Goal: Information Seeking & Learning: Learn about a topic

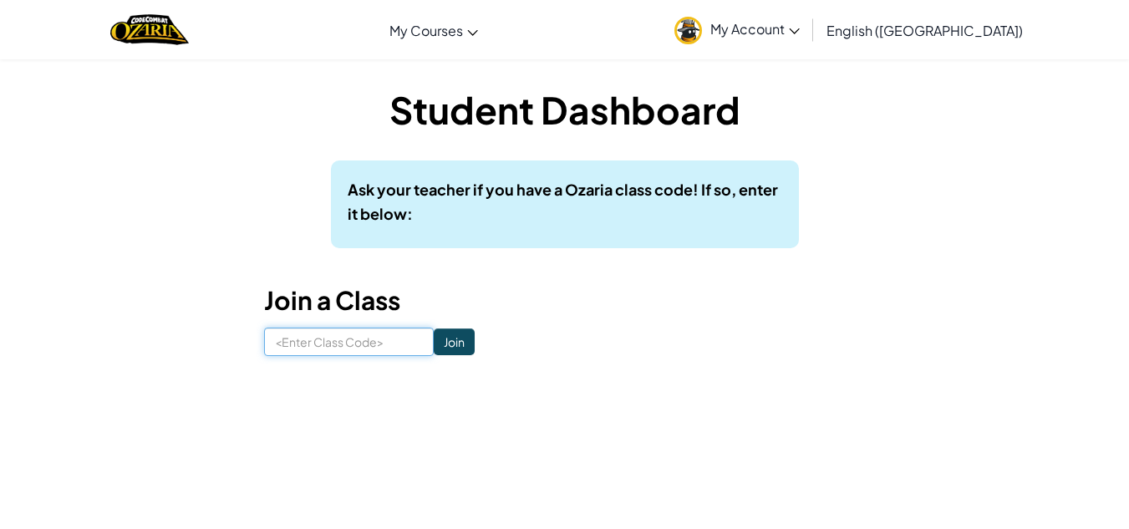
click at [372, 347] on input at bounding box center [349, 341] width 170 height 28
type input "SnowDryWind"
click at [446, 329] on input "Join" at bounding box center [454, 341] width 41 height 27
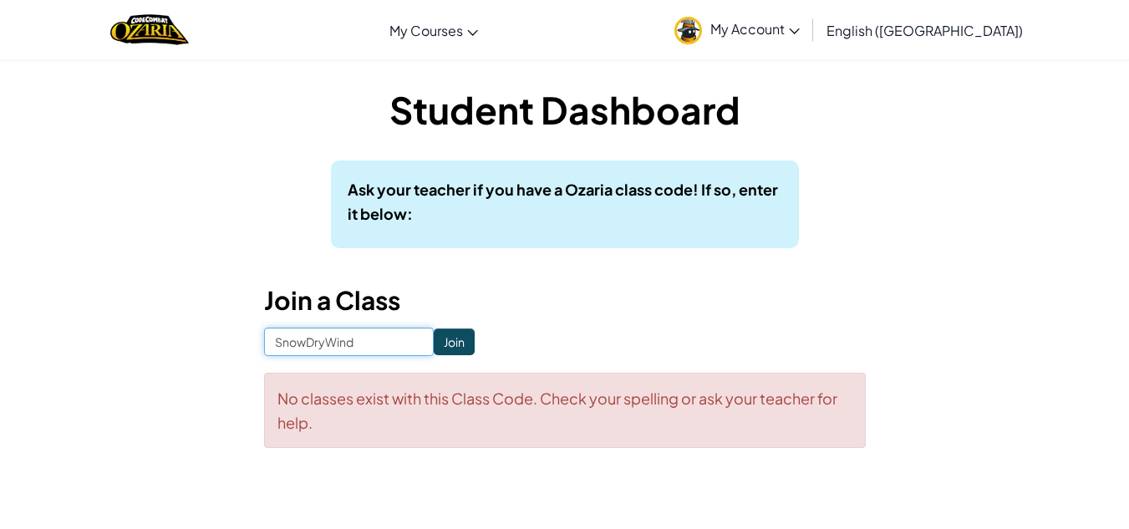
click at [348, 335] on input "SnowDryWind" at bounding box center [349, 341] width 170 height 28
type input "SnowWinDry"
click at [439, 346] on input "Join" at bounding box center [454, 341] width 41 height 27
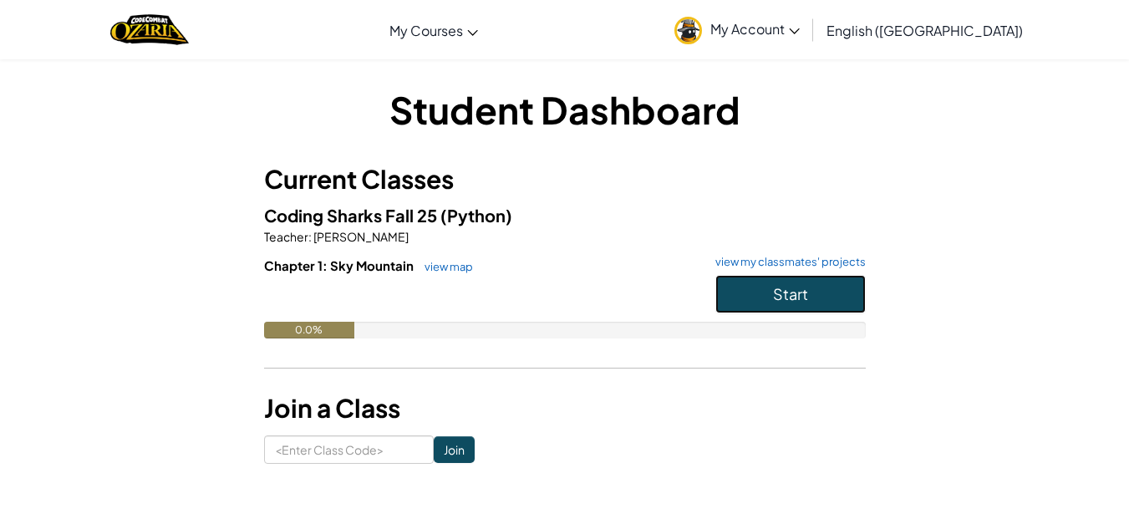
click at [742, 295] on button "Start" at bounding box center [790, 294] width 150 height 38
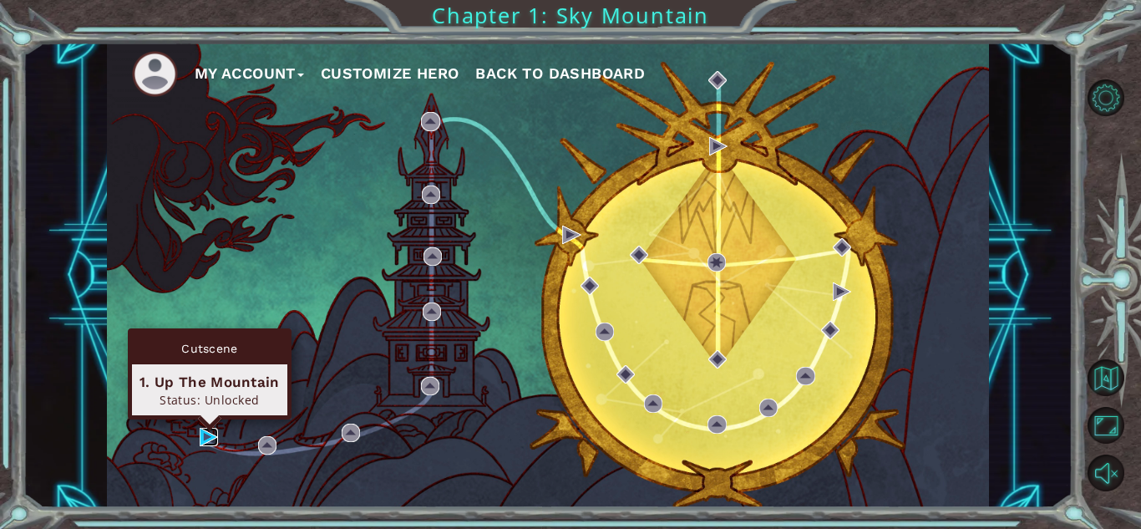
click at [209, 437] on img at bounding box center [209, 437] width 18 height 18
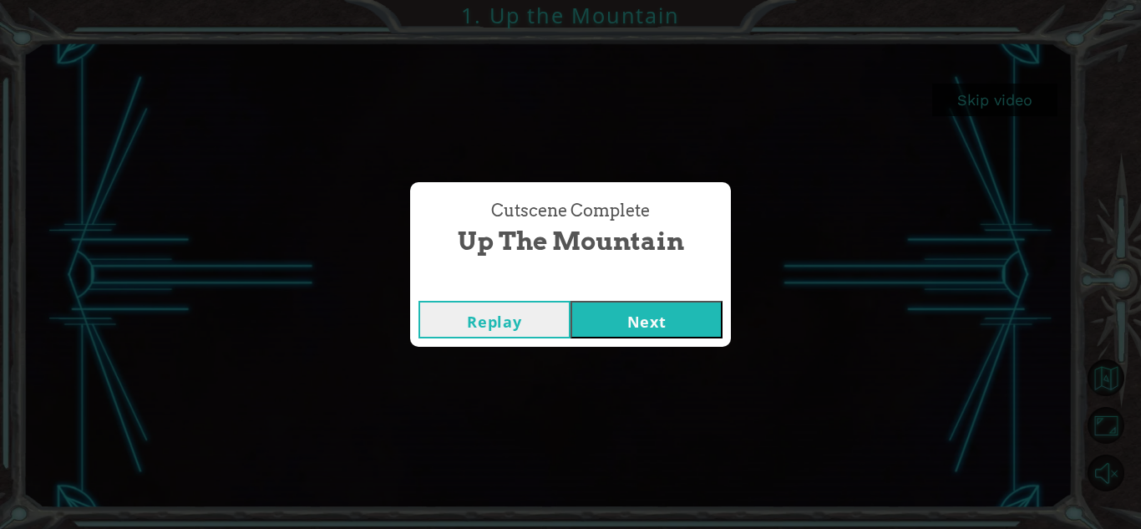
click at [674, 312] on button "Next" at bounding box center [647, 320] width 152 height 38
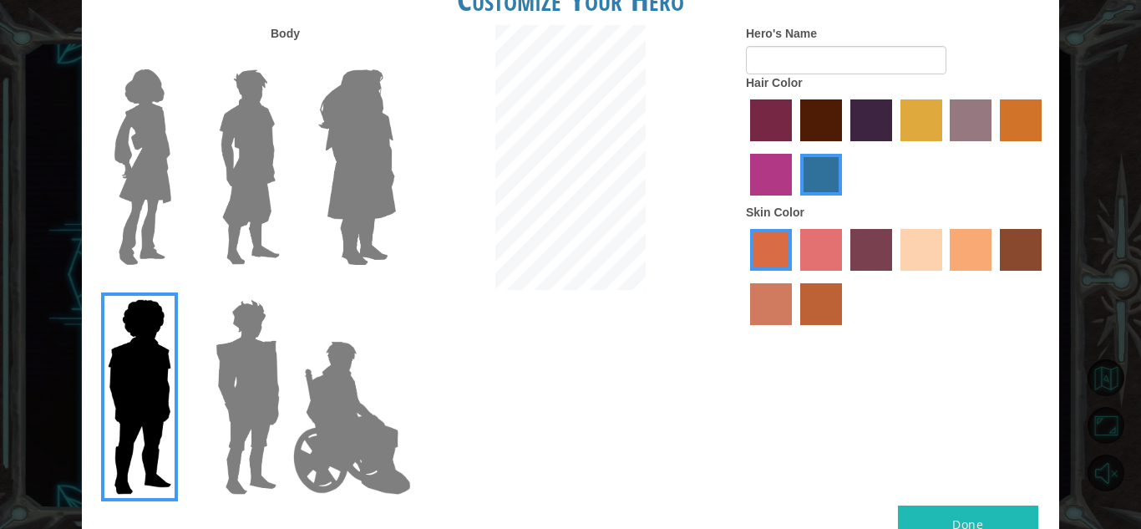
drag, startPoint x: 285, startPoint y: 471, endPoint x: 297, endPoint y: 462, distance: 15.5
click at [285, 471] on img at bounding box center [248, 396] width 78 height 209
click at [287, 288] on input "Hero Garnet" at bounding box center [287, 288] width 0 height 0
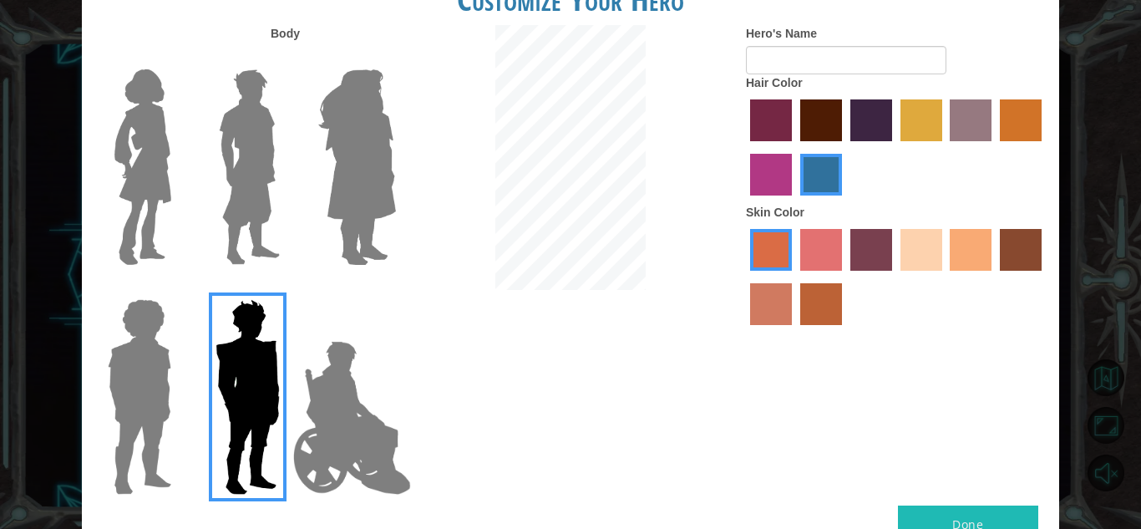
click at [340, 434] on img at bounding box center [352, 417] width 131 height 167
click at [395, 288] on input "Hero Jamie" at bounding box center [395, 288] width 0 height 0
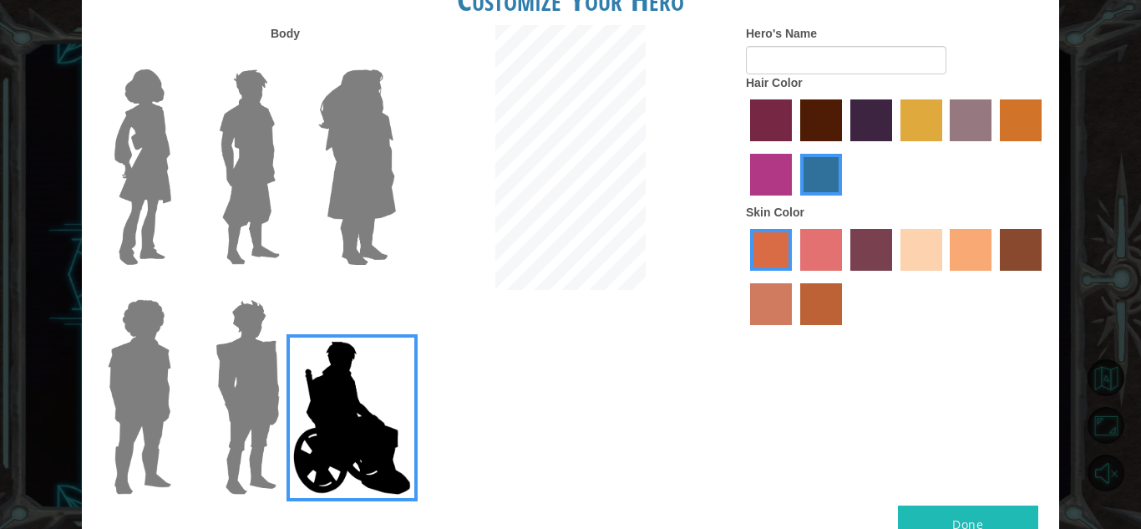
click at [180, 336] on div at bounding box center [136, 391] width 109 height 230
click at [185, 345] on div at bounding box center [136, 391] width 109 height 230
click at [254, 367] on img at bounding box center [248, 396] width 78 height 209
click at [287, 288] on input "Hero Garnet" at bounding box center [287, 288] width 0 height 0
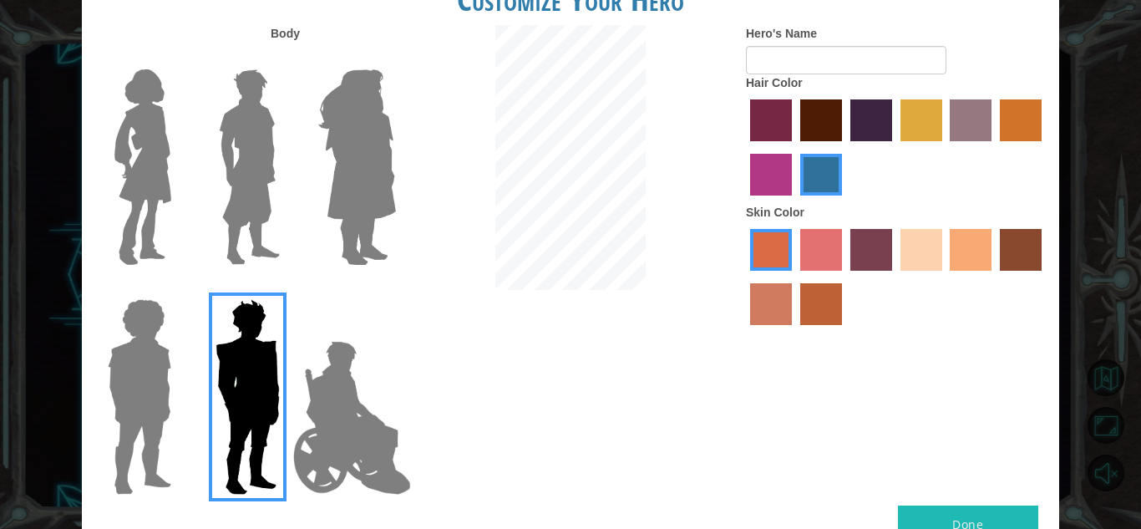
click at [164, 387] on img at bounding box center [139, 396] width 77 height 209
click at [178, 288] on input "Hero Steven" at bounding box center [178, 288] width 0 height 0
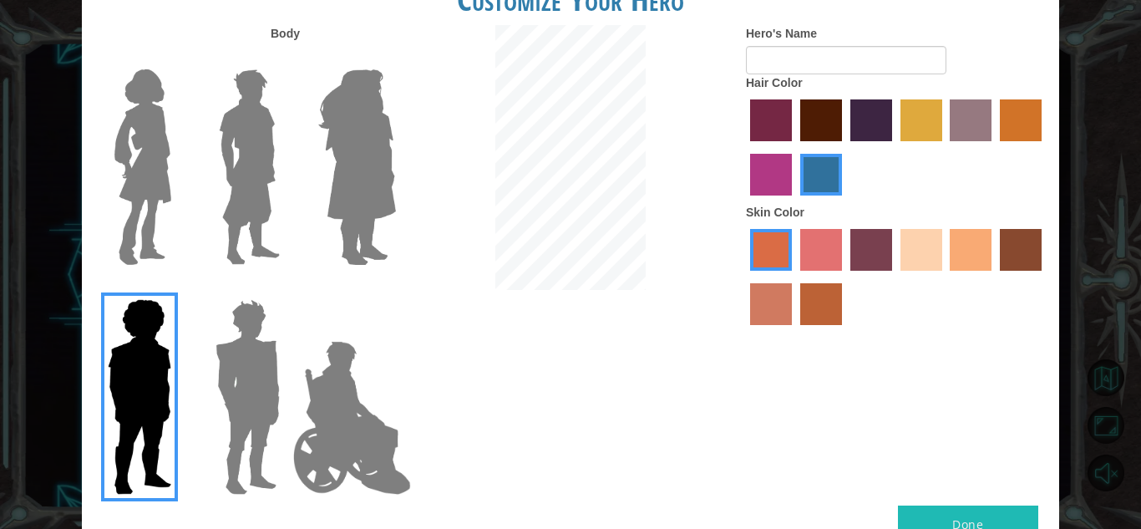
click at [175, 166] on img at bounding box center [143, 167] width 70 height 209
click at [178, 58] on input "Hero Connie" at bounding box center [178, 58] width 0 height 0
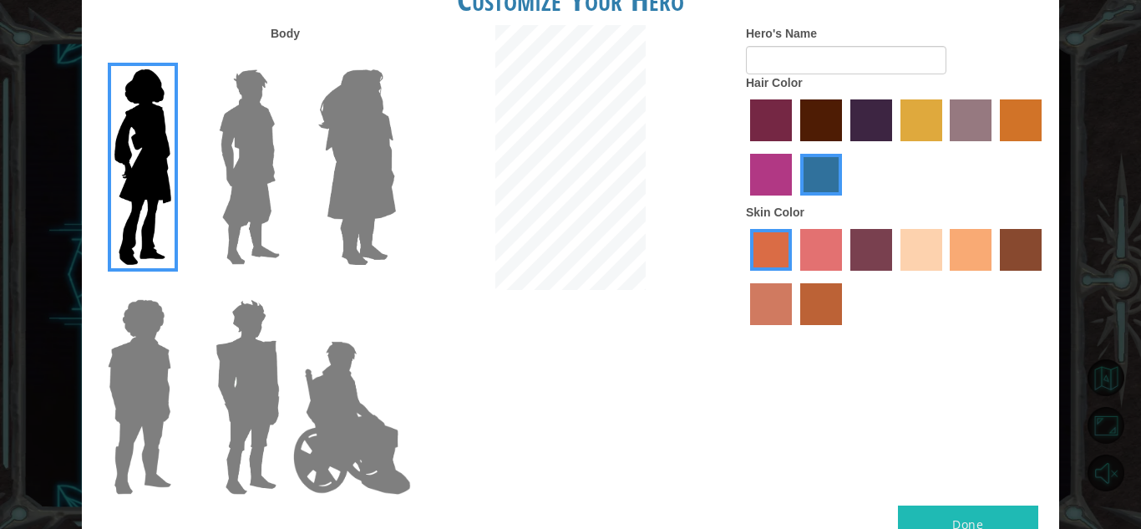
click at [234, 195] on img at bounding box center [249, 167] width 74 height 209
click at [287, 58] on input "Hero Lars" at bounding box center [287, 58] width 0 height 0
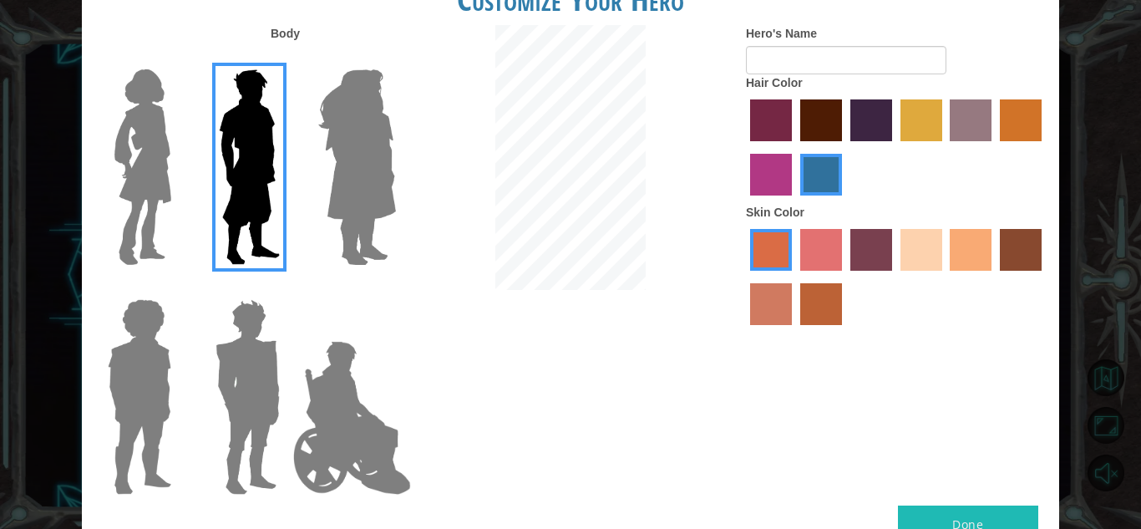
click at [281, 190] on img at bounding box center [249, 167] width 74 height 209
click at [287, 58] on input "Hero Lars" at bounding box center [287, 58] width 0 height 0
click at [359, 188] on img at bounding box center [357, 167] width 91 height 209
click at [395, 58] on input "Hero Amethyst" at bounding box center [395, 58] width 0 height 0
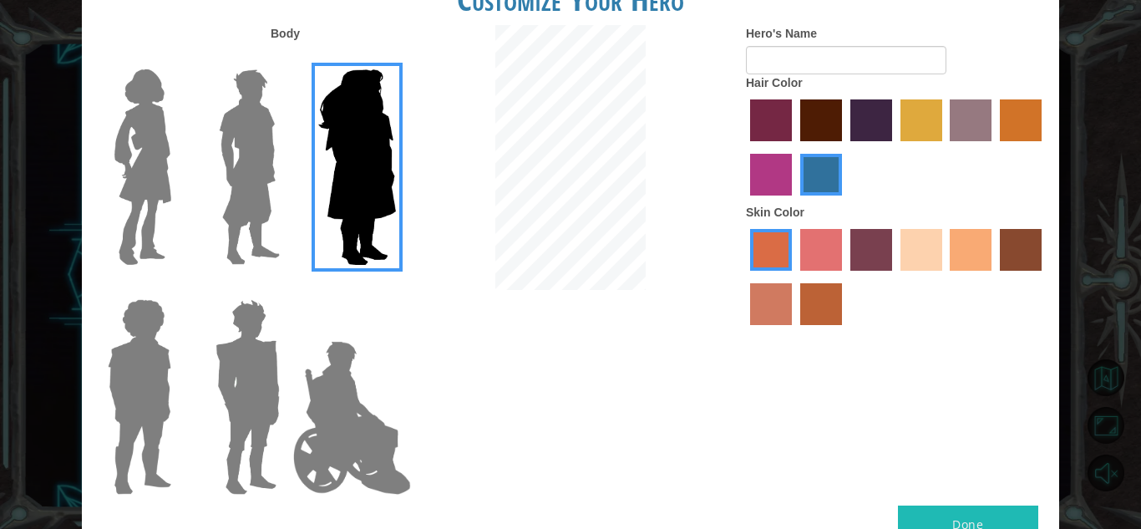
click at [330, 388] on img at bounding box center [352, 417] width 131 height 167
click at [395, 288] on input "Hero Jamie" at bounding box center [395, 288] width 0 height 0
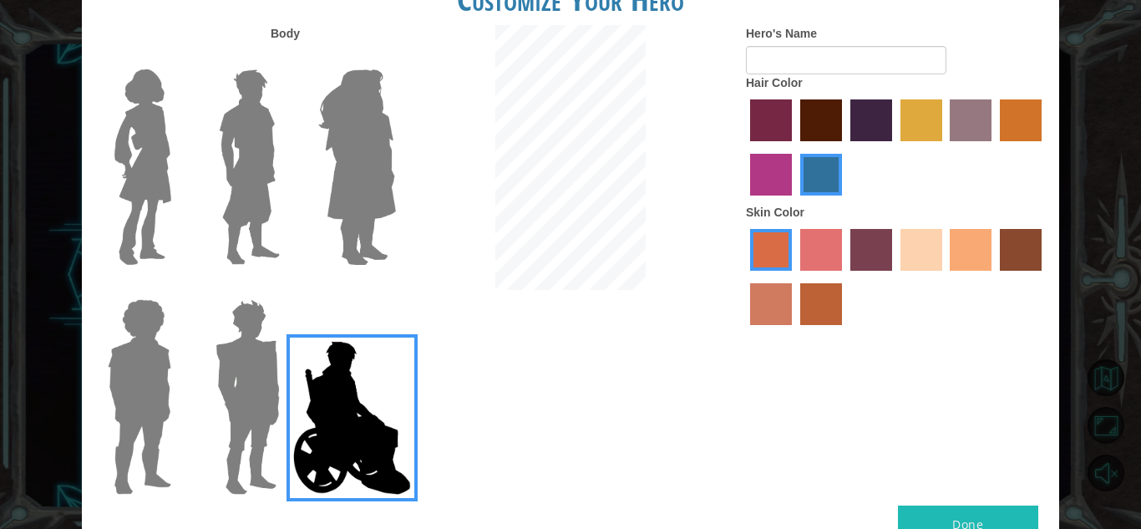
click at [846, 115] on div at bounding box center [896, 149] width 301 height 109
click at [861, 124] on label "hot purple hair color" at bounding box center [871, 120] width 42 height 42
click at [845, 147] on input "hot purple hair color" at bounding box center [845, 147] width 0 height 0
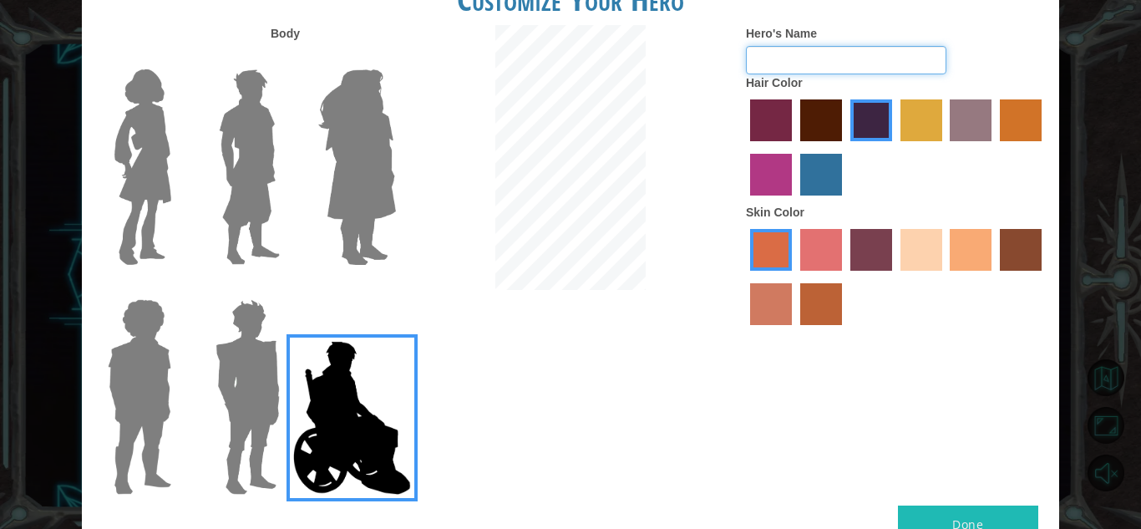
click at [786, 62] on input "Hero's Name" at bounding box center [846, 60] width 200 height 28
type input "nugget"
drag, startPoint x: 799, startPoint y: 58, endPoint x: 716, endPoint y: 79, distance: 86.1
click at [716, 79] on div "Body Hero's Name nugget Hair Color Skin Color" at bounding box center [570, 265] width 977 height 480
type input "m"
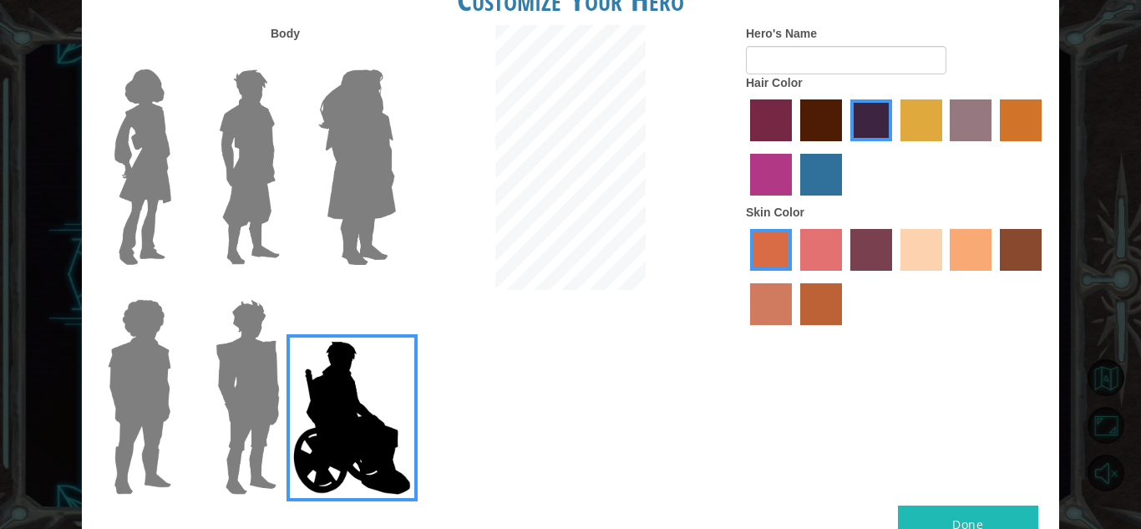
click at [916, 138] on label "tulip tree hair color" at bounding box center [922, 120] width 42 height 42
click at [895, 147] on input "tulip tree hair color" at bounding box center [895, 147] width 0 height 0
click at [857, 127] on label "hot purple hair color" at bounding box center [871, 120] width 42 height 42
click at [845, 147] on input "hot purple hair color" at bounding box center [845, 147] width 0 height 0
click at [1027, 255] on label "karma skin color" at bounding box center [1021, 250] width 42 height 42
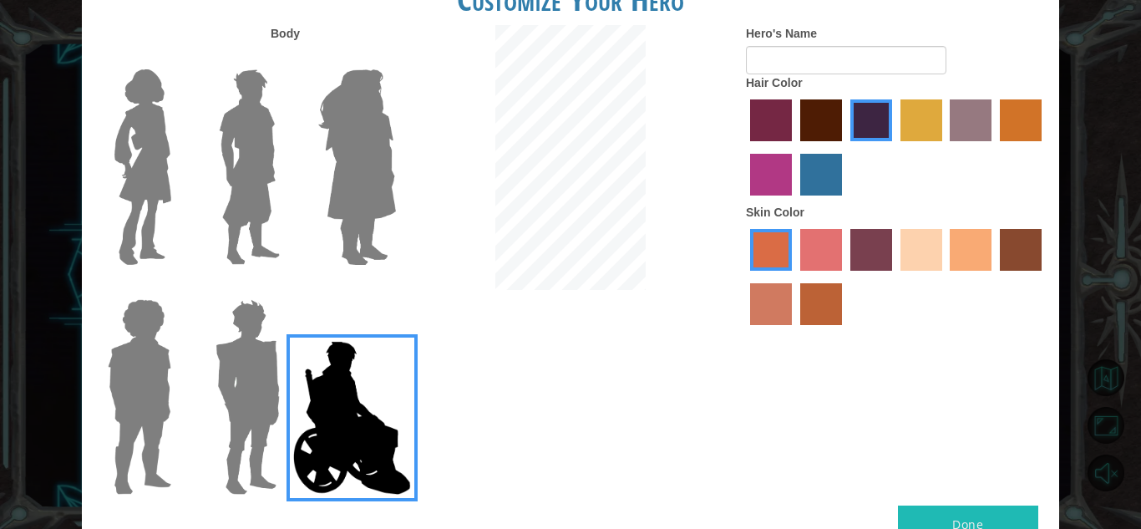
click at [994, 277] on input "karma skin color" at bounding box center [994, 277] width 0 height 0
click at [812, 287] on label "smoke tree skin color" at bounding box center [821, 304] width 42 height 42
click at [794, 331] on input "smoke tree skin color" at bounding box center [794, 331] width 0 height 0
click at [1007, 243] on label "karma skin color" at bounding box center [1021, 250] width 42 height 42
click at [994, 277] on input "karma skin color" at bounding box center [994, 277] width 0 height 0
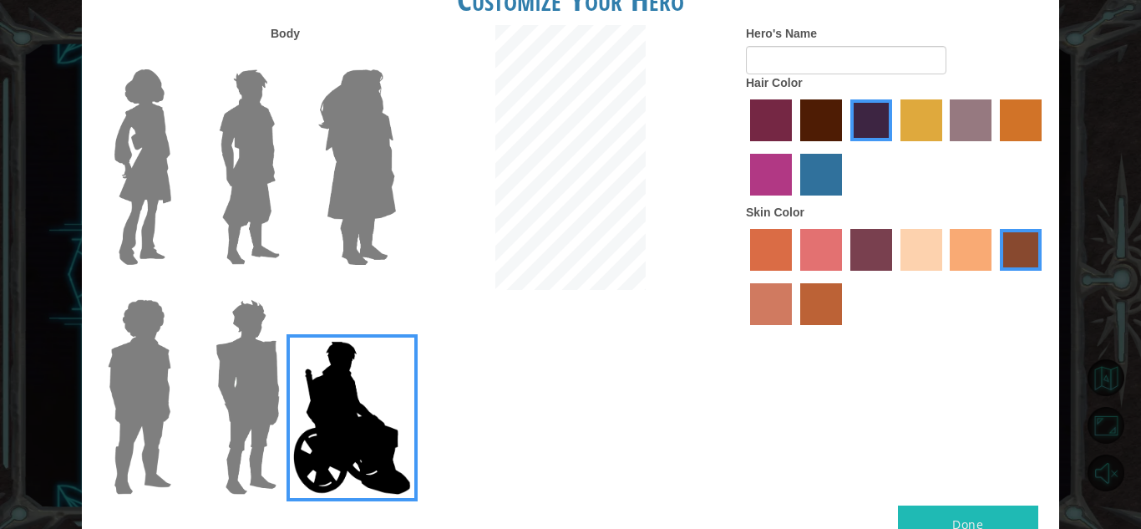
click at [816, 169] on label "lachmara hair color" at bounding box center [821, 175] width 42 height 42
click at [794, 201] on input "lachmara hair color" at bounding box center [794, 201] width 0 height 0
click at [774, 150] on div at bounding box center [896, 149] width 301 height 109
click at [774, 157] on label "medium red violet hair color" at bounding box center [771, 175] width 42 height 42
click at [1044, 147] on input "medium red violet hair color" at bounding box center [1044, 147] width 0 height 0
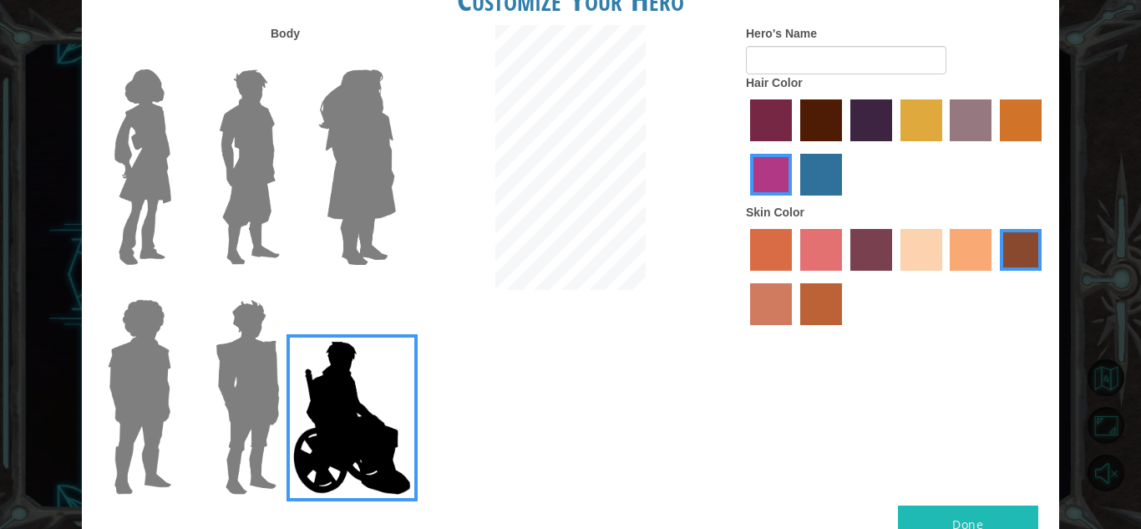
click at [970, 114] on label "bazaar hair color" at bounding box center [971, 120] width 42 height 42
click at [945, 147] on input "bazaar hair color" at bounding box center [945, 147] width 0 height 0
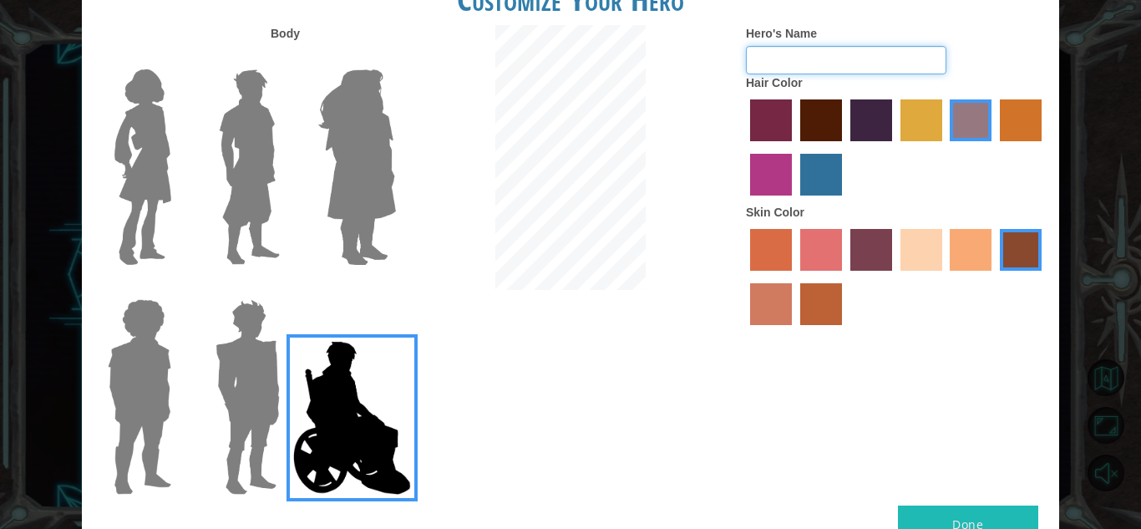
click at [869, 61] on input "Hero's Name" at bounding box center [846, 60] width 200 height 28
type input "it"
click at [993, 517] on button "Done" at bounding box center [968, 524] width 140 height 38
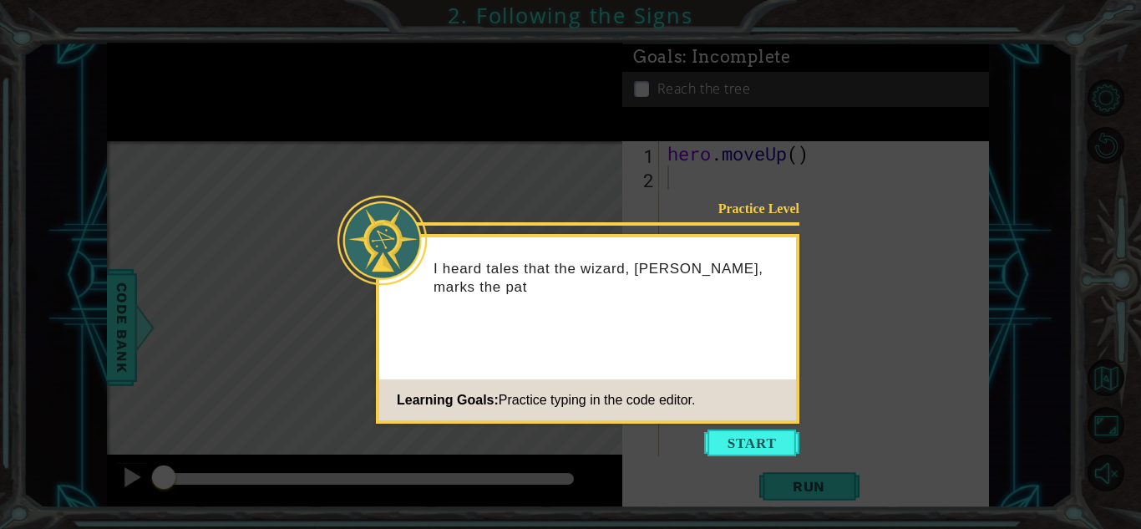
click at [745, 413] on footer "Learning Goals: Practice typing in the code editor." at bounding box center [587, 399] width 417 height 41
click at [738, 448] on button "Start" at bounding box center [751, 442] width 95 height 27
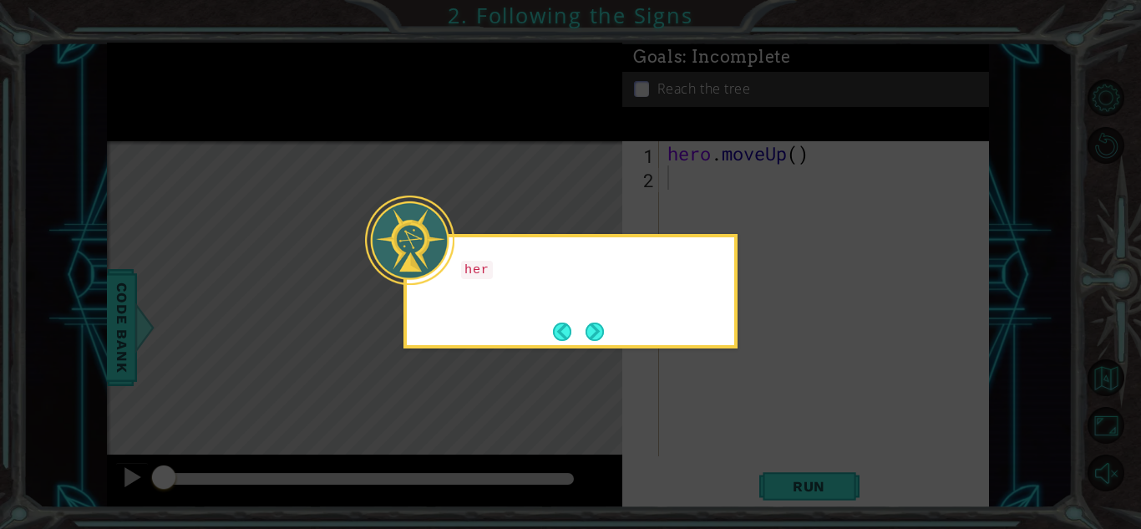
click at [737, 447] on icon at bounding box center [570, 264] width 1141 height 529
click at [613, 337] on div "hero.moveUp() will take me up the path" at bounding box center [570, 291] width 334 height 114
click at [594, 339] on button "Next" at bounding box center [595, 331] width 18 height 18
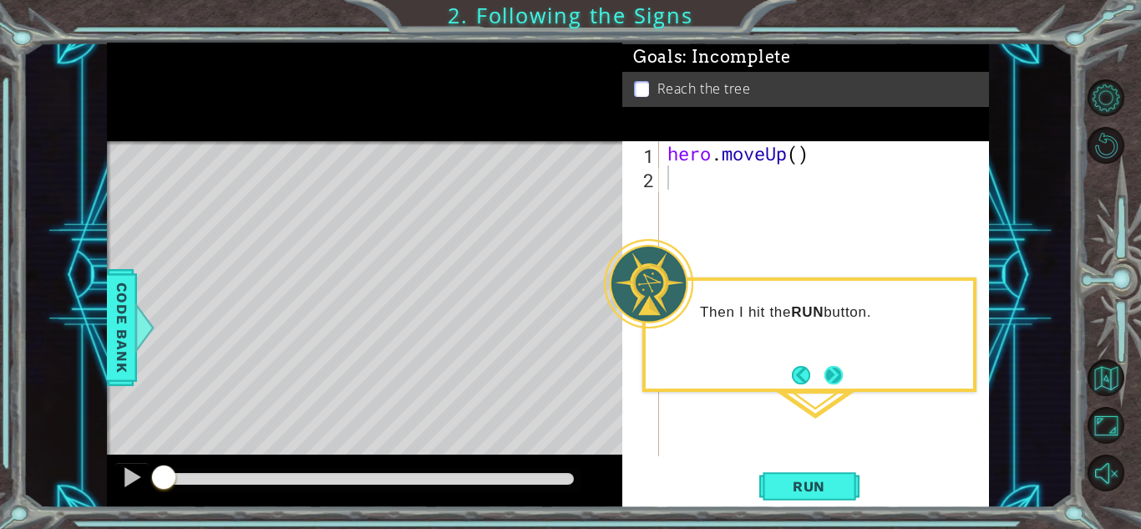
click at [830, 372] on button "Next" at bounding box center [833, 375] width 18 height 18
click at [830, 372] on div "hero . moveUp ( )" at bounding box center [828, 322] width 329 height 363
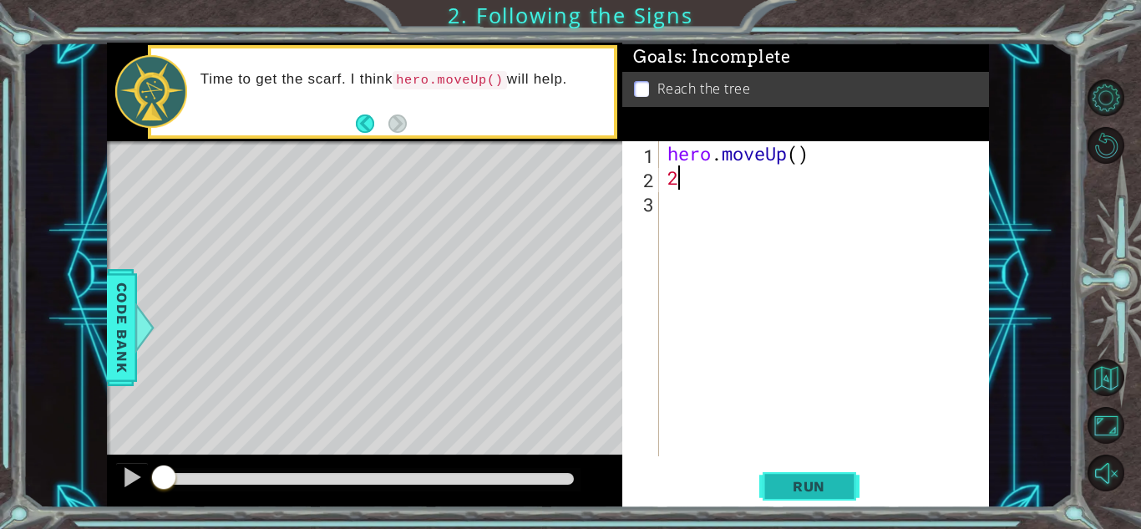
type textarea "2"
click at [804, 483] on span "Run" at bounding box center [809, 486] width 66 height 17
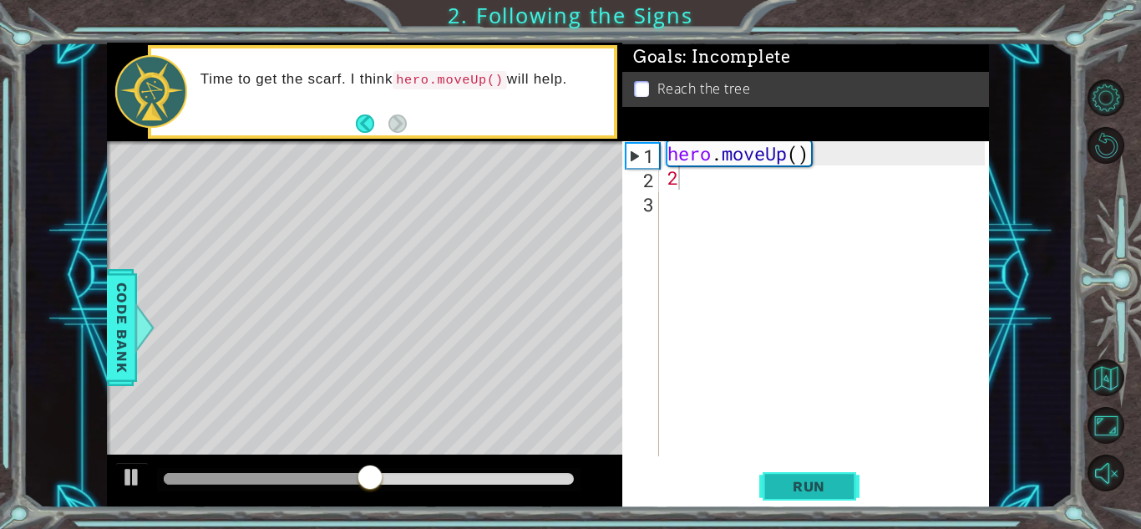
click at [804, 483] on span "Run" at bounding box center [809, 486] width 66 height 17
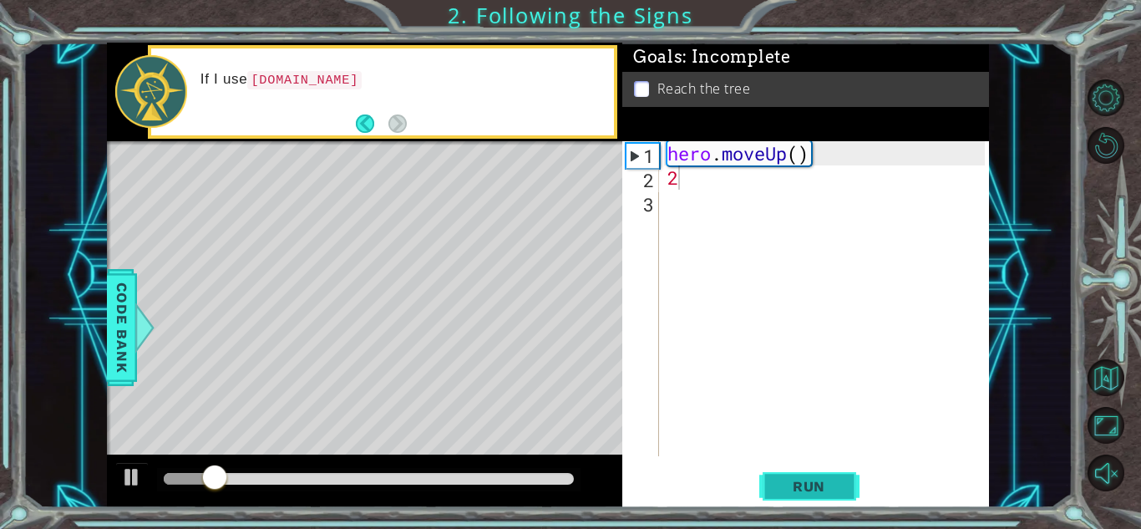
click at [804, 483] on span "Run" at bounding box center [809, 486] width 66 height 17
type textarea "4"
click at [824, 485] on span "Run" at bounding box center [809, 486] width 66 height 17
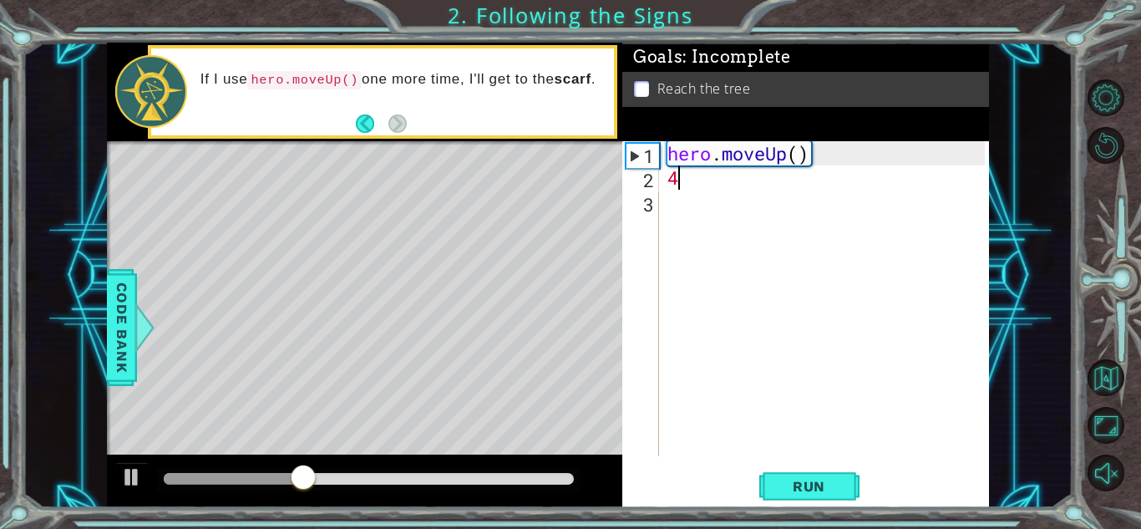
click at [681, 180] on div "hero . moveUp ( ) 4" at bounding box center [828, 322] width 329 height 363
type textarea "2"
click at [689, 216] on div "hero . moveUp ( ) 2" at bounding box center [828, 322] width 329 height 363
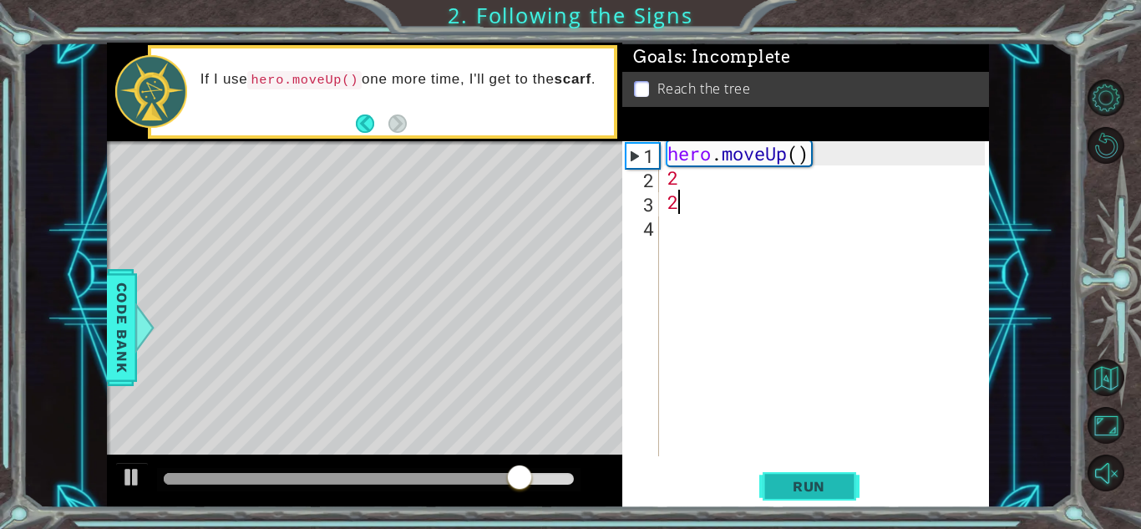
type textarea "2"
click at [787, 478] on span "Run" at bounding box center [809, 486] width 66 height 17
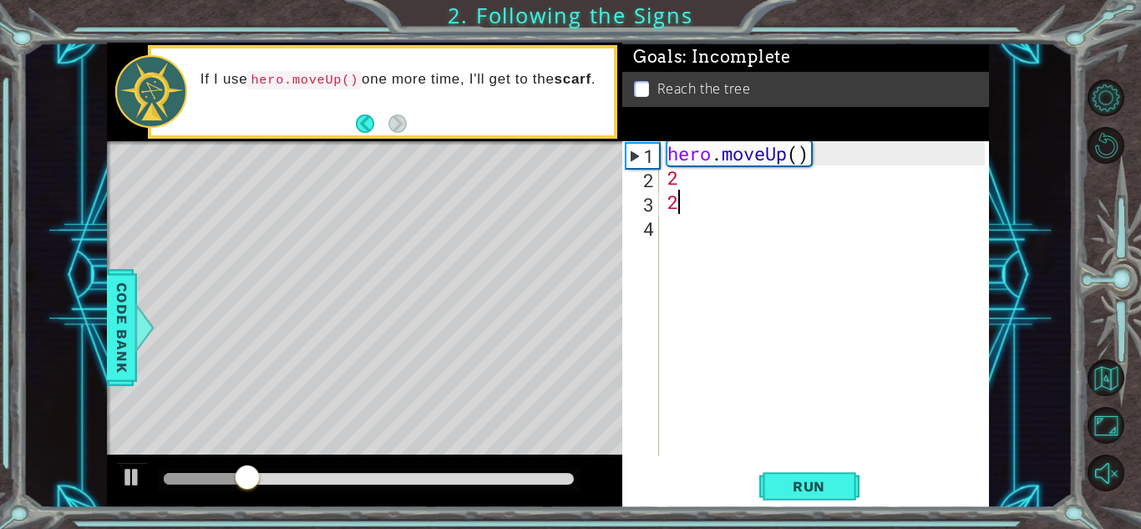
click at [620, 152] on div "Level Map" at bounding box center [493, 387] width 772 height 492
click at [653, 165] on div "1" at bounding box center [643, 156] width 33 height 24
click at [763, 166] on div "hero . moveUp ( ) 2 2" at bounding box center [828, 322] width 329 height 363
type textarea "2"
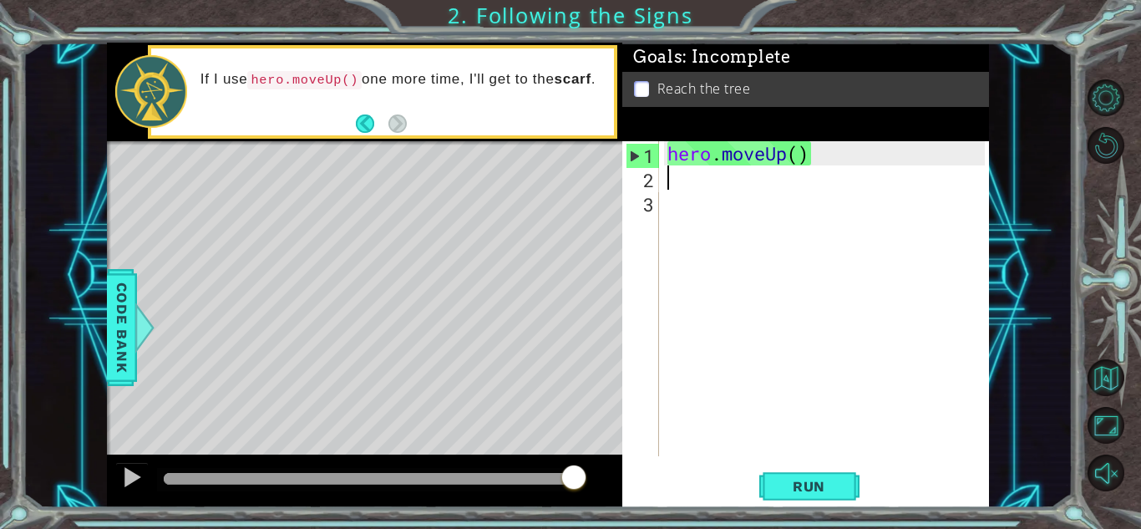
click at [638, 159] on div "1" at bounding box center [643, 156] width 33 height 24
click at [644, 165] on div "1" at bounding box center [643, 156] width 33 height 24
type textarea "hero.moveUp()"
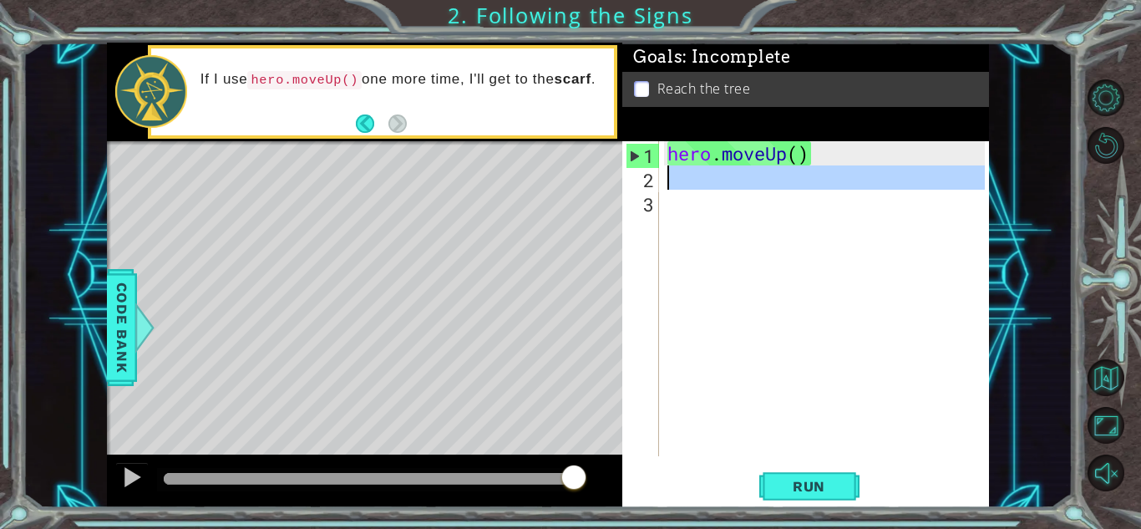
click at [644, 170] on div "2" at bounding box center [642, 180] width 33 height 24
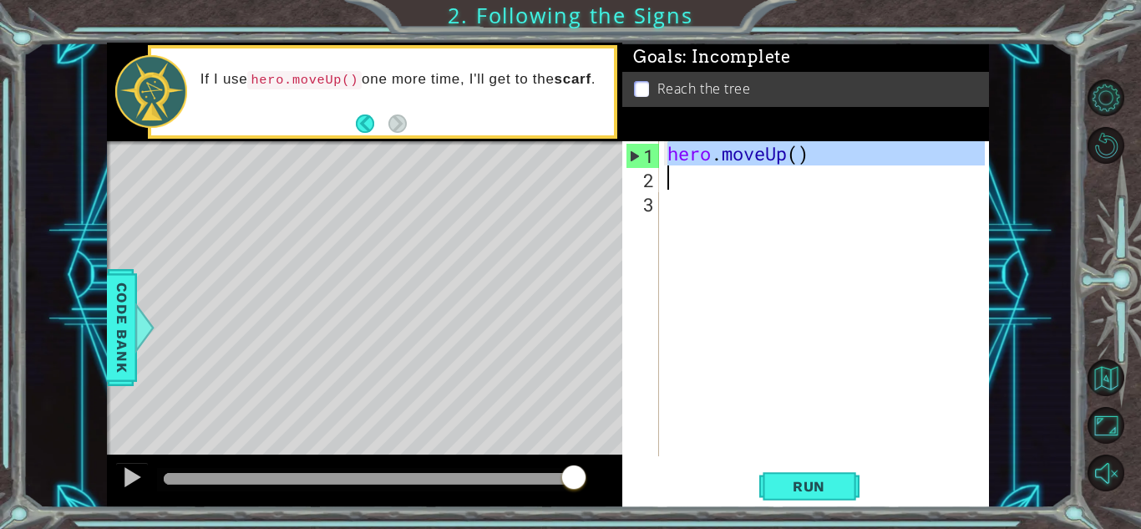
drag, startPoint x: 642, startPoint y: 150, endPoint x: 647, endPoint y: 182, distance: 32.1
type textarea "hero.moveUp()"
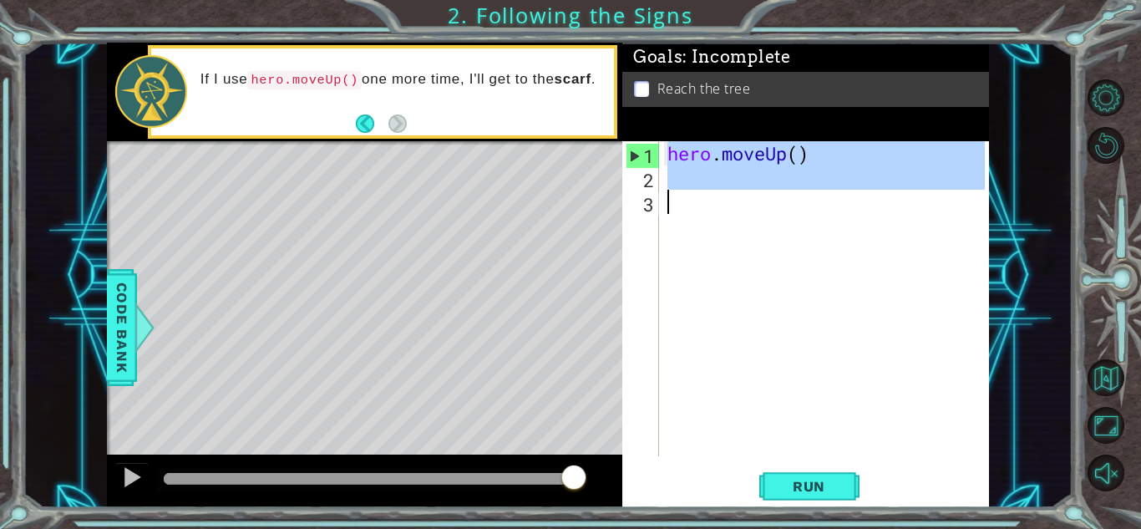
drag, startPoint x: 654, startPoint y: 160, endPoint x: 658, endPoint y: 208, distance: 47.8
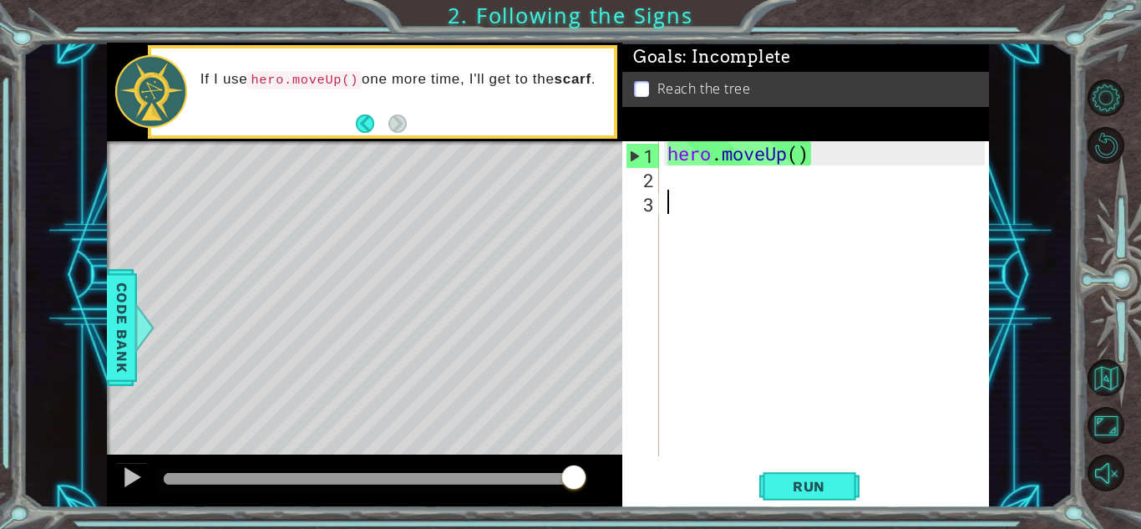
click at [658, 208] on div "3" at bounding box center [642, 204] width 33 height 24
click at [728, 155] on div "hero . moveUp ( )" at bounding box center [828, 322] width 329 height 363
drag, startPoint x: 735, startPoint y: 156, endPoint x: 810, endPoint y: 156, distance: 75.2
click at [810, 156] on div "hero . moveUp ( )" at bounding box center [828, 322] width 329 height 363
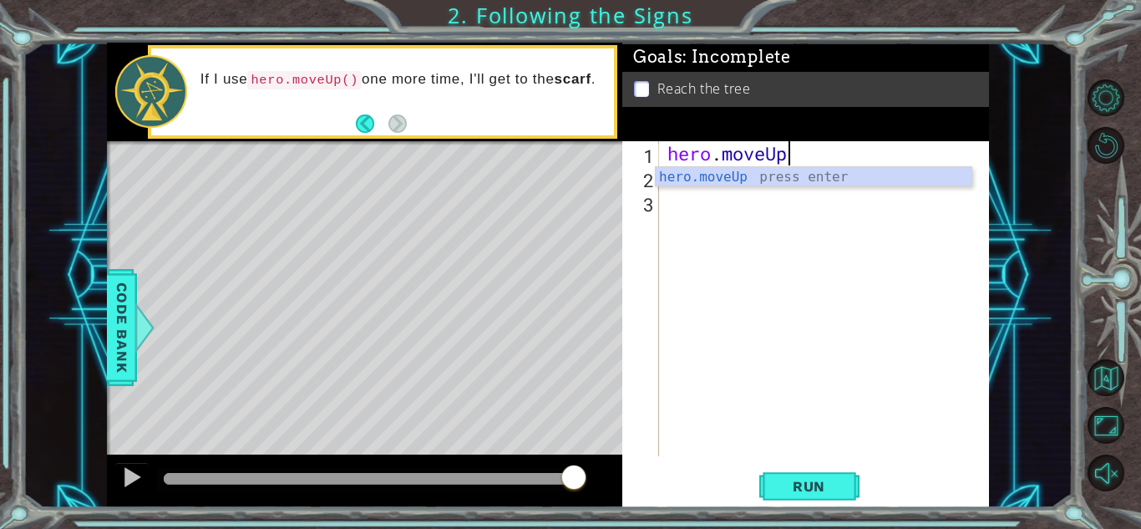
scroll to position [0, 5]
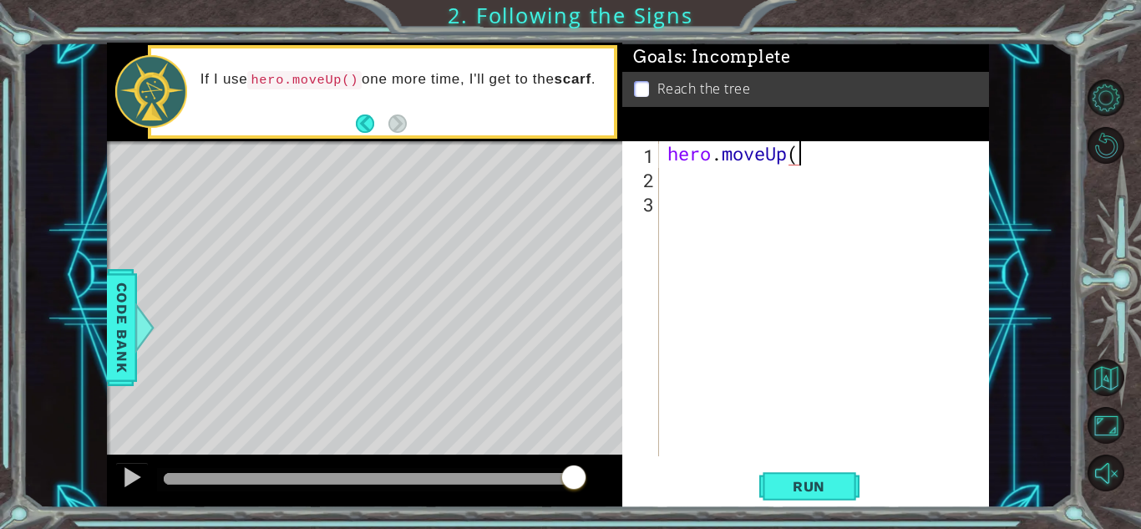
type textarea "hero.moveUp()"
click at [703, 183] on div "hero . moveUp ( )" at bounding box center [828, 322] width 329 height 363
type textarea "2"
type textarea "1"
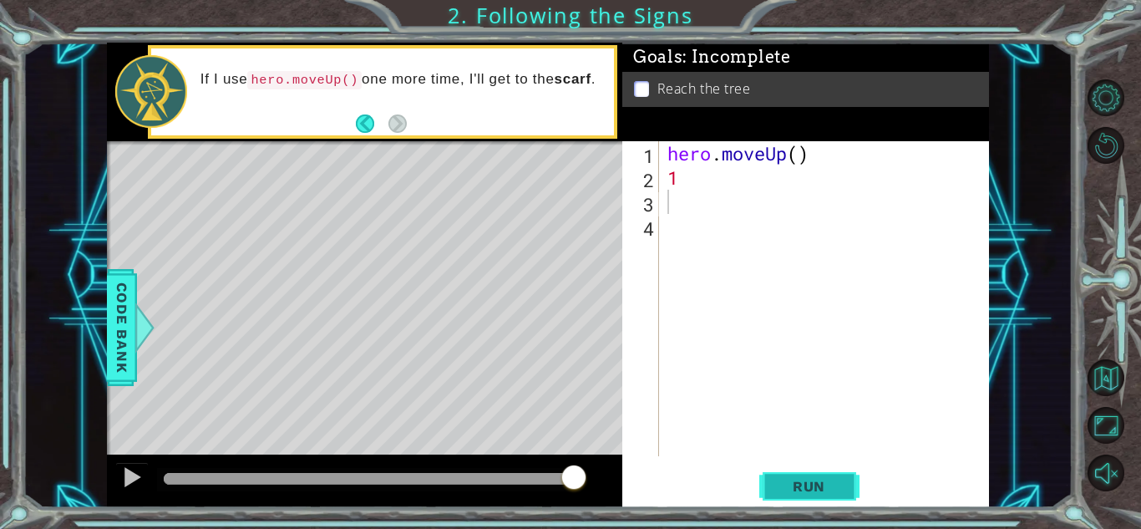
click at [835, 486] on span "Run" at bounding box center [809, 486] width 66 height 17
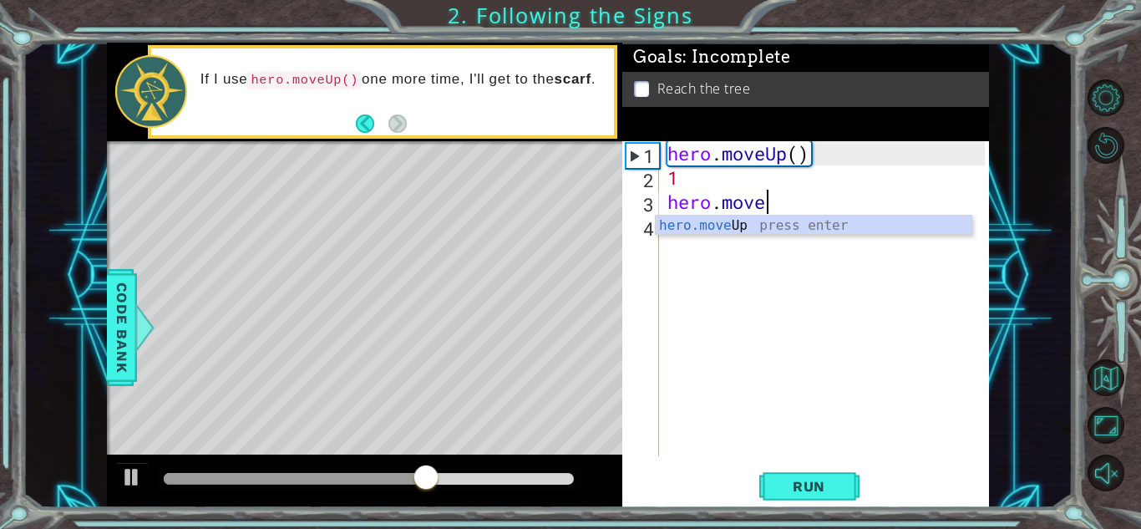
scroll to position [0, 4]
type textarea "hero.moveUp"
click at [703, 233] on div "hero.moveUp press enter" at bounding box center [814, 246] width 316 height 60
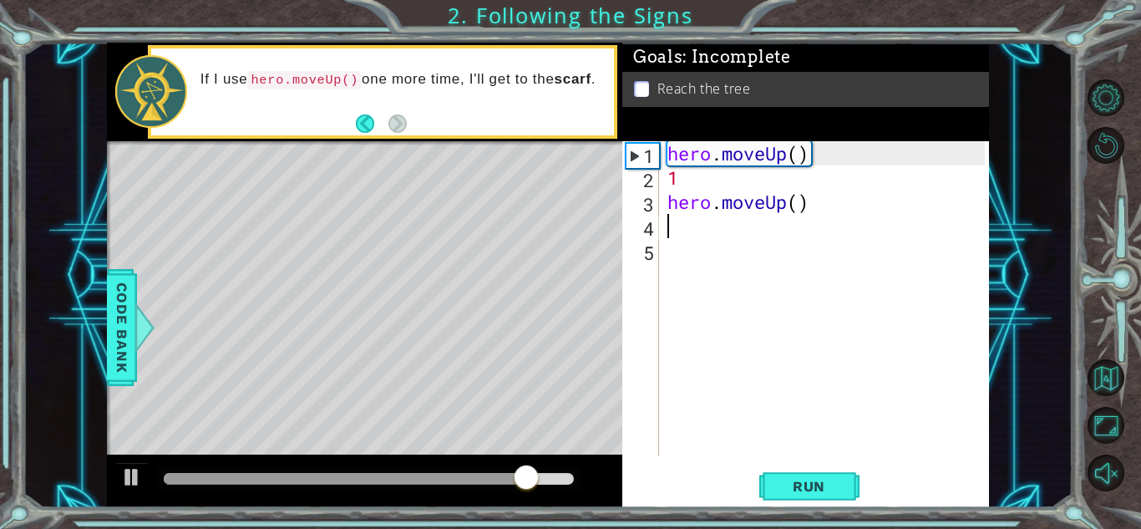
type textarea "1"
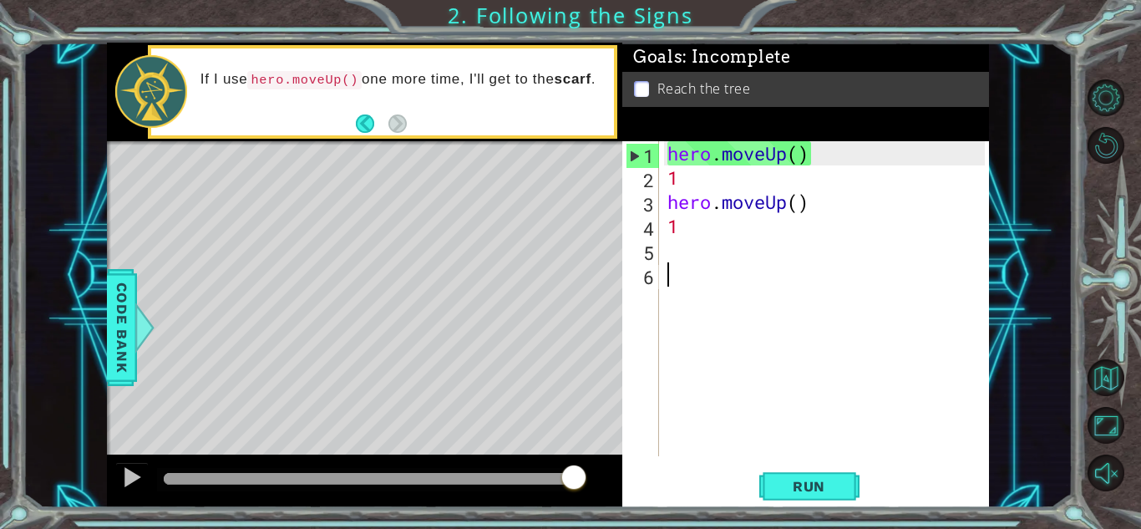
click at [656, 276] on div "6" at bounding box center [642, 277] width 33 height 24
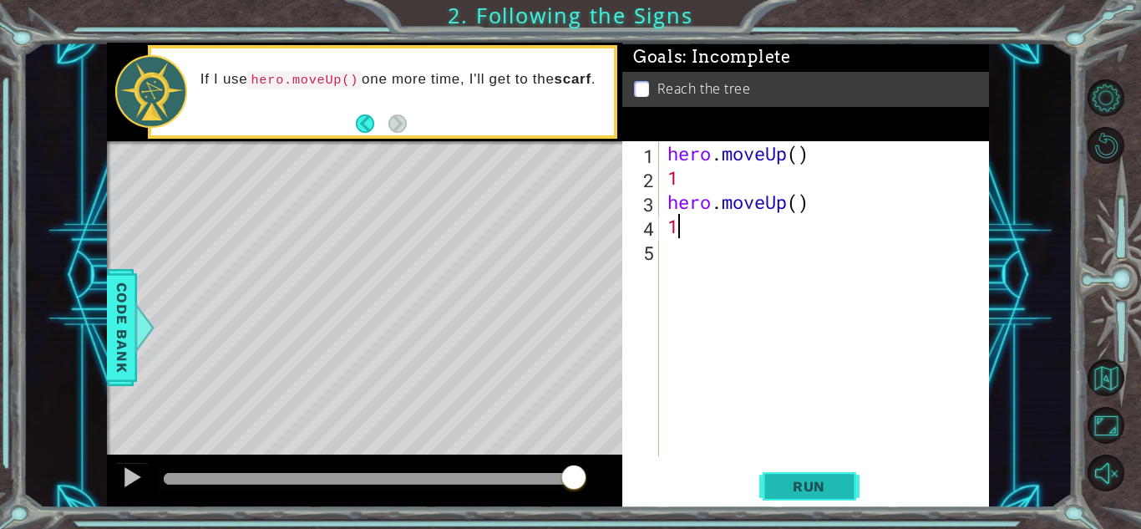
type textarea "1"
click at [830, 494] on span "Run" at bounding box center [809, 486] width 66 height 17
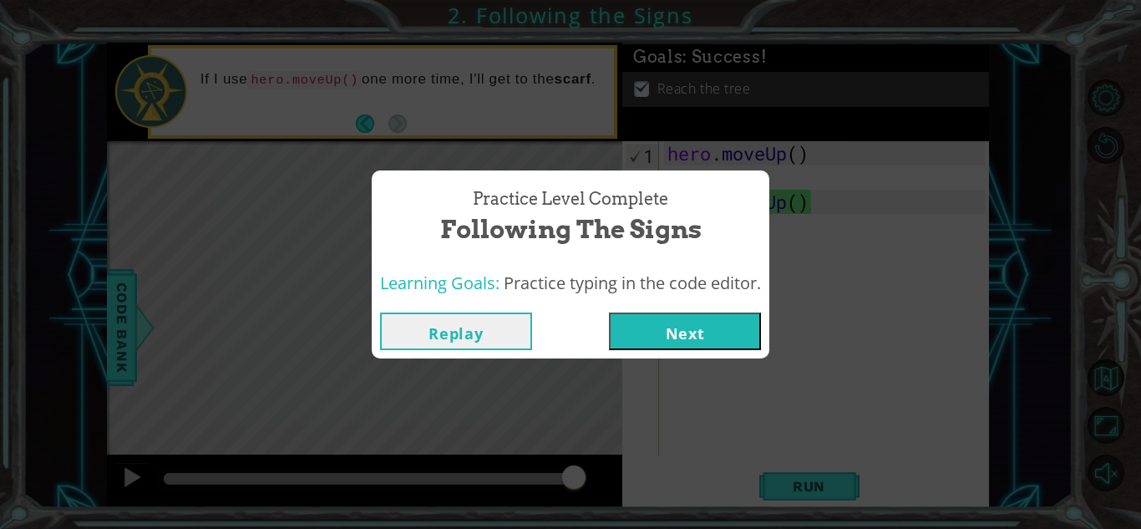
click at [673, 333] on button "Next" at bounding box center [685, 331] width 152 height 38
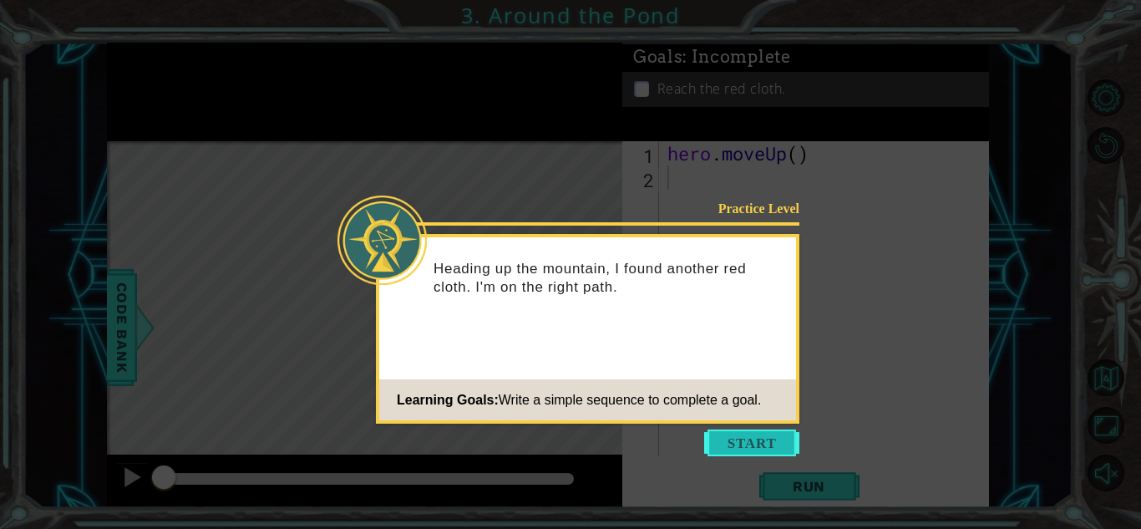
click at [740, 434] on button "Start" at bounding box center [751, 442] width 95 height 27
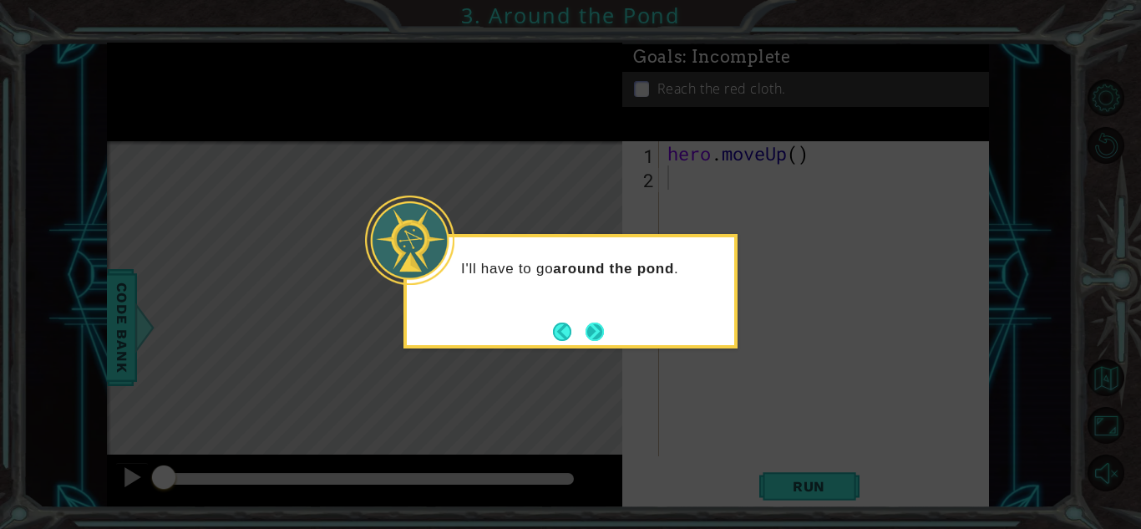
click at [596, 334] on button "Next" at bounding box center [595, 331] width 18 height 18
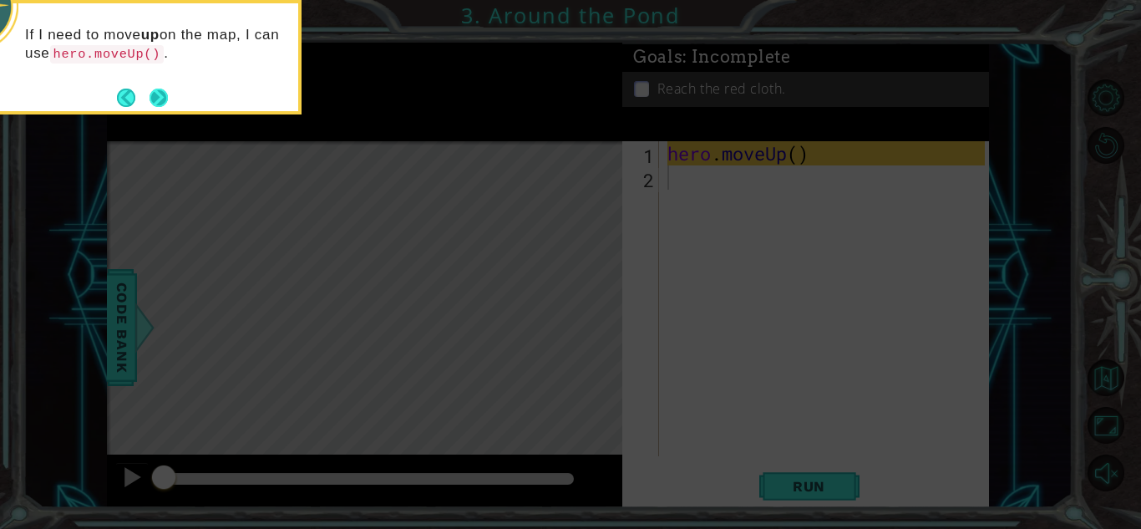
click at [160, 103] on button "Next" at bounding box center [159, 98] width 18 height 18
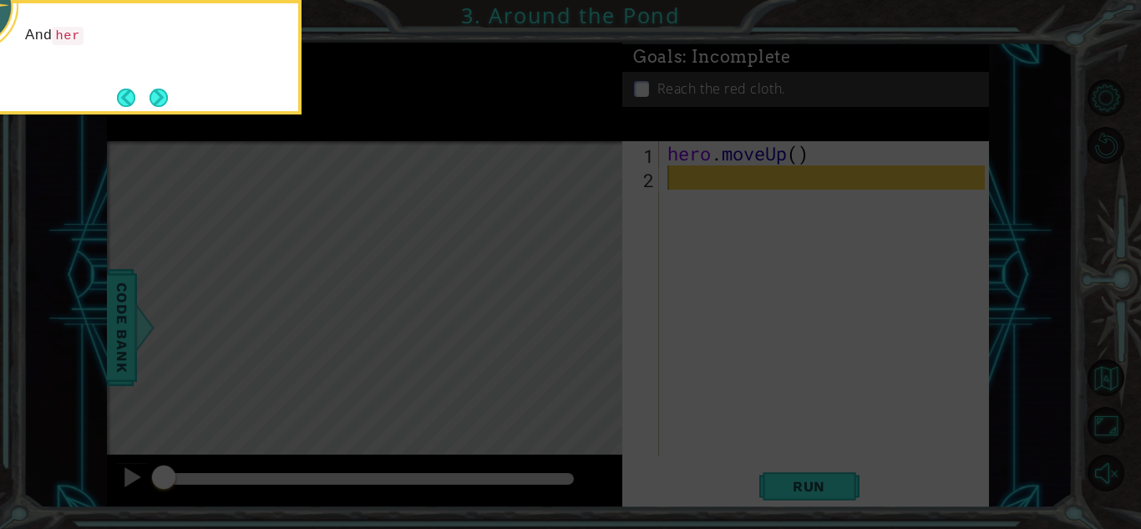
click at [160, 103] on button "Next" at bounding box center [159, 98] width 18 height 18
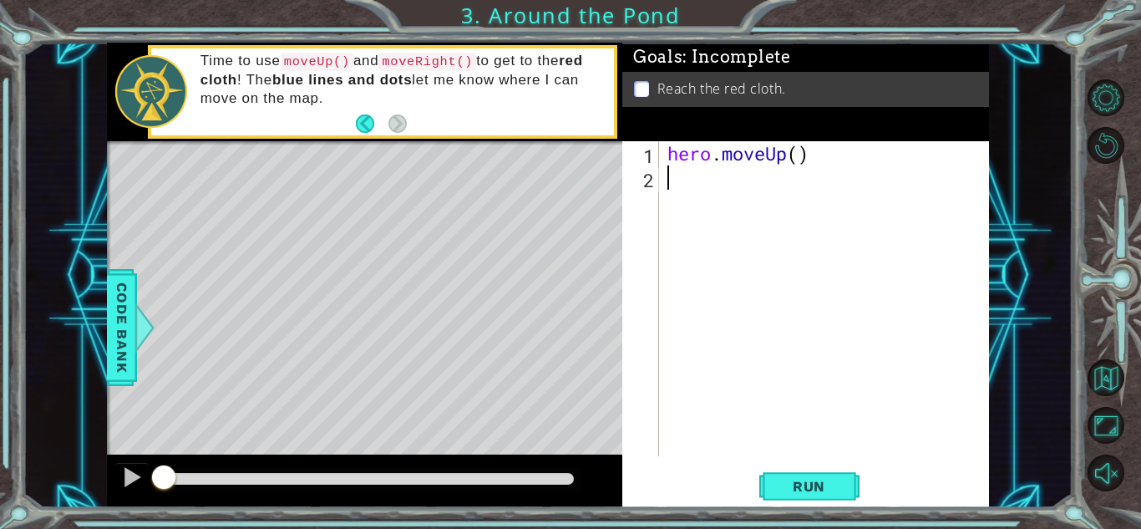
type textarea "1"
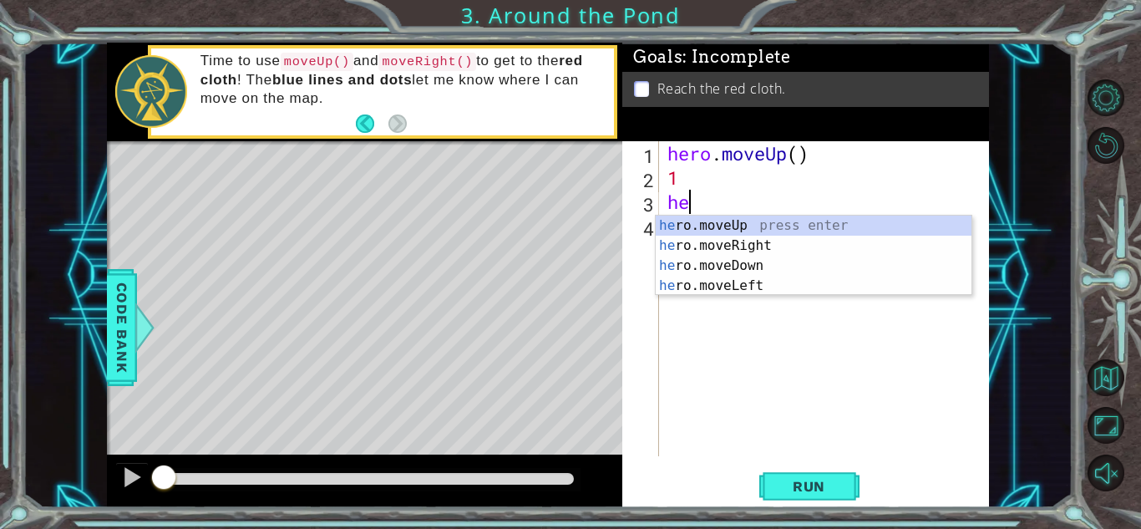
type textarea "her"
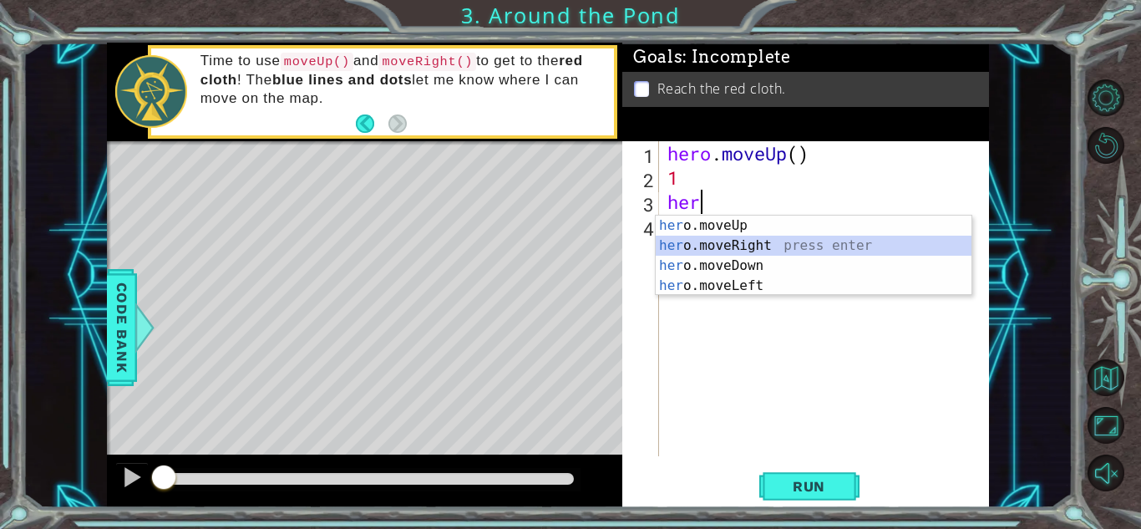
click at [728, 245] on div "her o.moveUp press enter her o.moveRight press enter her o.moveDown press enter…" at bounding box center [814, 276] width 316 height 120
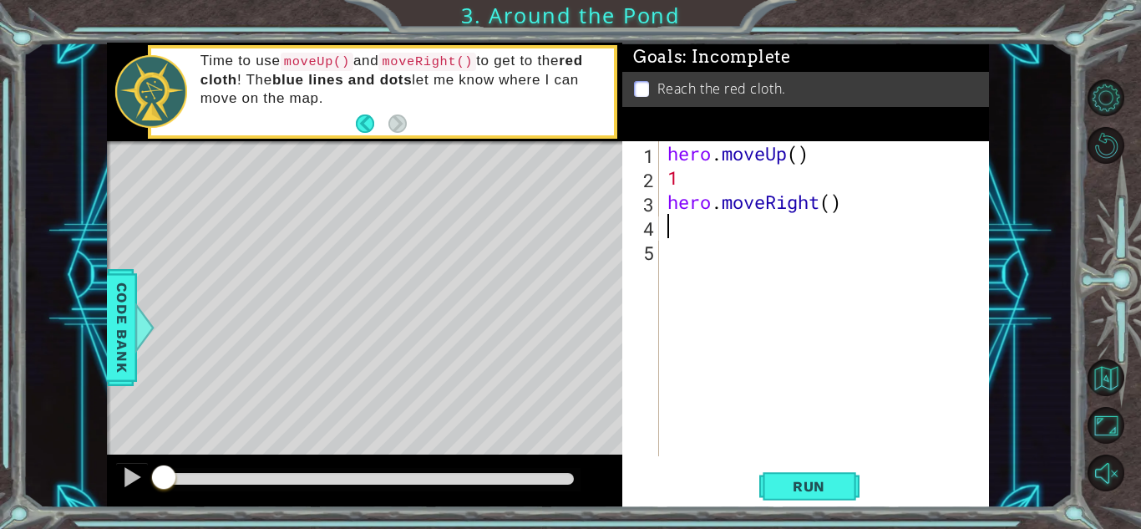
type textarea "1"
click at [676, 262] on div "hero . moveUp ( ) 1 hero . moveRight ( ) 1" at bounding box center [828, 322] width 329 height 363
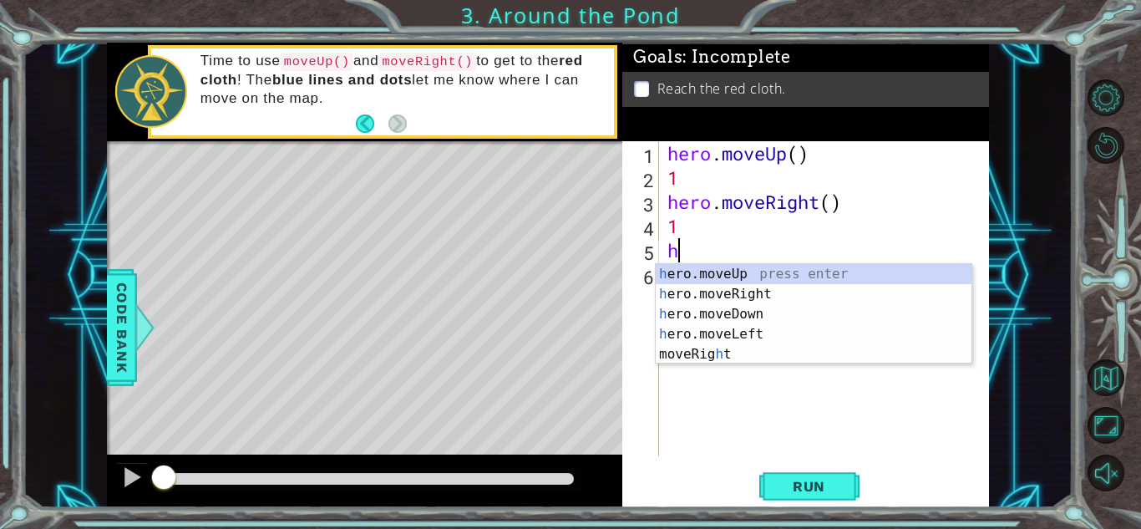
type textarea "he"
click at [686, 278] on div "he ro.moveUp press enter he ro.moveRight press enter he ro.moveDown press enter…" at bounding box center [814, 324] width 316 height 120
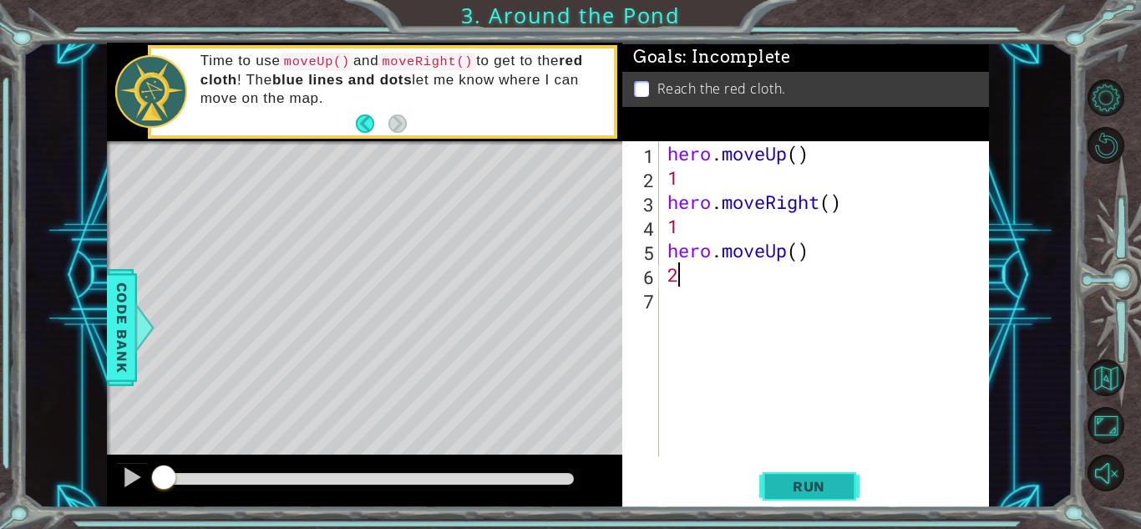
type textarea "2"
click at [830, 481] on span "Run" at bounding box center [809, 486] width 66 height 17
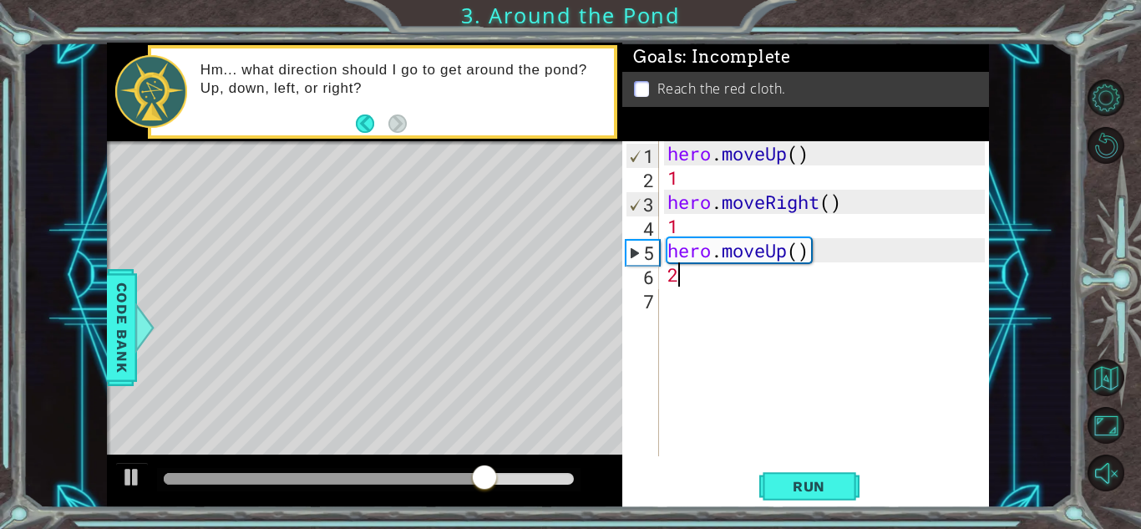
click at [706, 292] on div "hero . moveUp ( ) 1 hero . moveRight ( ) 1 hero . moveUp ( ) 2" at bounding box center [828, 322] width 329 height 363
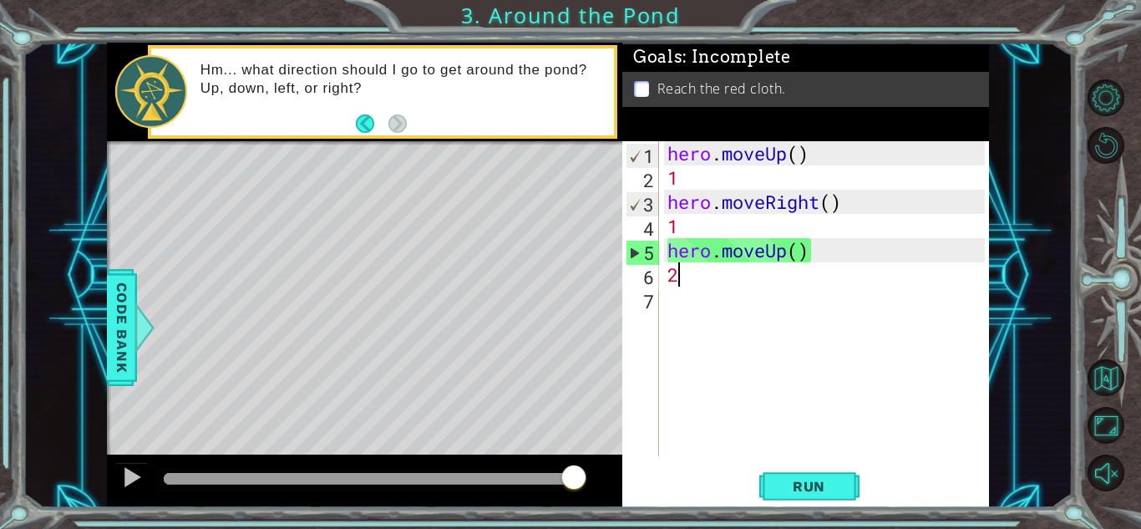
click at [804, 264] on div "hero . moveUp ( ) 1 hero . moveRight ( ) 1 hero . moveUp ( ) 2" at bounding box center [828, 322] width 329 height 363
click at [797, 251] on div "hero . moveUp ( ) 1 hero . moveRight ( ) 1 hero . moveUp ( ) 2" at bounding box center [828, 322] width 329 height 363
click at [799, 158] on div "hero . moveUp ( ) 1 hero . moveRight ( ) 1 hero . moveUp ( ) 2" at bounding box center [828, 322] width 329 height 363
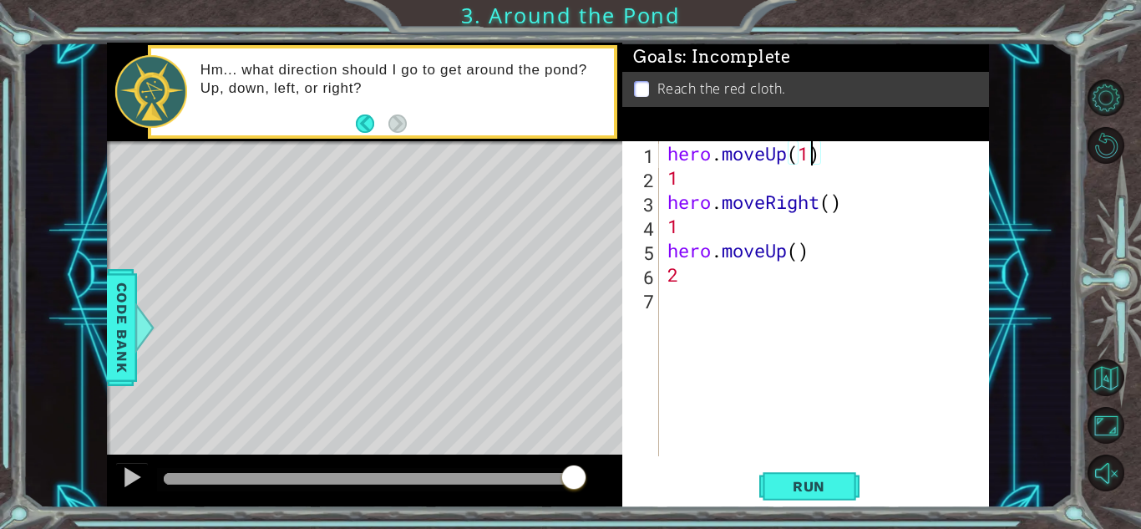
scroll to position [0, 6]
click at [715, 182] on div "hero . moveUp ( 1 ) 1 hero . moveRight ( ) 1 hero . moveUp ( ) 2" at bounding box center [828, 322] width 329 height 363
type textarea "1"
click at [837, 205] on div "hero . moveUp ( 1 ) hero . moveRight ( ) 1 hero . moveUp ( ) 2" at bounding box center [828, 322] width 329 height 363
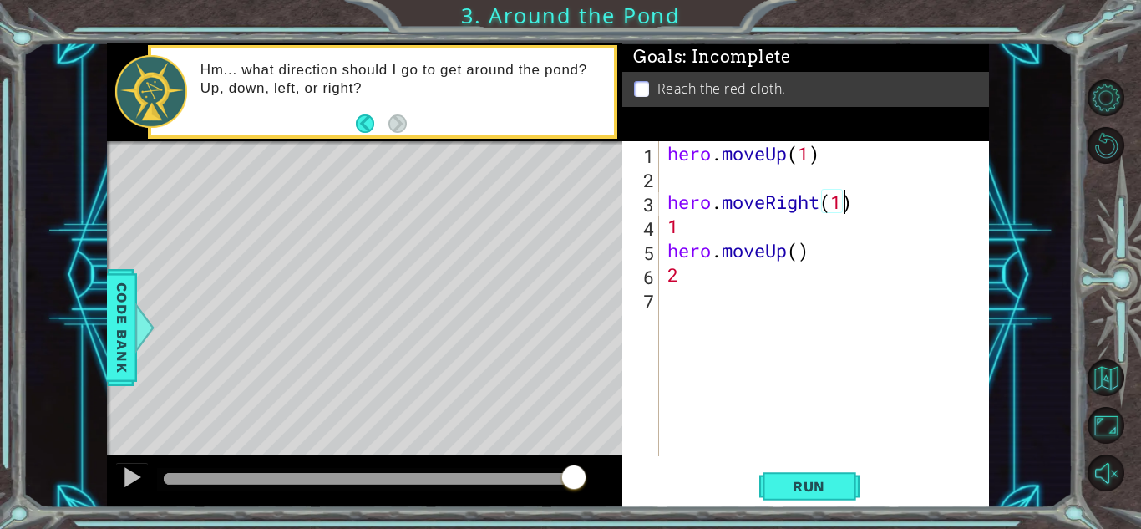
scroll to position [0, 8]
click at [800, 246] on div "hero . moveUp ( 1 ) hero . moveRight ( 1 ) 1 hero . moveUp ( ) 2" at bounding box center [828, 322] width 329 height 363
click at [691, 223] on div "hero . moveUp ( 1 ) hero . moveRight ( 1 ) 1 hero . moveUp ( ) 2" at bounding box center [828, 322] width 329 height 363
type textarea "1"
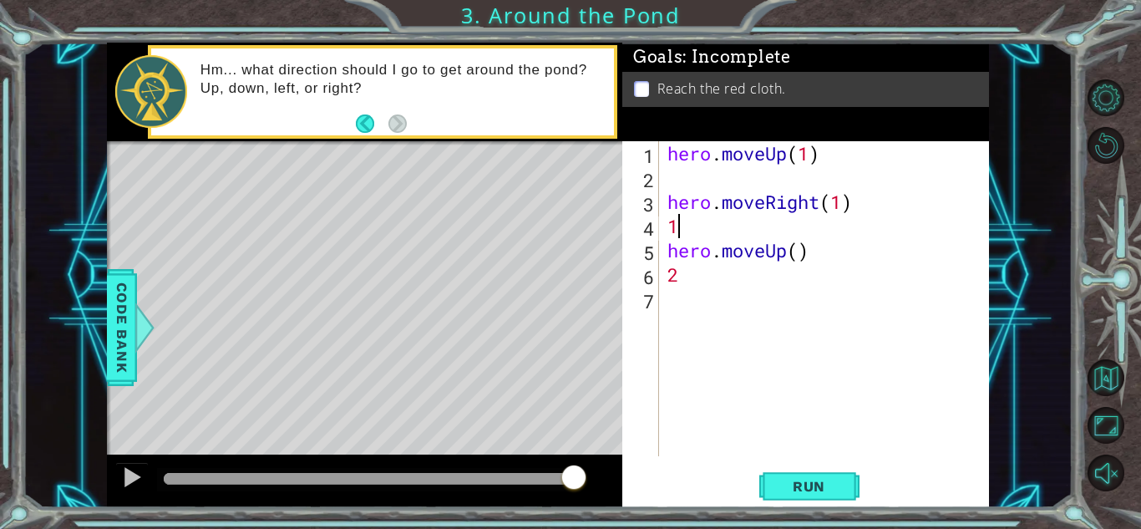
scroll to position [0, 0]
click at [796, 258] on div "hero . moveUp ( 1 ) hero . moveRight ( 1 ) hero . moveUp ( ) 2" at bounding box center [828, 322] width 329 height 363
click at [698, 287] on div "hero . moveUp ( 1 ) hero . moveRight ( 1 ) hero . moveUp ( 2 ) 2" at bounding box center [828, 322] width 329 height 363
type textarea "2"
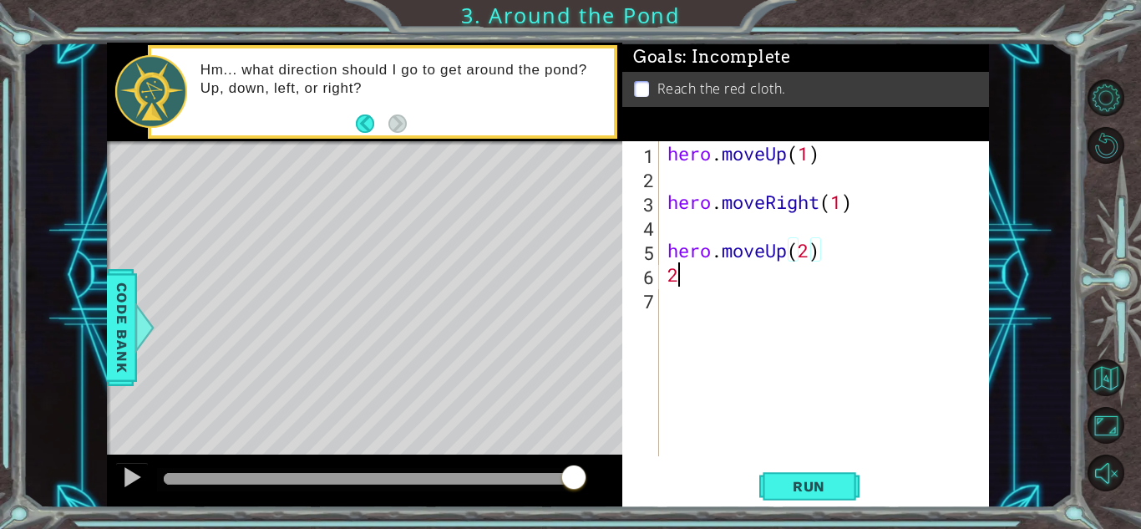
scroll to position [0, 0]
click at [809, 496] on button "Run" at bounding box center [809, 486] width 100 height 37
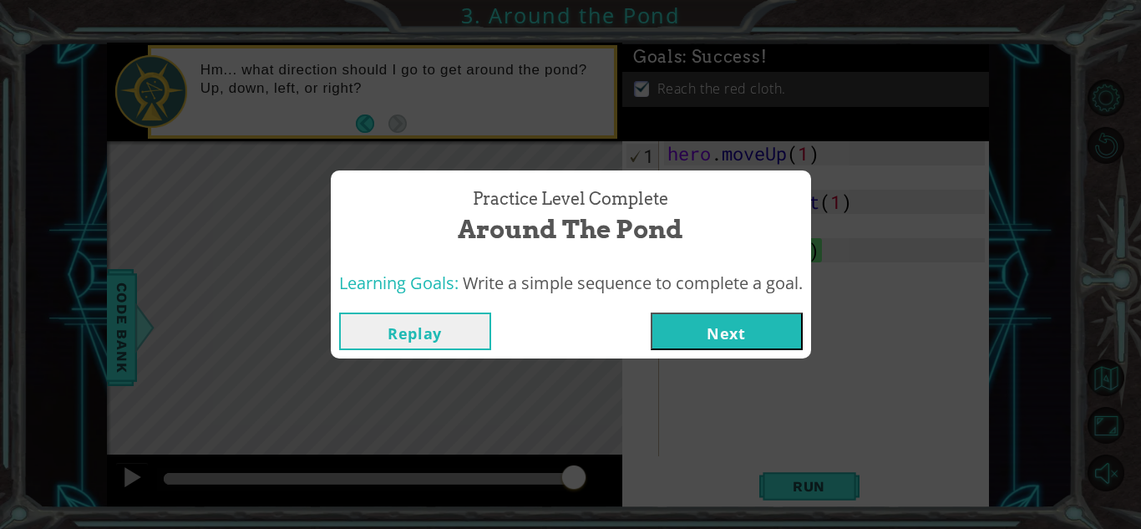
click at [720, 335] on button "Next" at bounding box center [727, 331] width 152 height 38
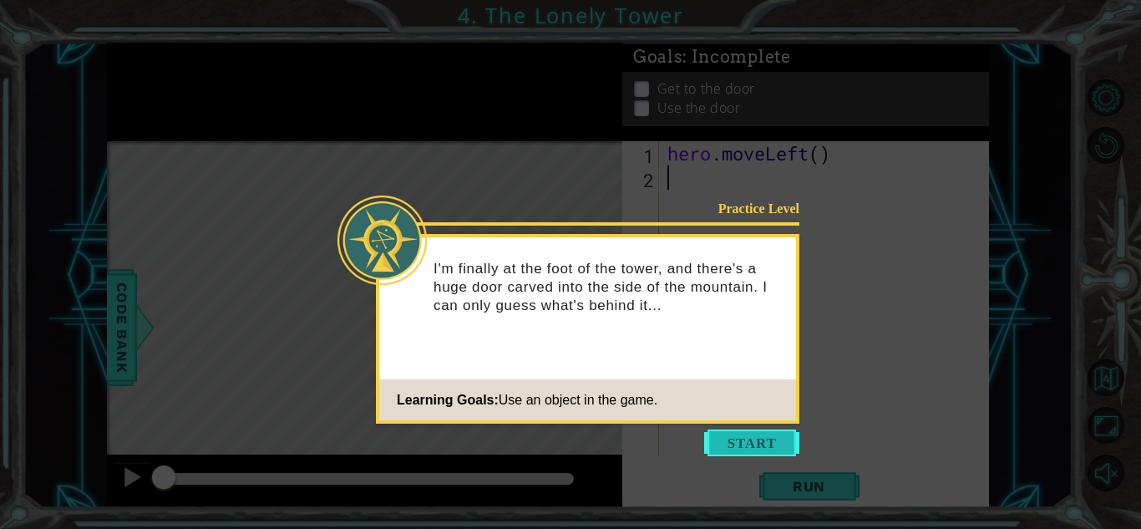
click at [751, 449] on button "Start" at bounding box center [751, 442] width 95 height 27
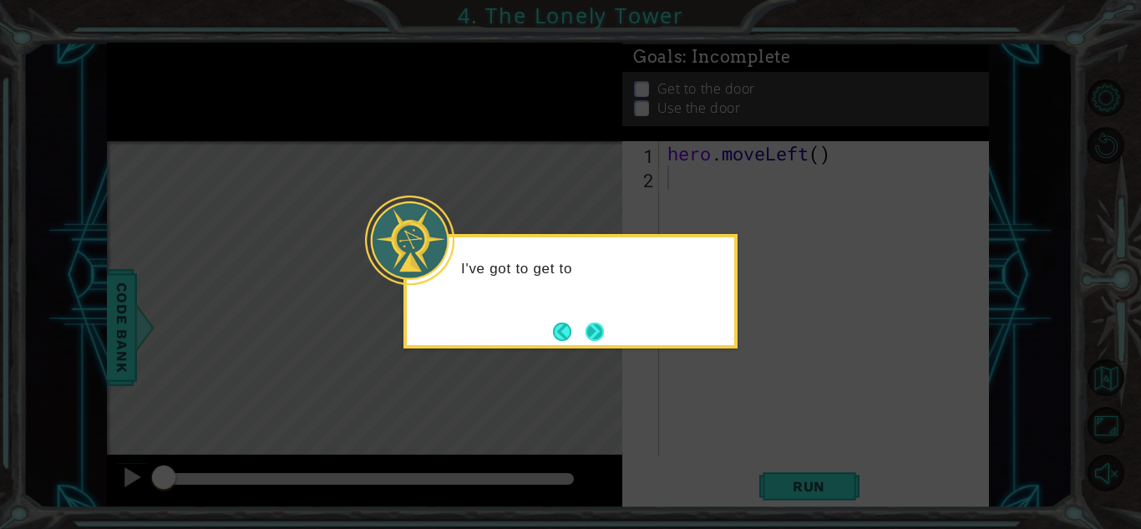
click at [600, 335] on button "Next" at bounding box center [595, 331] width 18 height 18
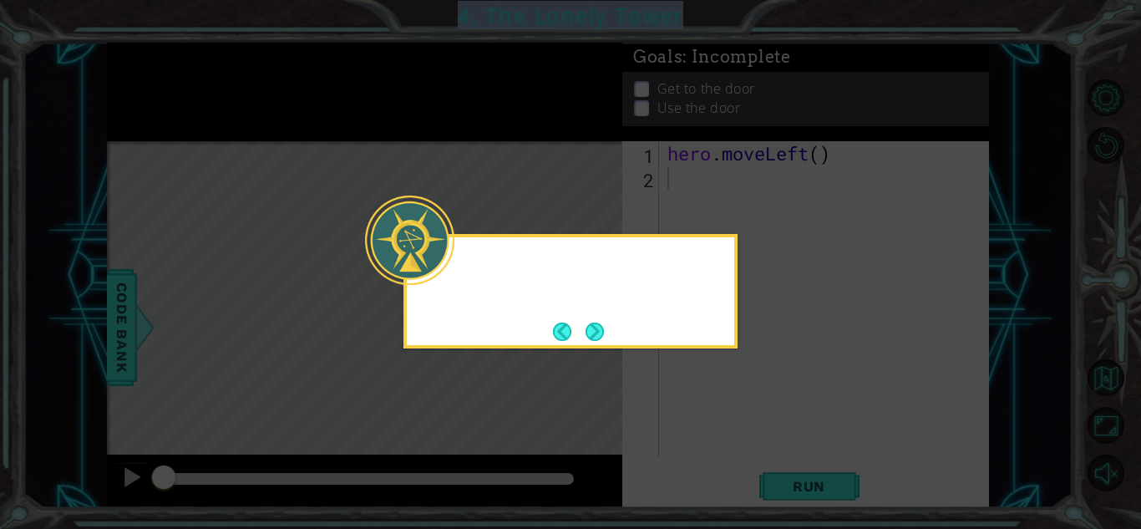
click at [600, 335] on icon at bounding box center [570, 264] width 1141 height 529
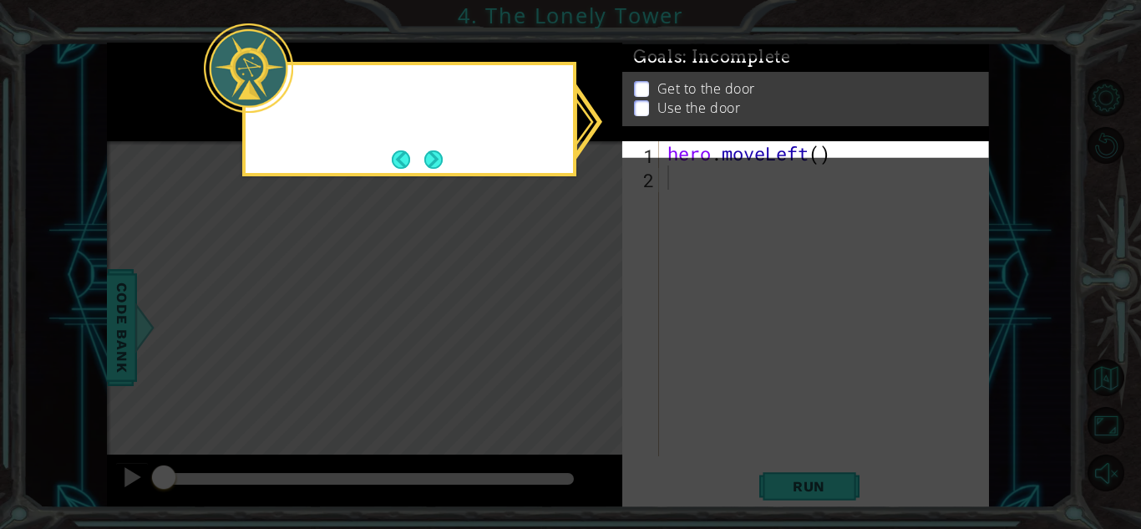
click at [600, 335] on icon at bounding box center [570, 264] width 1141 height 529
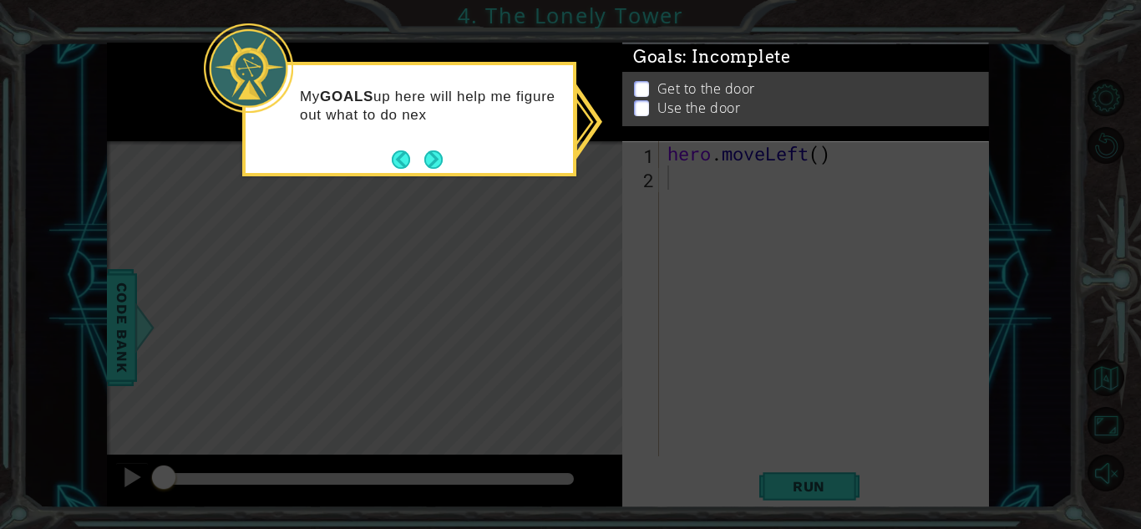
click at [742, 83] on p "Get to the door" at bounding box center [706, 91] width 98 height 18
click at [640, 92] on p at bounding box center [641, 90] width 15 height 16
click at [431, 150] on button "Next" at bounding box center [433, 159] width 18 height 18
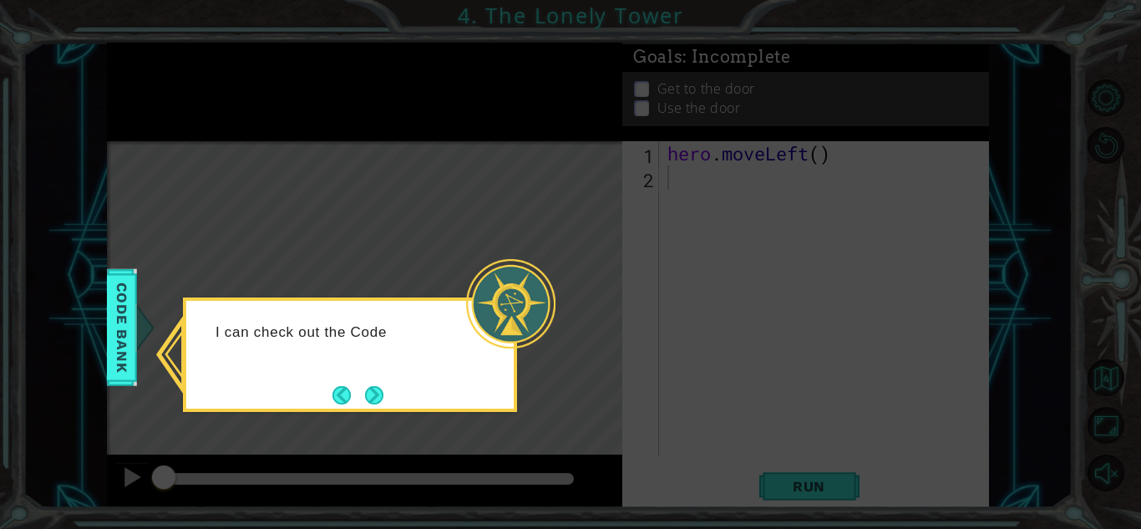
click at [397, 388] on div "I can check out the Code" at bounding box center [350, 354] width 334 height 114
click at [368, 394] on button "Next" at bounding box center [374, 395] width 18 height 18
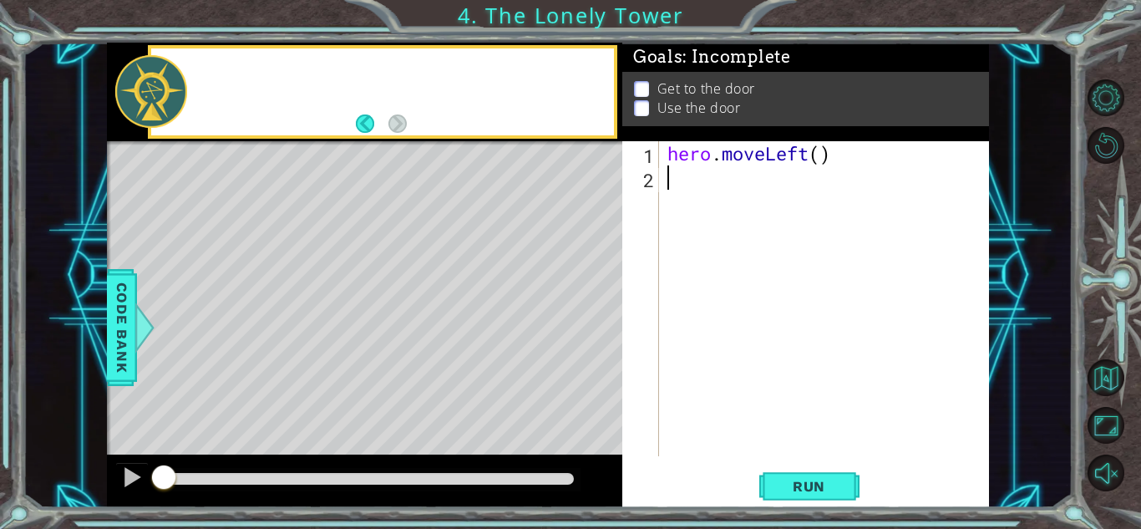
click at [368, 394] on div "Level Map" at bounding box center [493, 387] width 772 height 492
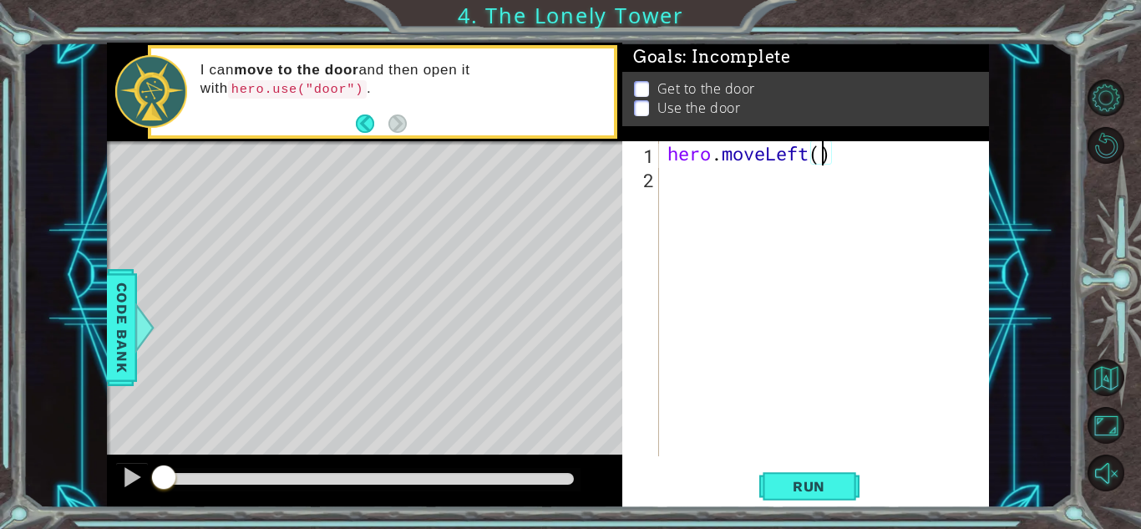
click at [817, 165] on div "hero . moveLeft ( )" at bounding box center [828, 322] width 329 height 363
type textarea "hero.moveLeft(2)"
click at [682, 193] on div "hero . moveLeft ( 2 )" at bounding box center [828, 322] width 329 height 363
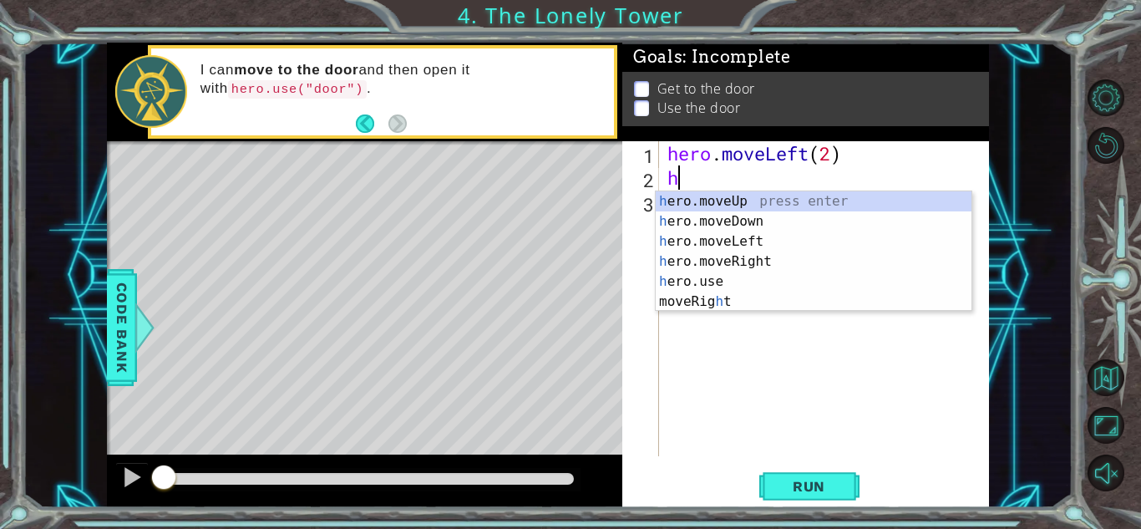
type textarea "he"
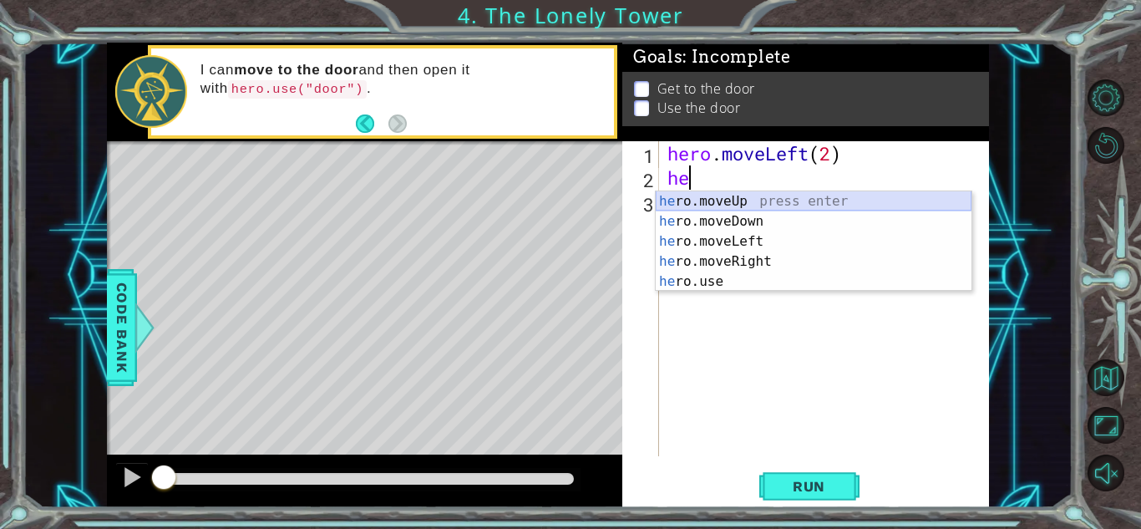
click at [738, 200] on div "he ro.moveUp press enter he ro.moveDown press enter he ro.moveLeft press enter …" at bounding box center [814, 261] width 316 height 140
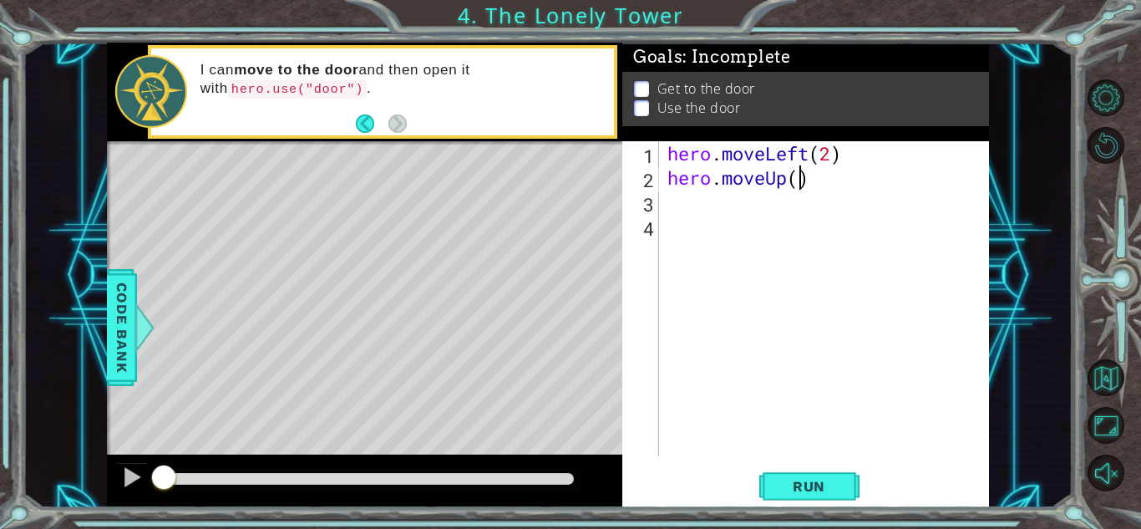
click at [794, 181] on div "hero . moveLeft ( 2 ) hero . moveUp ( )" at bounding box center [828, 322] width 329 height 363
type textarea "hero.moveUp(2)"
click at [688, 201] on div "hero . moveLeft ( 2 ) hero . moveUp ( 2 )" at bounding box center [828, 322] width 329 height 363
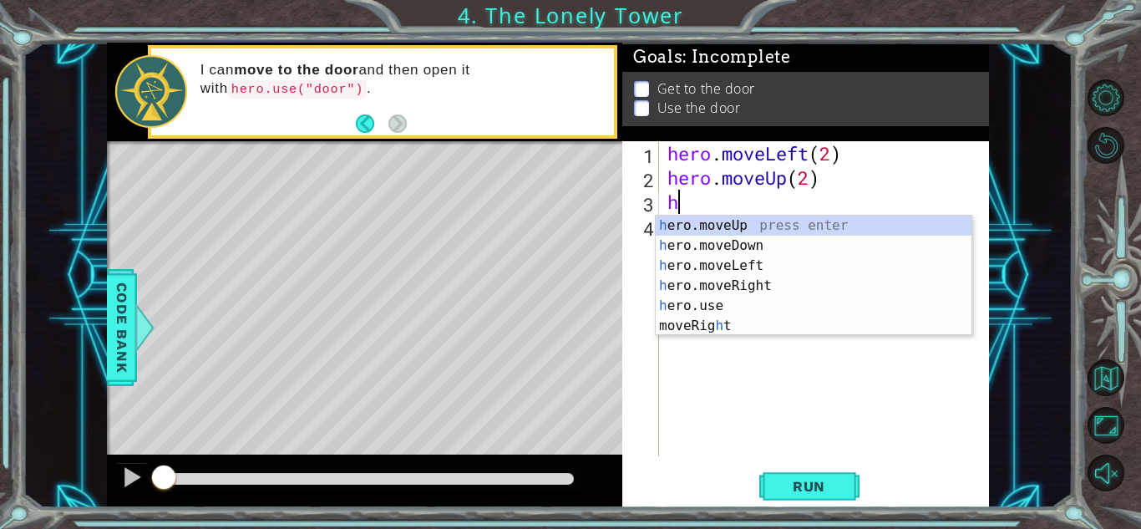
type textarea "he"
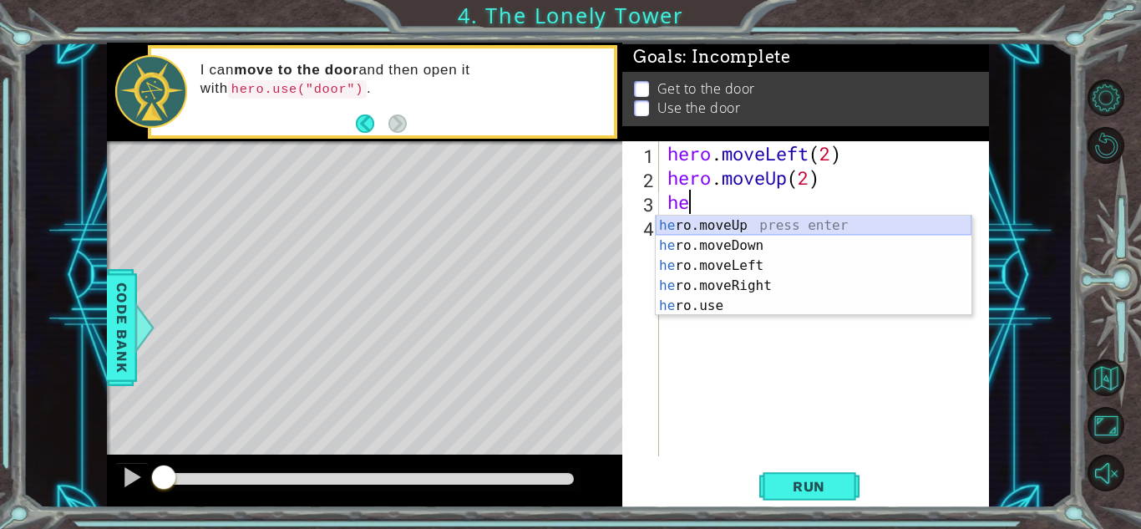
click at [782, 225] on div "he ro.moveUp press enter he ro.moveDown press enter he ro.moveLeft press enter …" at bounding box center [814, 286] width 316 height 140
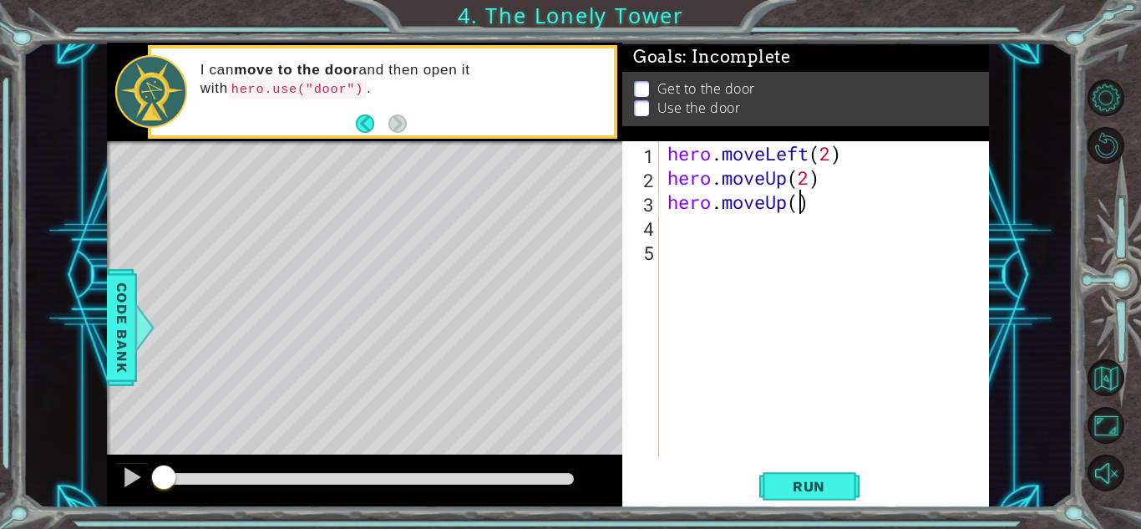
click at [795, 205] on div "hero . moveLeft ( 2 ) hero . moveUp ( 2 ) hero . moveUp ( )" at bounding box center [828, 322] width 329 height 363
type textarea "hero.moveUp()"
drag, startPoint x: 809, startPoint y: 210, endPoint x: 672, endPoint y: 211, distance: 137.0
click at [672, 211] on div "hero . moveLeft ( 2 ) hero . moveUp ( 2 ) hero . moveUp ( )" at bounding box center [828, 322] width 329 height 363
click at [728, 219] on div "hero . moveLeft ( 2 ) hero . moveUp ( 2 )" at bounding box center [828, 322] width 329 height 363
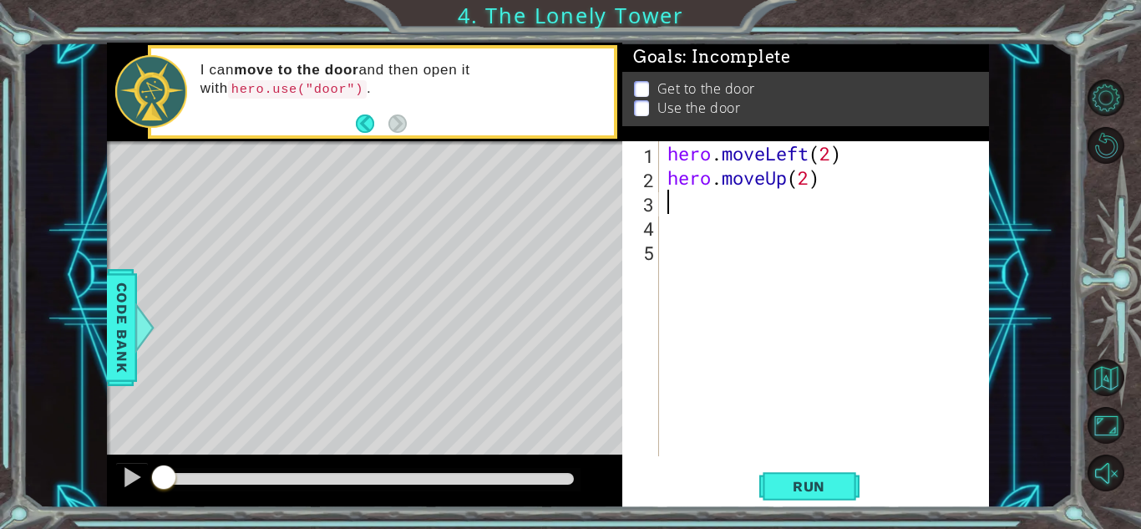
click at [729, 199] on div "hero . moveLeft ( 2 ) hero . moveUp ( 2 )" at bounding box center [828, 322] width 329 height 363
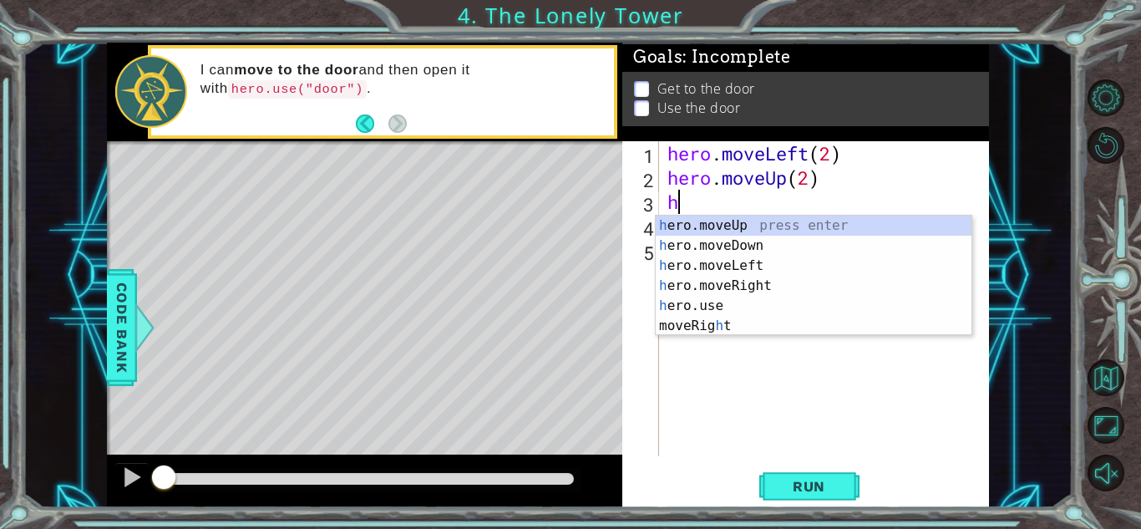
type textarea "he"
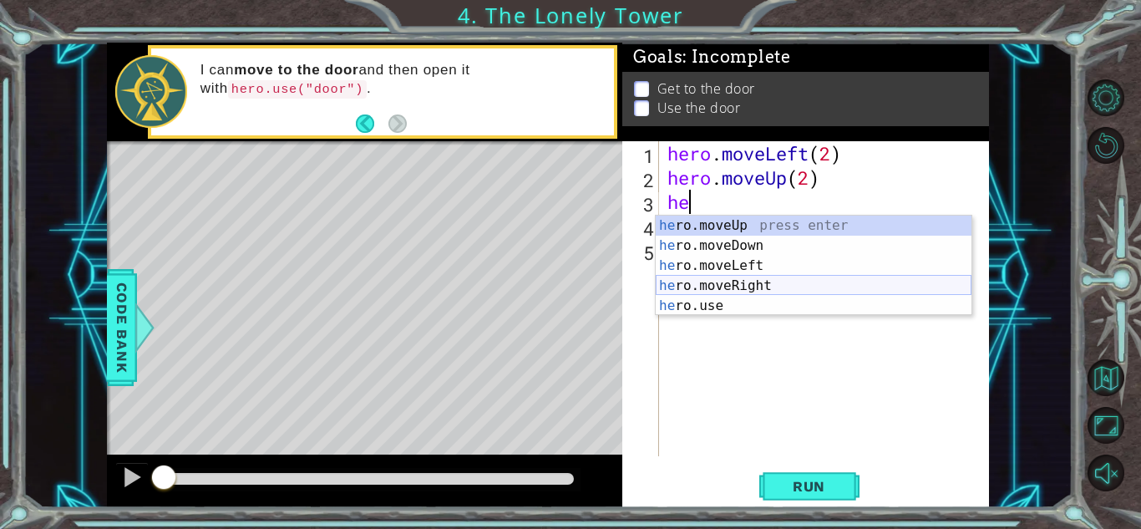
click at [763, 286] on div "he ro.moveUp press enter he ro.moveDown press enter he ro.moveLeft press enter …" at bounding box center [814, 286] width 316 height 140
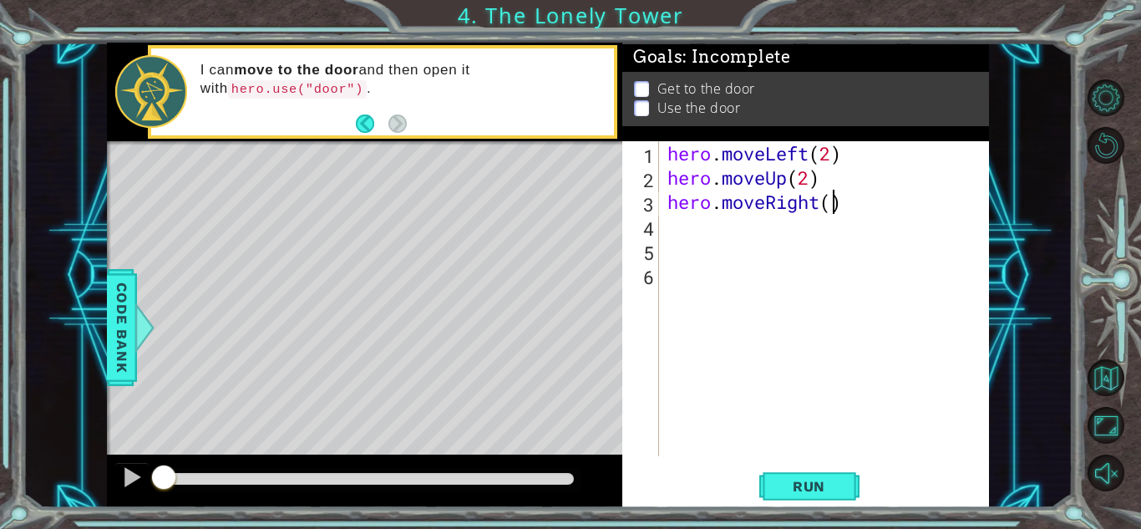
click at [837, 205] on div "hero . moveLeft ( 2 ) hero . moveUp ( 2 ) hero . moveRight ( )" at bounding box center [828, 322] width 329 height 363
type textarea "hero.moveRight(2)"
click at [734, 235] on div "hero . moveLeft ( 2 ) hero . moveUp ( 2 ) hero . moveRight ( 2 )" at bounding box center [828, 322] width 329 height 363
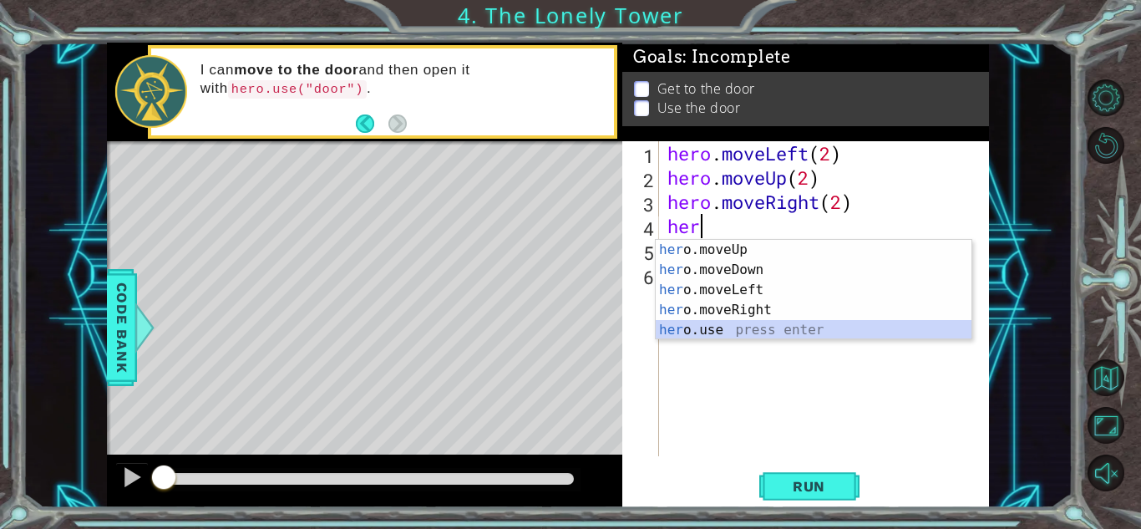
click at [748, 328] on div "her o.moveUp press enter her o.moveDown press enter her o.moveLeft press enter …" at bounding box center [814, 310] width 316 height 140
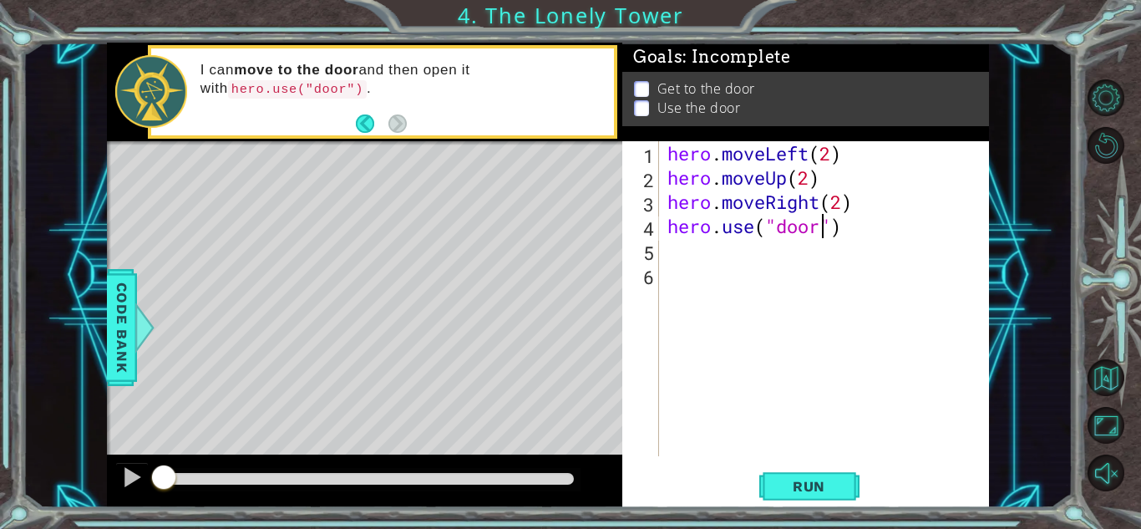
scroll to position [0, 7]
type textarea "hero.use("door")"
click at [834, 484] on span "Run" at bounding box center [809, 486] width 66 height 17
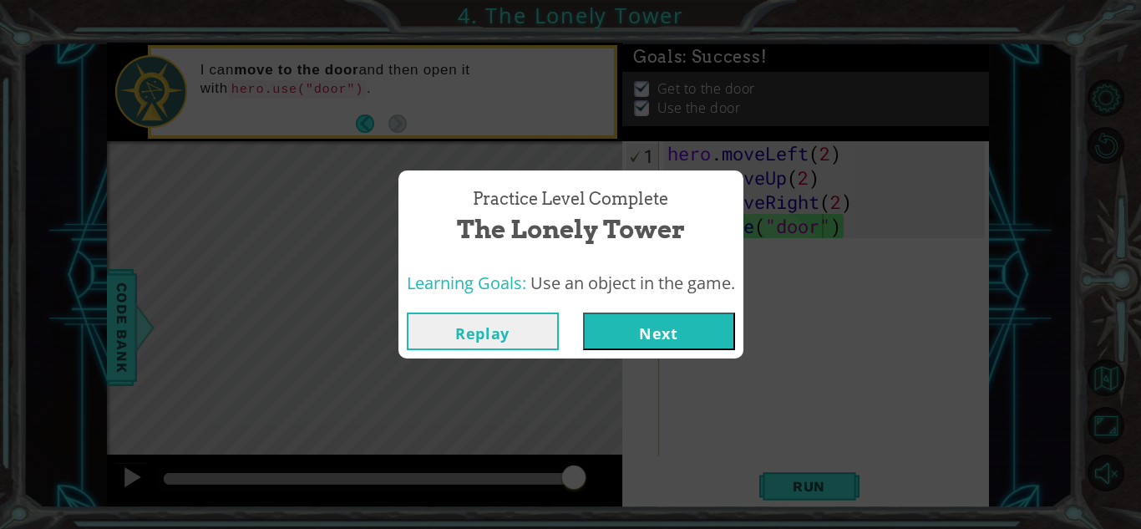
click at [667, 322] on button "Next" at bounding box center [659, 331] width 152 height 38
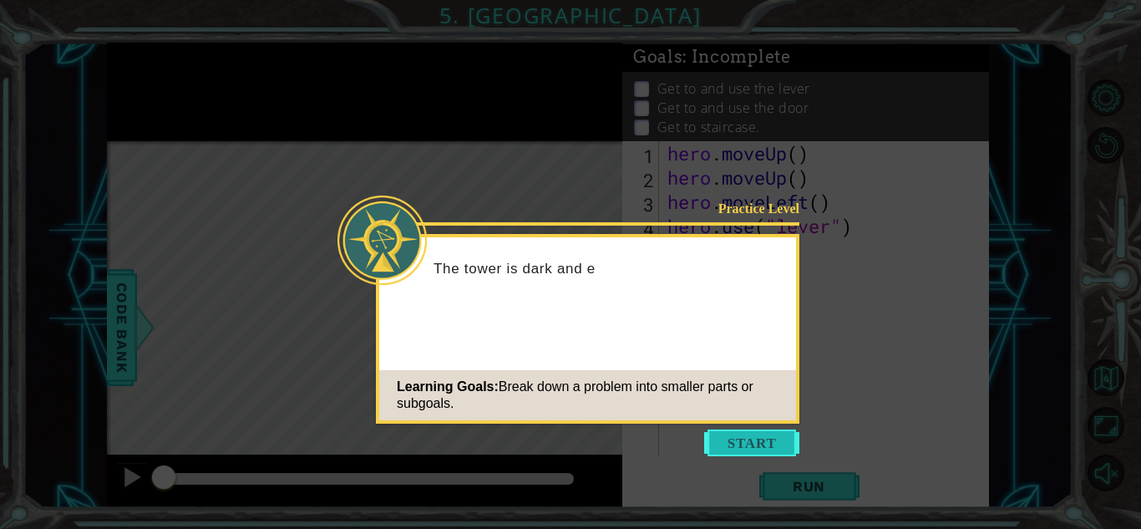
click at [737, 443] on button "Start" at bounding box center [751, 442] width 95 height 27
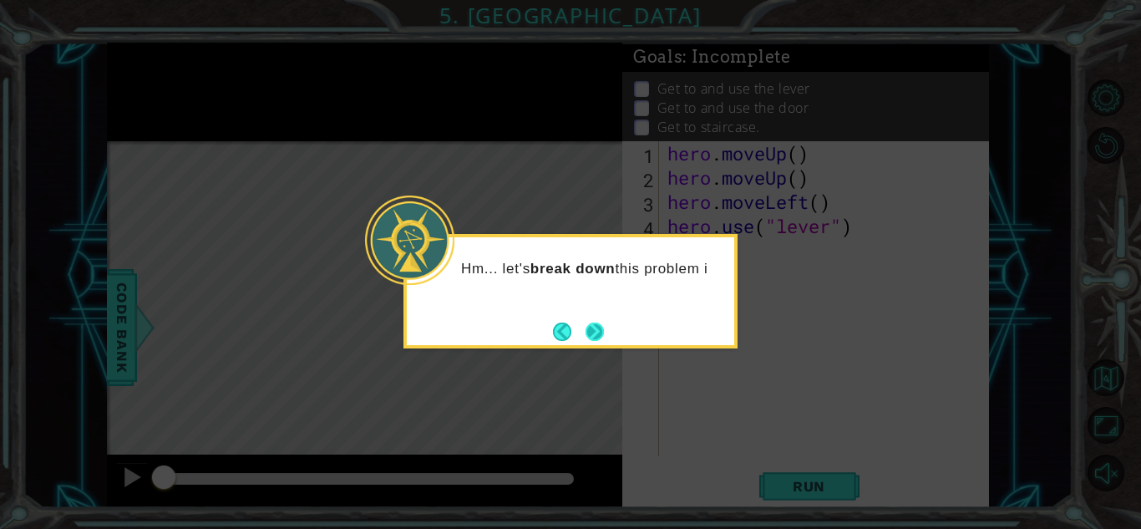
click at [591, 335] on button "Next" at bounding box center [595, 331] width 18 height 18
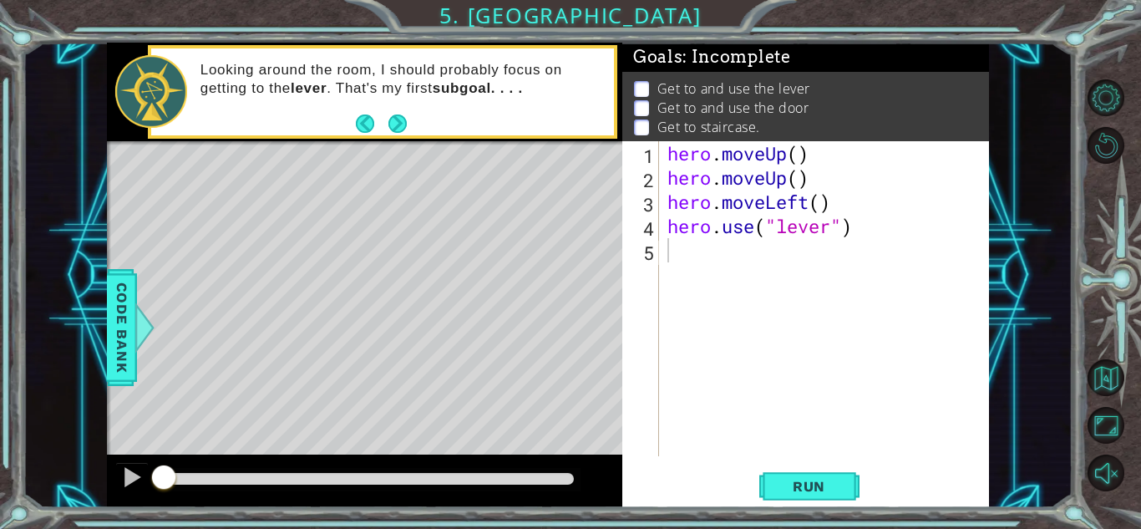
click at [403, 113] on footer at bounding box center [381, 123] width 51 height 25
click at [390, 117] on button "Next" at bounding box center [397, 123] width 18 height 18
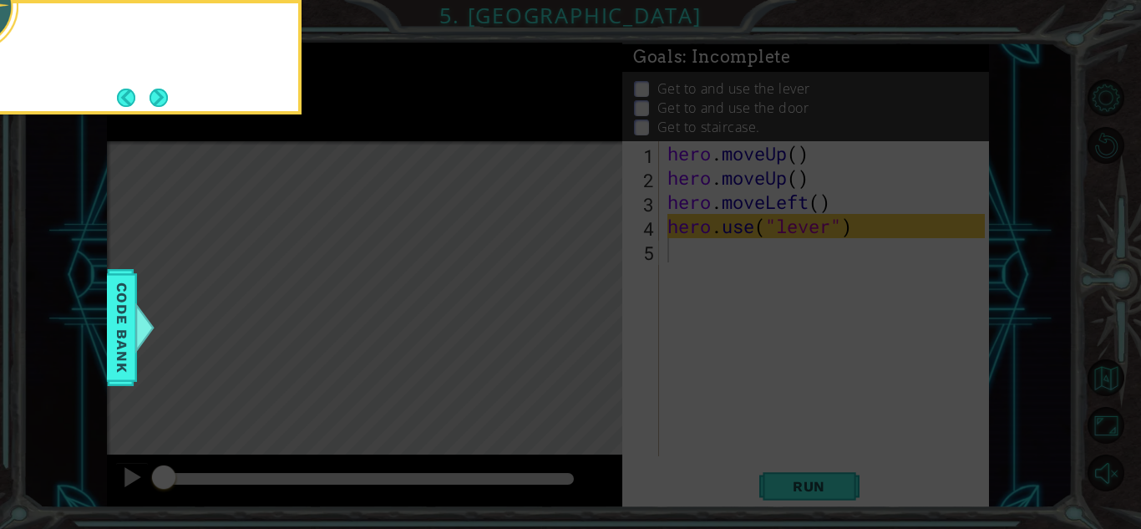
click at [392, 119] on icon at bounding box center [570, 79] width 1141 height 900
click at [151, 96] on button "Next" at bounding box center [159, 98] width 18 height 18
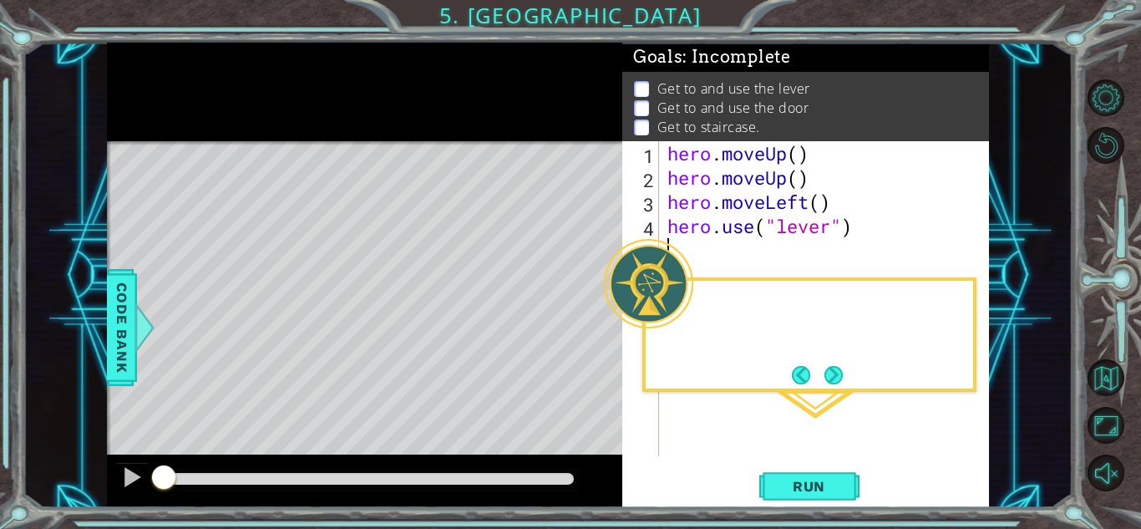
click at [151, 96] on div at bounding box center [364, 92] width 515 height 99
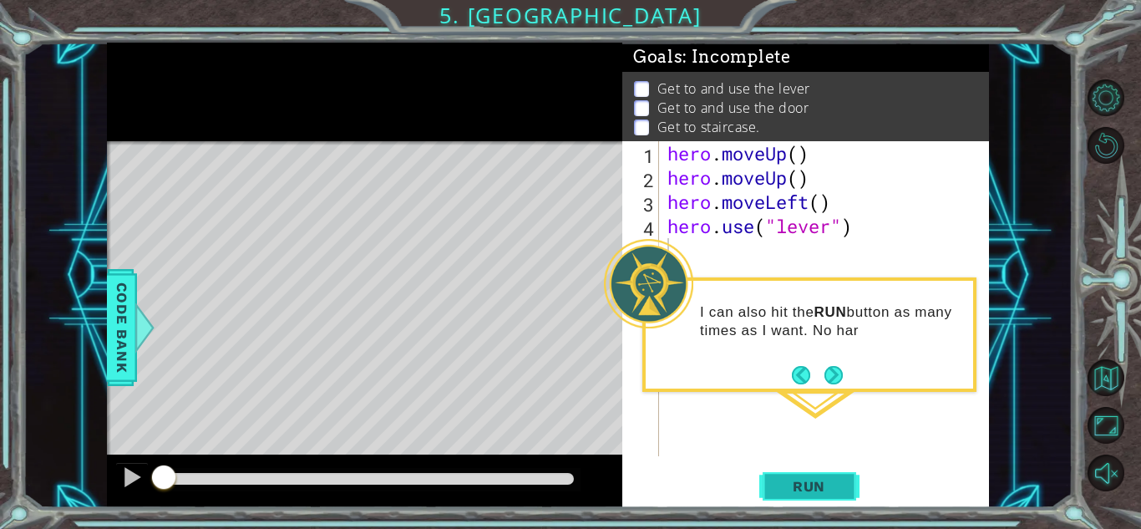
click at [815, 469] on button "Run" at bounding box center [809, 486] width 100 height 37
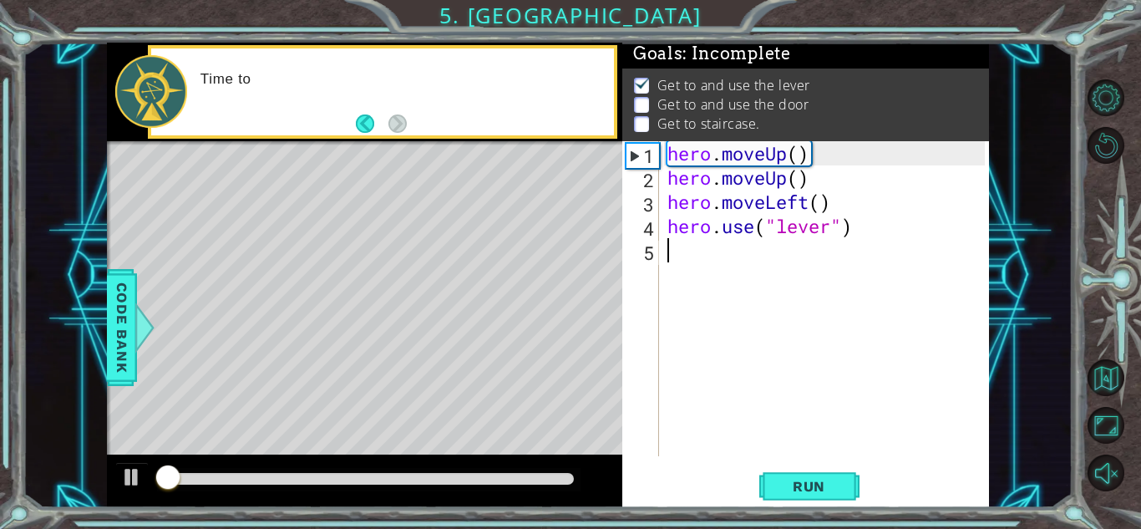
scroll to position [13, 0]
click at [807, 348] on div "hero . moveUp ( ) hero . moveUp ( ) hero . moveLeft ( ) hero . use ( "lever" )" at bounding box center [828, 322] width 329 height 363
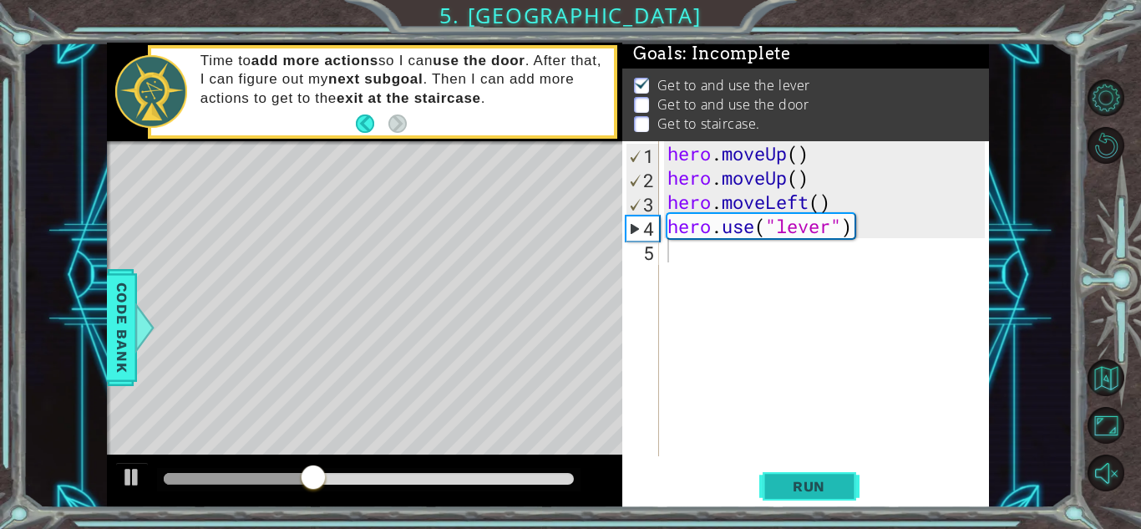
click at [814, 490] on span "Run" at bounding box center [809, 486] width 66 height 17
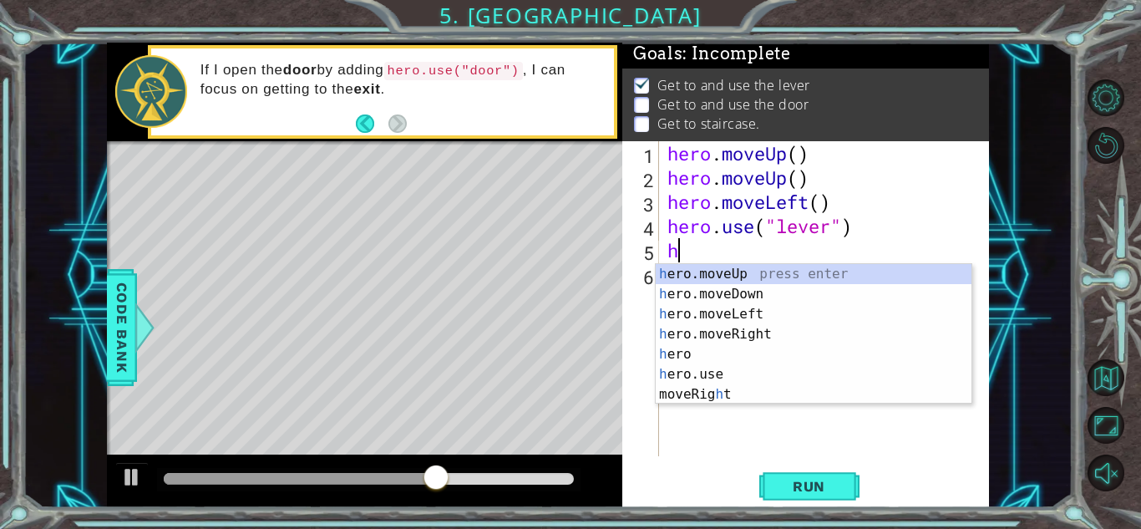
type textarea "her"
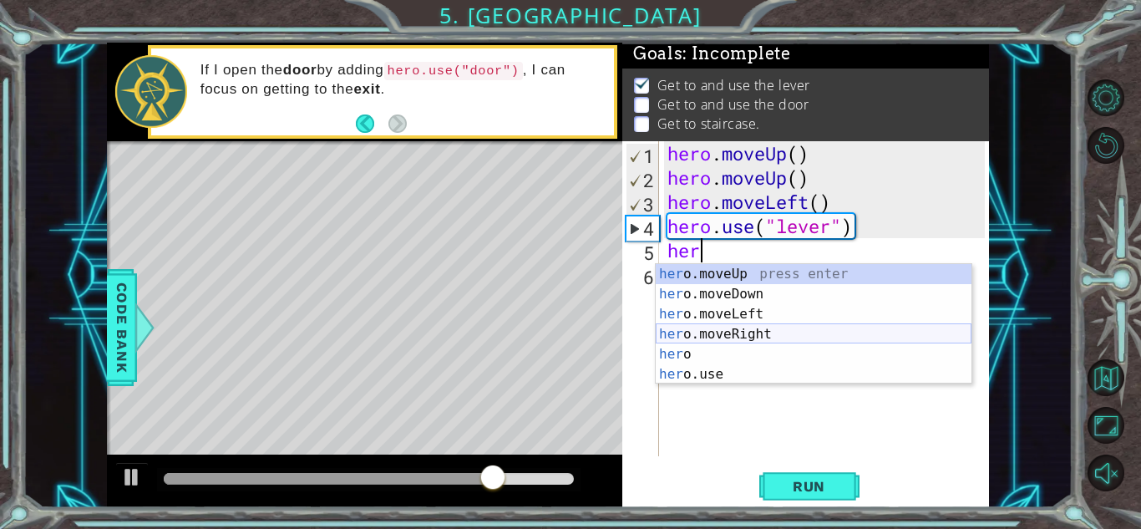
click at [744, 337] on div "her o.moveUp press enter her o.moveDown press enter her o.moveLeft press enter …" at bounding box center [814, 344] width 316 height 160
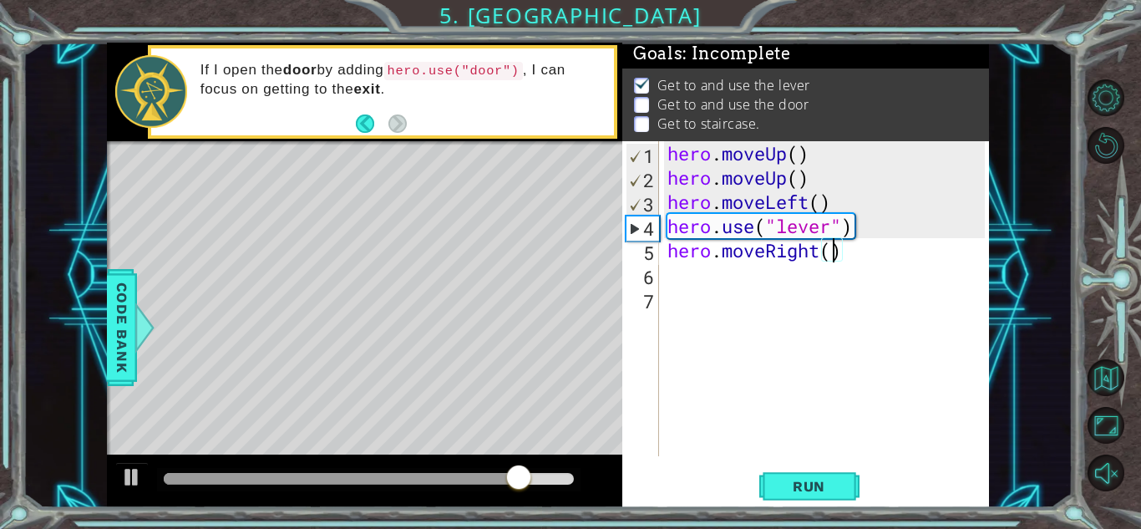
click at [834, 248] on div "hero . moveUp ( ) hero . moveUp ( ) hero . moveLeft ( ) hero . use ( "lever" ) …" at bounding box center [828, 322] width 329 height 363
type textarea "hero.moveRight(3)"
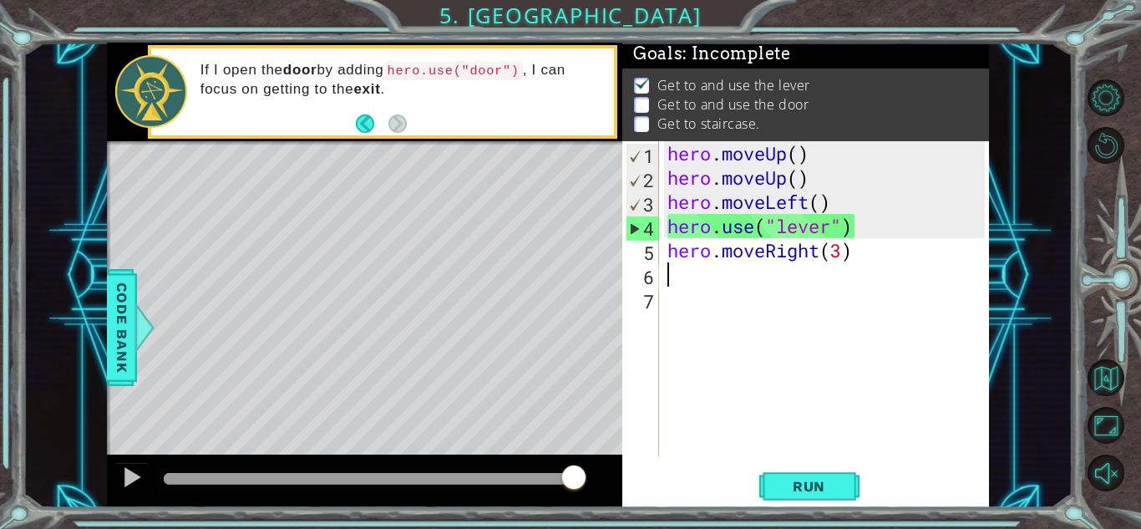
click at [784, 272] on div "hero . moveUp ( ) hero . moveUp ( ) hero . moveLeft ( ) hero . use ( "lever" ) …" at bounding box center [828, 322] width 329 height 363
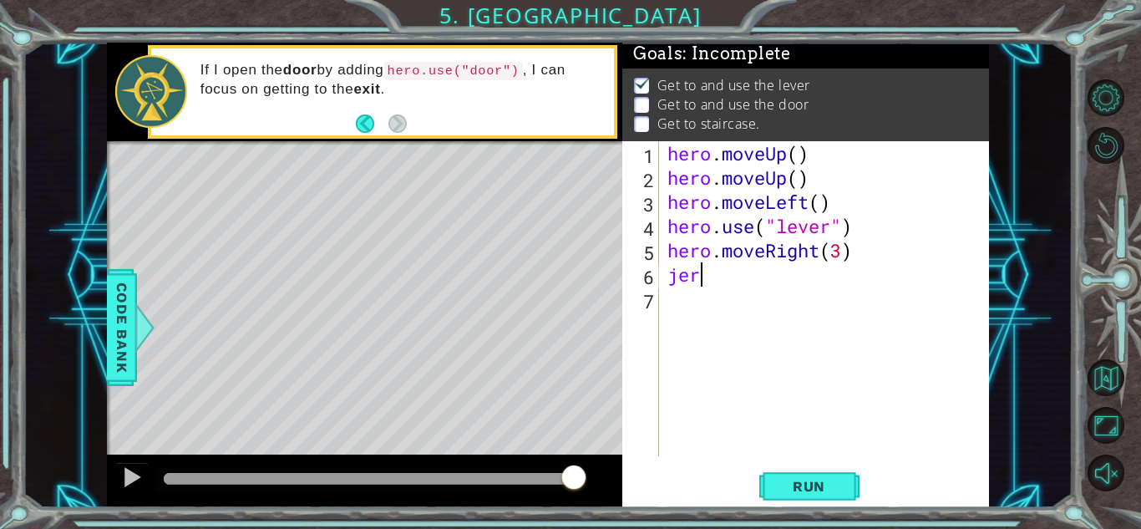
type textarea "j"
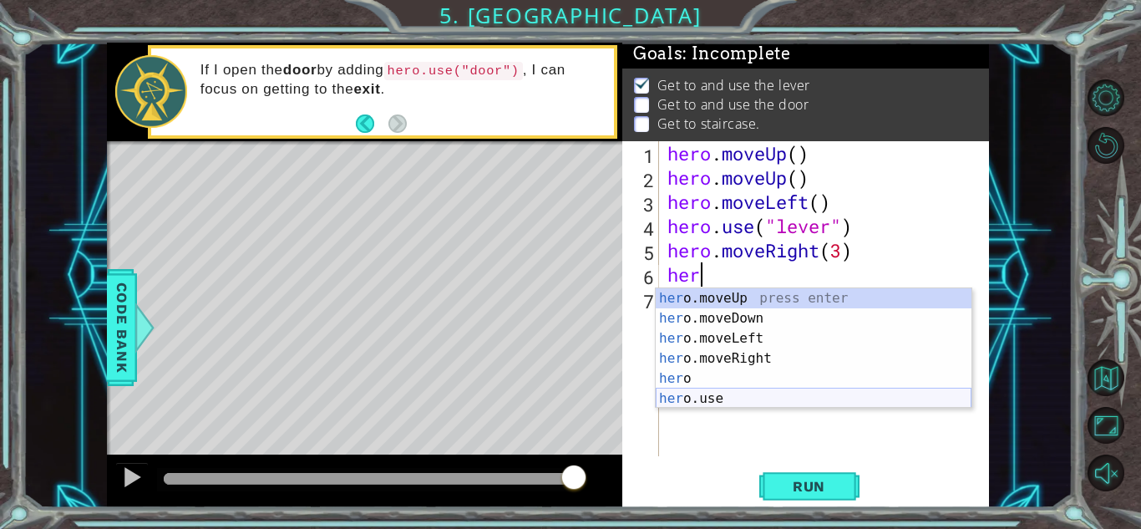
click at [764, 397] on div "her o.moveUp press enter her o.moveDown press enter her o.moveLeft press enter …" at bounding box center [814, 368] width 316 height 160
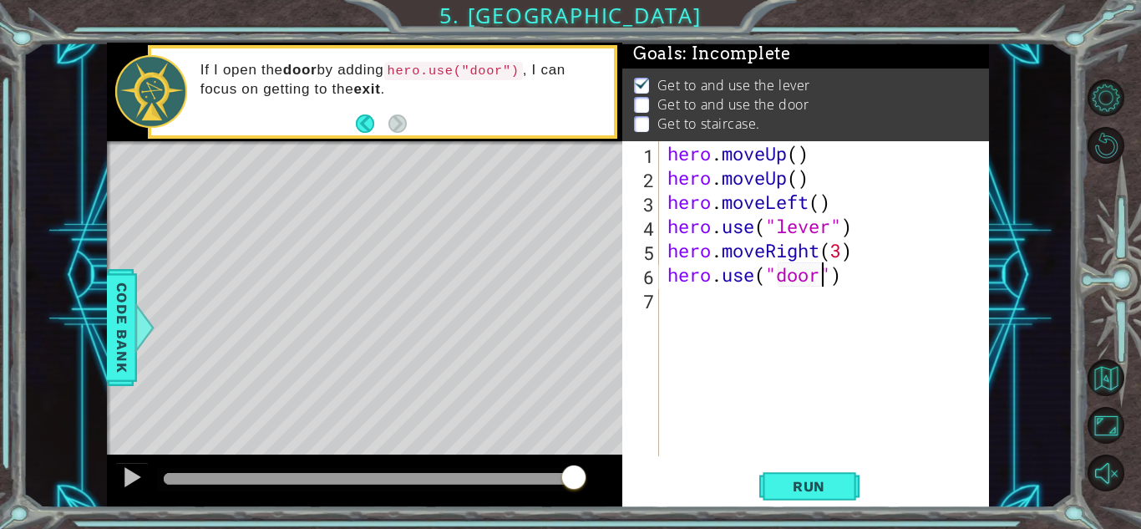
scroll to position [0, 7]
type textarea "hero.use("door")"
click at [809, 505] on div "hero.use("door") 1 2 3 4 5 6 7 hero . moveUp ( ) hero . moveUp ( ) hero . moveL…" at bounding box center [805, 324] width 367 height 366
click at [813, 489] on span "Run" at bounding box center [809, 486] width 66 height 17
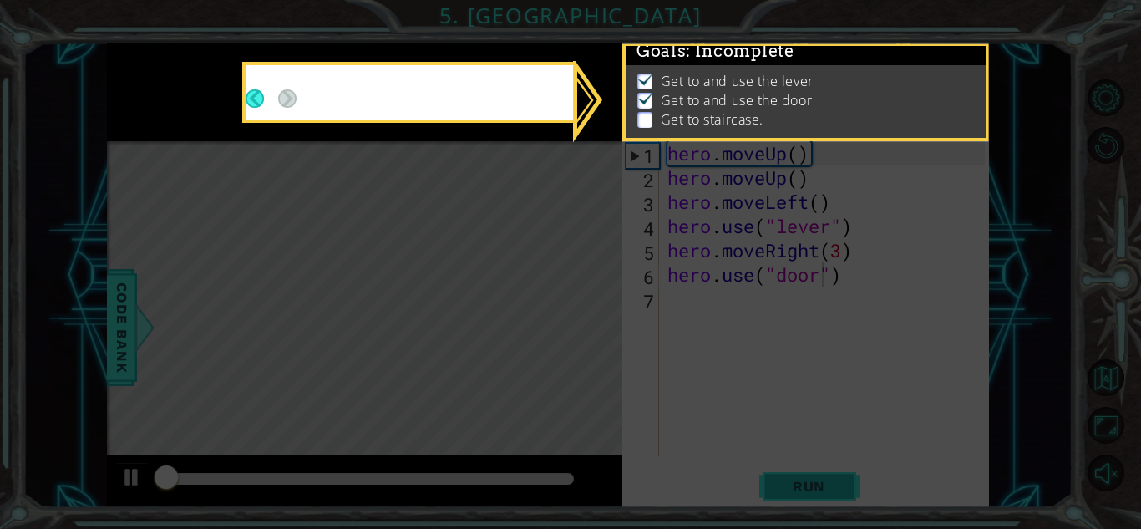
scroll to position [13, 0]
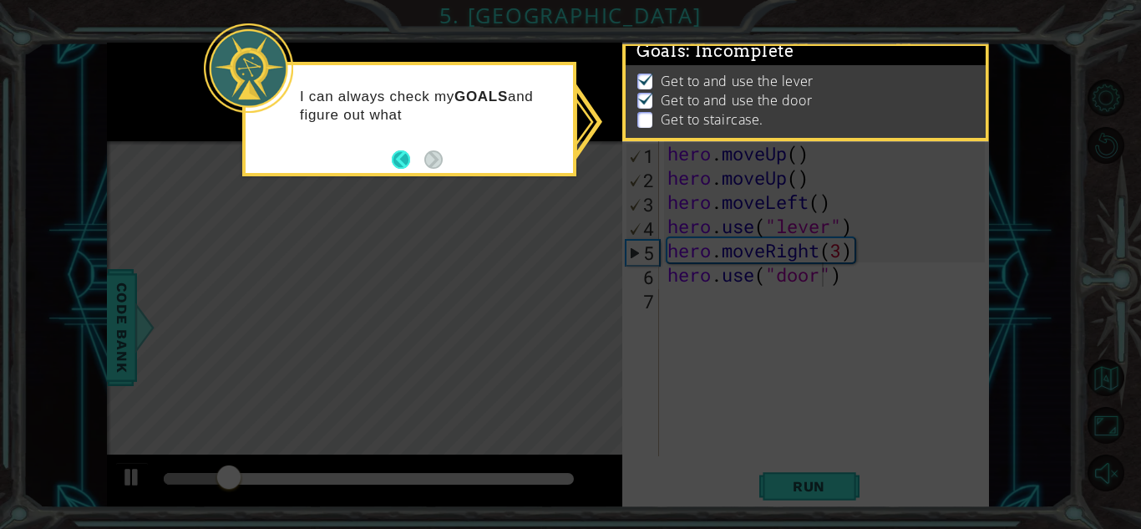
click at [407, 160] on button "Back" at bounding box center [408, 159] width 33 height 18
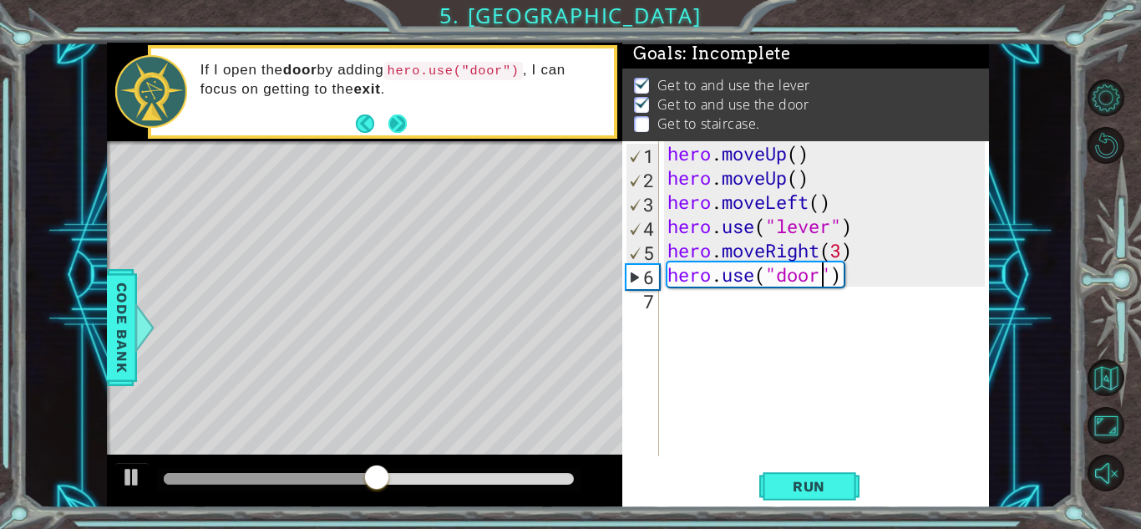
click at [399, 118] on button "Next" at bounding box center [397, 123] width 18 height 18
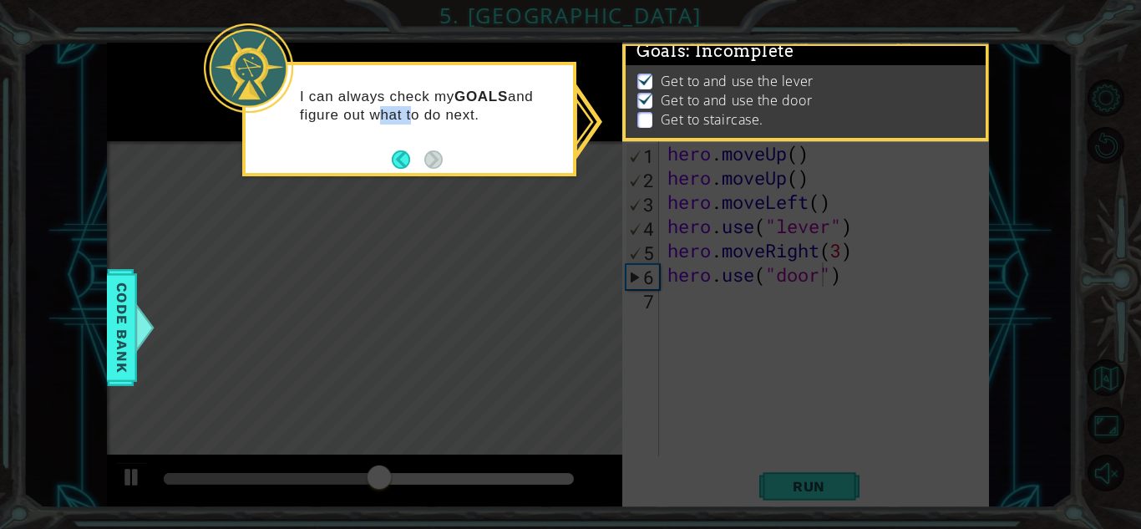
scroll to position [13, 0]
click at [399, 118] on p "I can always check my GOALS and figure out what to do next." at bounding box center [430, 106] width 261 height 37
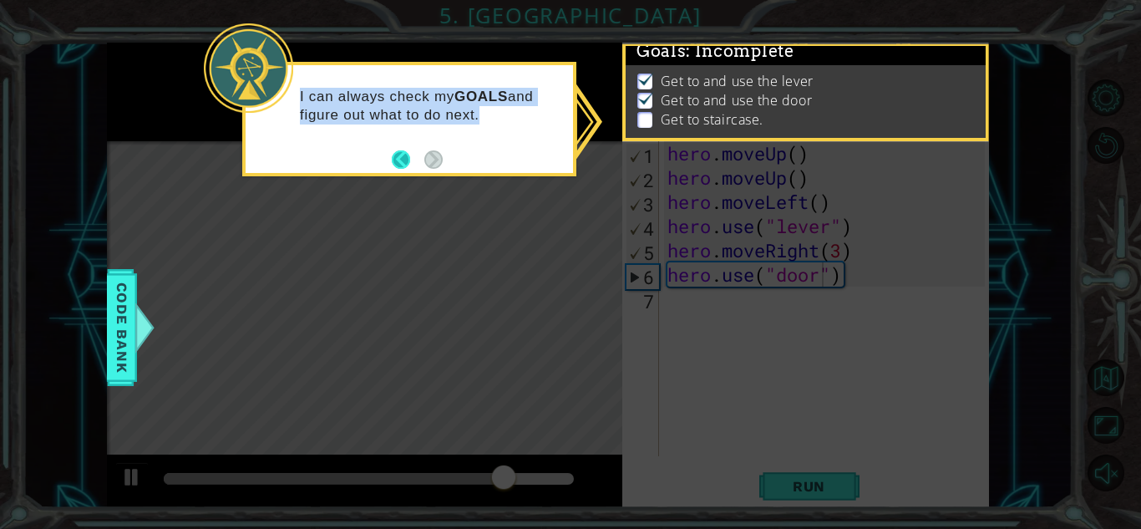
drag, startPoint x: 399, startPoint y: 118, endPoint x: 402, endPoint y: 159, distance: 41.0
click at [402, 156] on div "I can always check my GOALS and figure out what to do next." at bounding box center [409, 110] width 327 height 91
click at [402, 159] on button "Back" at bounding box center [408, 159] width 33 height 18
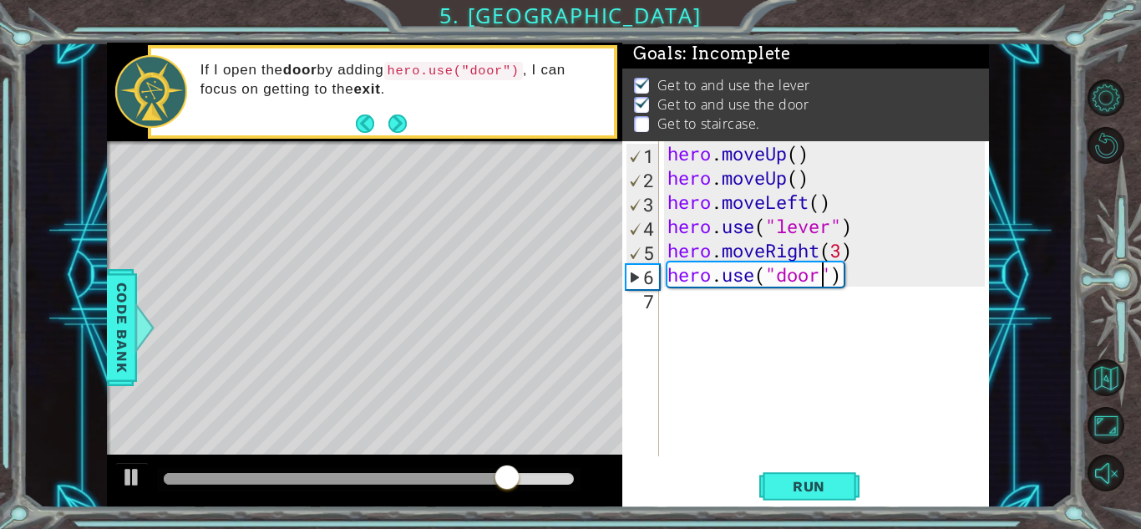
scroll to position [10, 0]
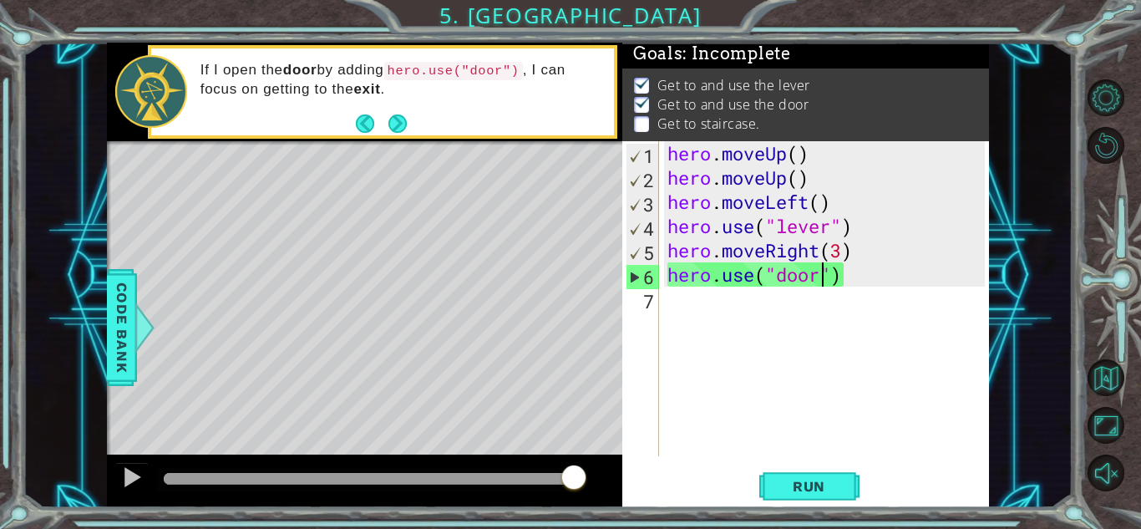
click at [703, 314] on div "hero . moveUp ( ) hero . moveUp ( ) hero . moveLeft ( ) hero . use ( "lever" ) …" at bounding box center [828, 322] width 329 height 363
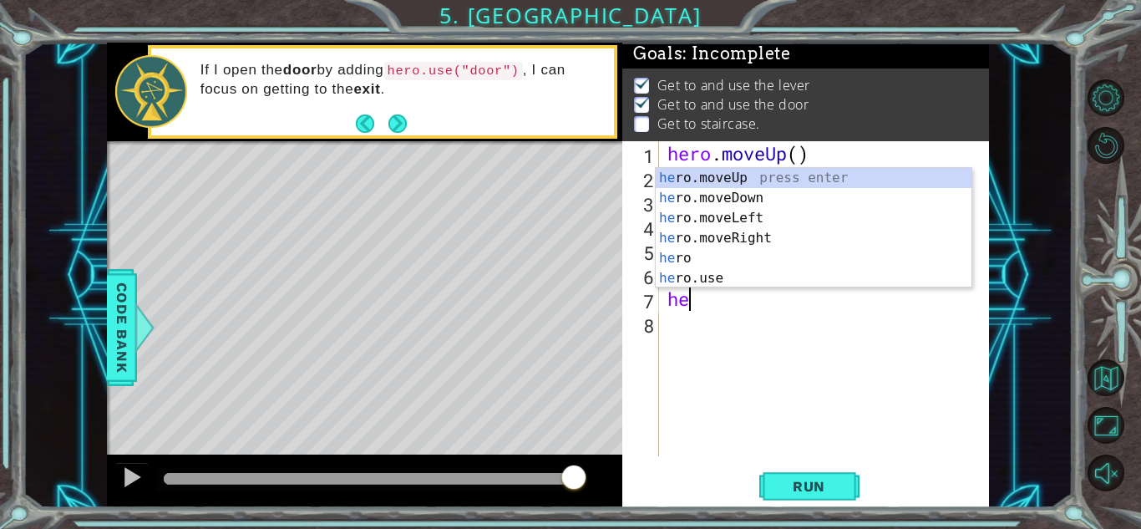
type textarea "her"
click at [737, 170] on div "her o.moveUp press enter her o.moveDown press enter her o.moveLeft press enter …" at bounding box center [814, 248] width 316 height 160
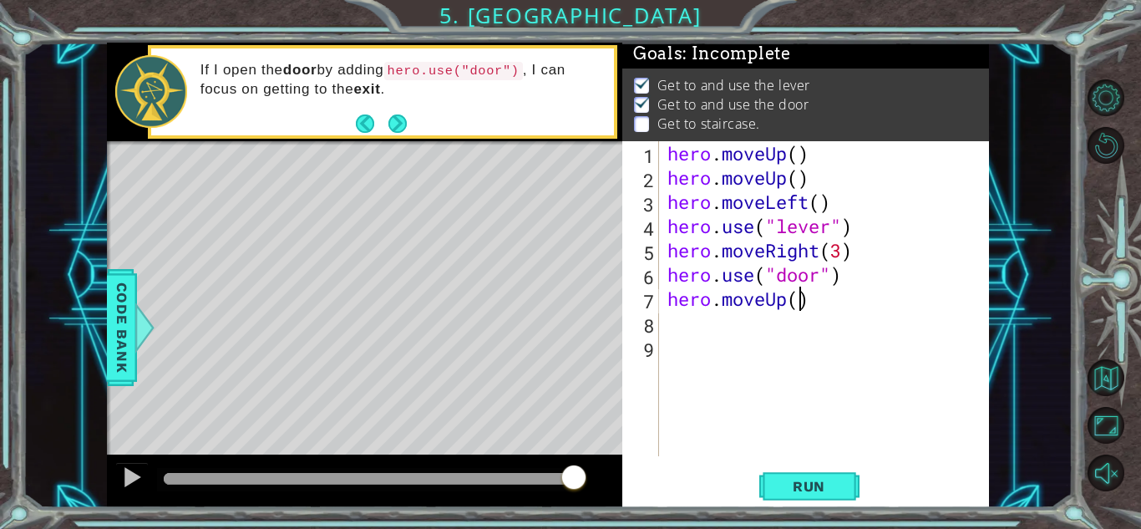
click at [802, 310] on div "hero . moveUp ( ) hero . moveUp ( ) hero . moveLeft ( ) hero . use ( "lever" ) …" at bounding box center [828, 322] width 329 height 363
type textarea "hero.moveUp(2)"
click at [706, 342] on div "hero . moveUp ( ) hero . moveUp ( ) hero . moveLeft ( ) hero . use ( "lever" ) …" at bounding box center [828, 322] width 329 height 363
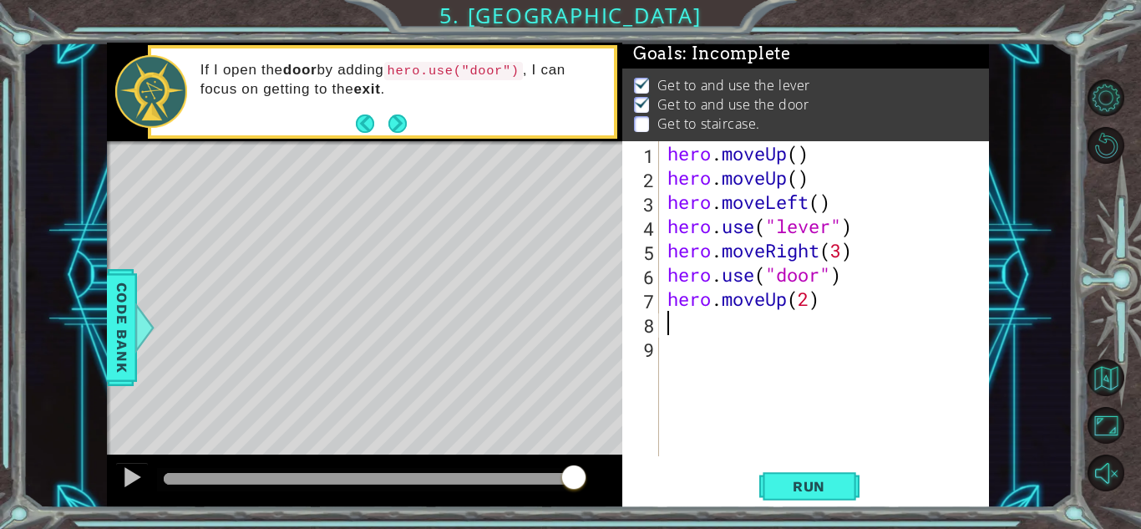
click at [706, 328] on div "hero . moveUp ( ) hero . moveUp ( ) hero . moveLeft ( ) hero . use ( "lever" ) …" at bounding box center [828, 322] width 329 height 363
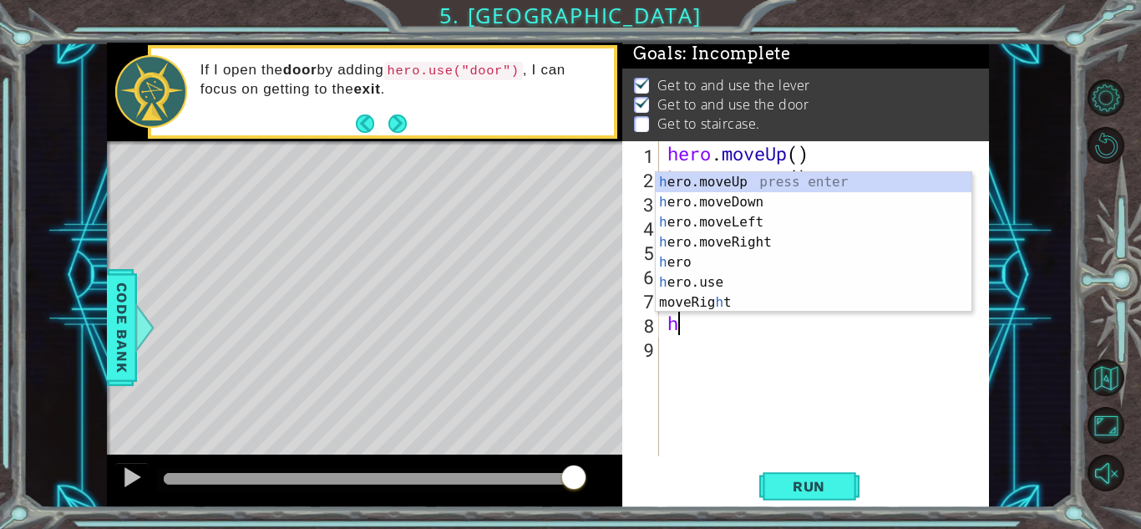
type textarea "her"
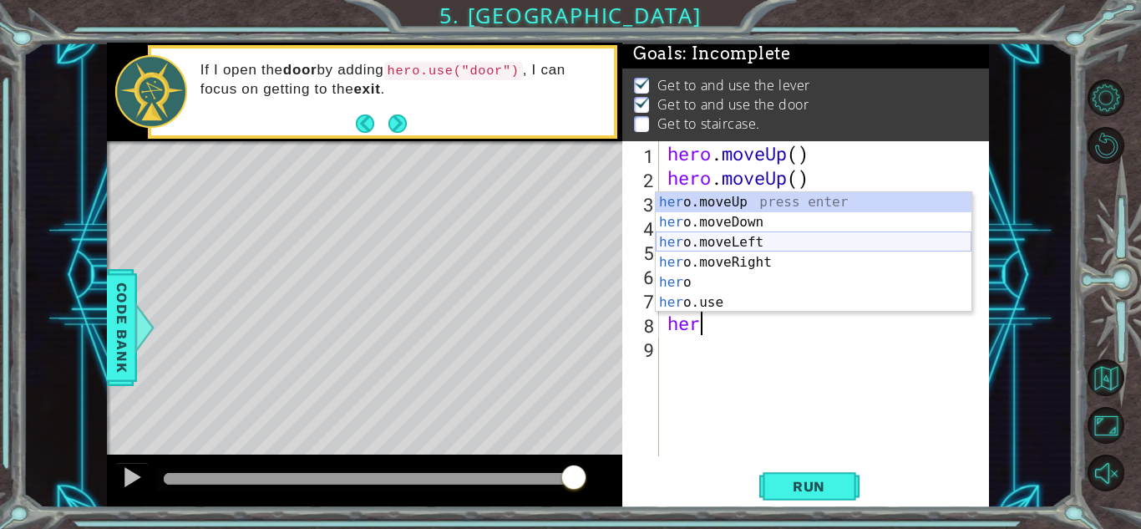
click at [756, 242] on div "her o.moveUp press enter her o.moveDown press enter her o.moveLeft press enter …" at bounding box center [814, 272] width 316 height 160
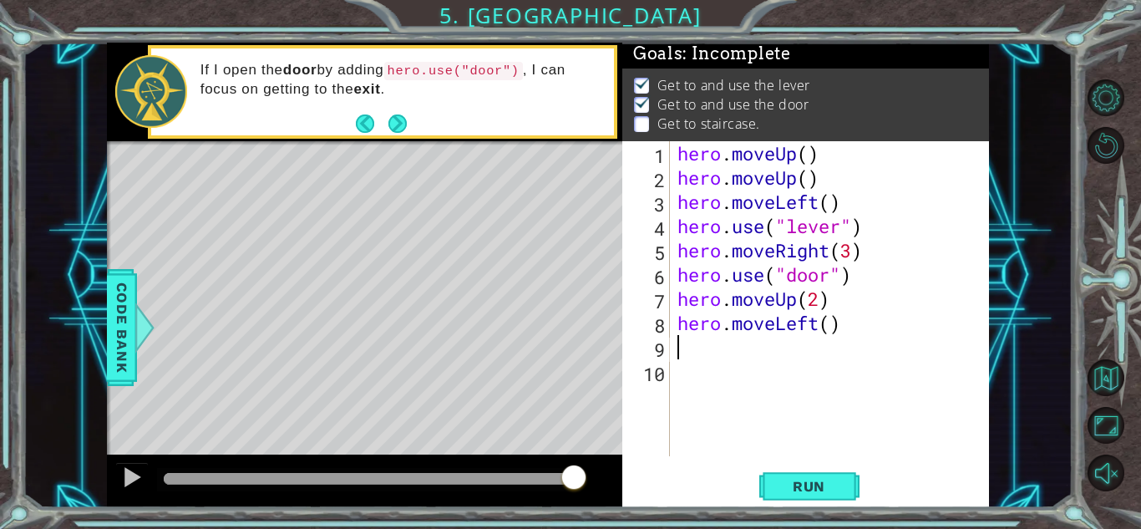
click at [828, 322] on div "hero . moveUp ( ) hero . moveUp ( ) hero . moveLeft ( ) hero . use ( "lever" ) …" at bounding box center [833, 322] width 319 height 363
type textarea "hero.moveLeft(3)"
click at [727, 355] on div "hero . moveUp ( ) hero . moveUp ( ) hero . moveLeft ( ) hero . use ( "lever" ) …" at bounding box center [833, 322] width 319 height 363
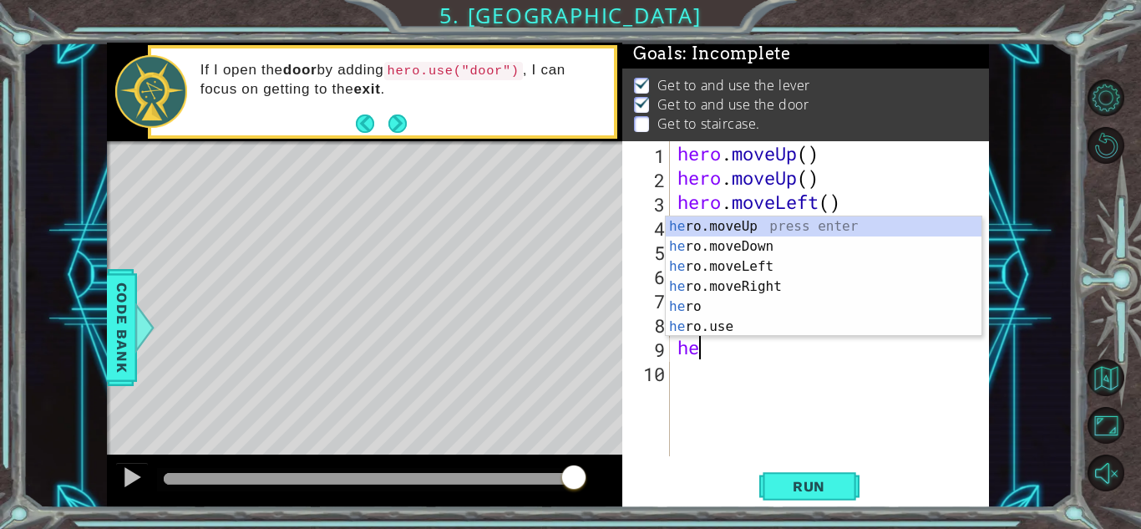
type textarea "her"
click at [782, 228] on div "her o.moveUp press enter her o.moveDown press enter her o.moveLeft press enter …" at bounding box center [824, 296] width 316 height 160
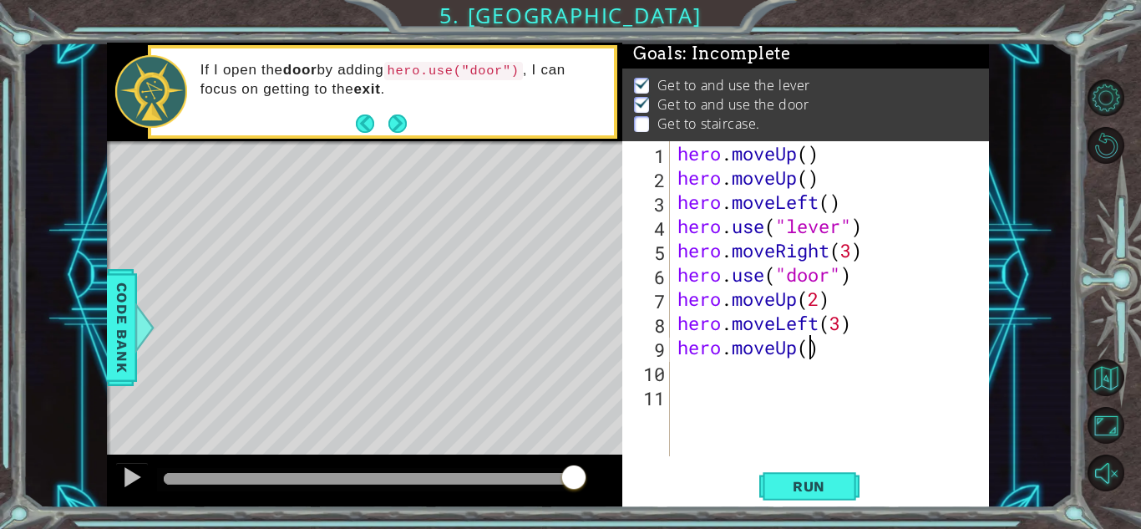
click at [812, 354] on div "hero . moveUp ( ) hero . moveUp ( ) hero . moveLeft ( ) hero . use ( "lever" ) …" at bounding box center [833, 322] width 319 height 363
type textarea "hero.moveUp(1)"
click at [789, 496] on button "Run" at bounding box center [809, 486] width 100 height 37
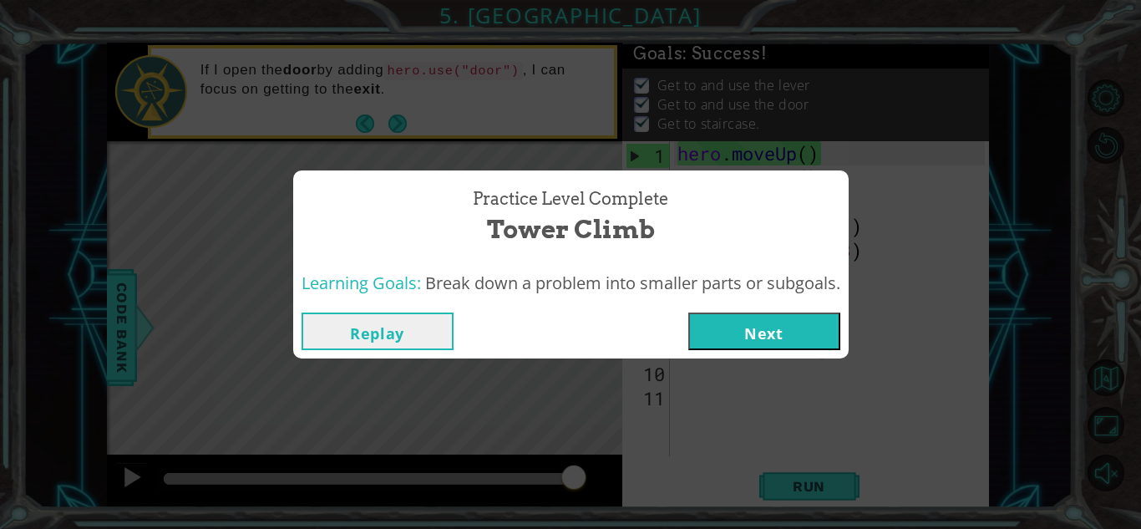
drag, startPoint x: 797, startPoint y: 363, endPoint x: 794, endPoint y: 354, distance: 9.5
click at [794, 354] on div "Practice Level Complete Tower Climb Learning Goals: Break down a problem into s…" at bounding box center [570, 264] width 1141 height 529
click at [789, 338] on button "Next" at bounding box center [764, 331] width 152 height 38
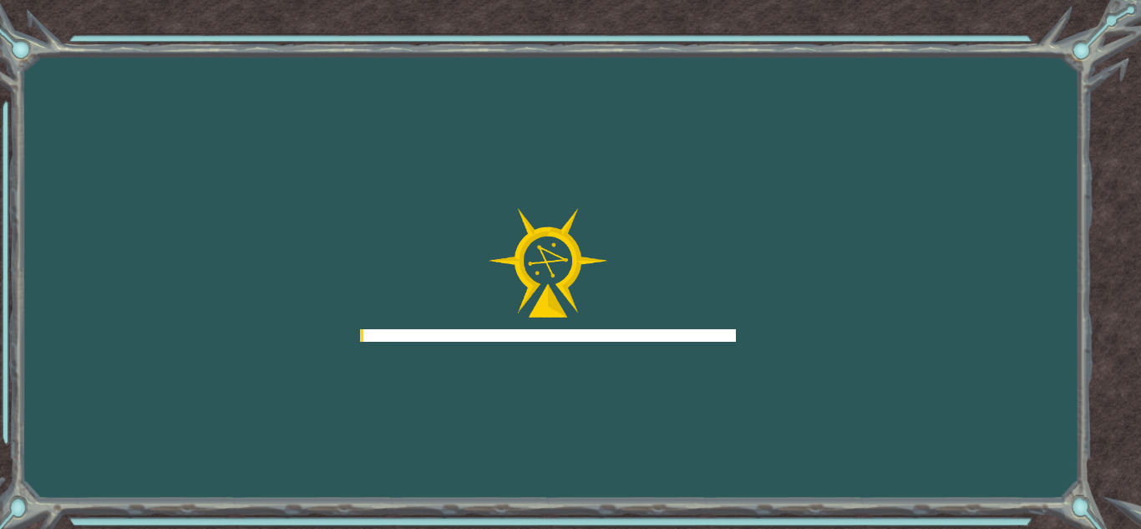
click at [789, 338] on div "Goals Error loading from server. Try refreshing the page. You'll need to join a…" at bounding box center [570, 264] width 1141 height 529
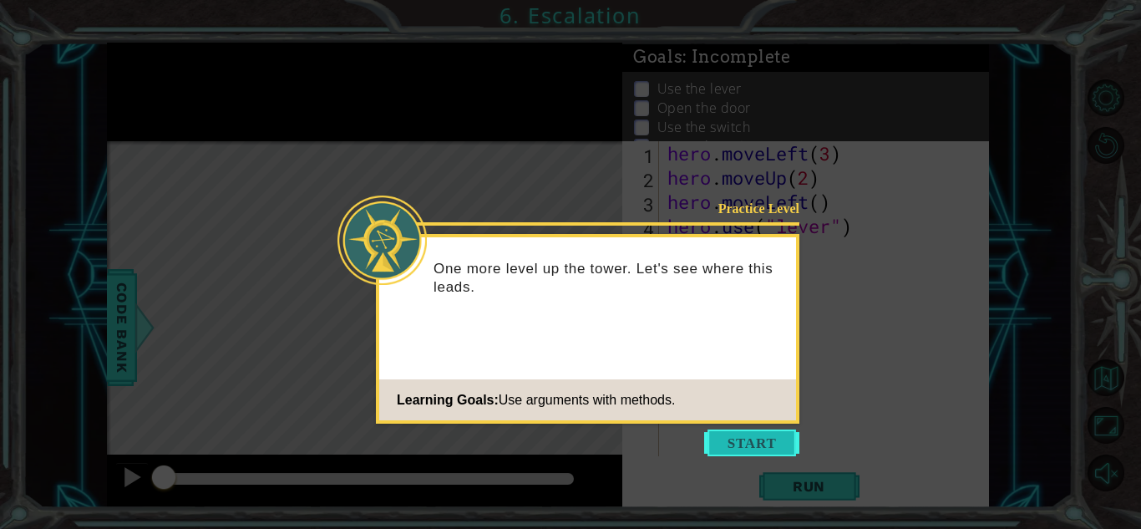
click at [761, 450] on button "Start" at bounding box center [751, 442] width 95 height 27
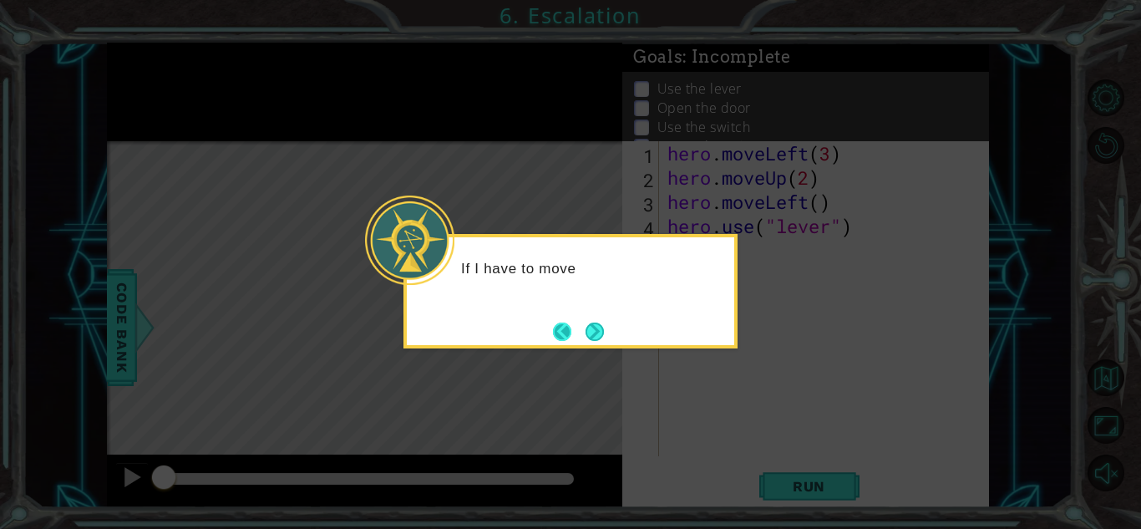
click at [576, 322] on button "Back" at bounding box center [569, 331] width 33 height 18
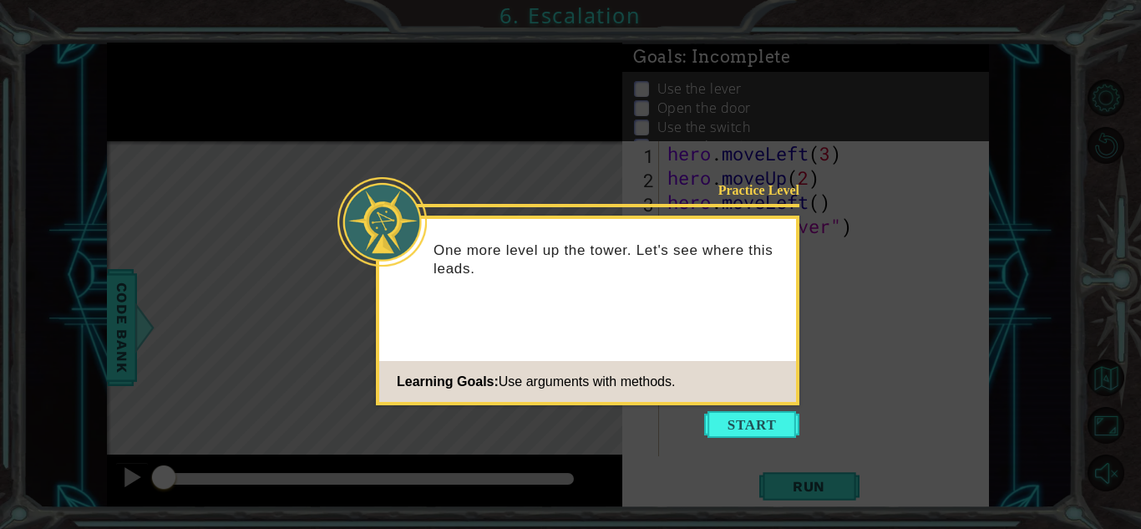
click at [576, 322] on div "Practice Level One more level up the tower. Let's see where this leads. Learnin…" at bounding box center [588, 311] width 424 height 190
click at [728, 429] on button "Start" at bounding box center [751, 424] width 95 height 27
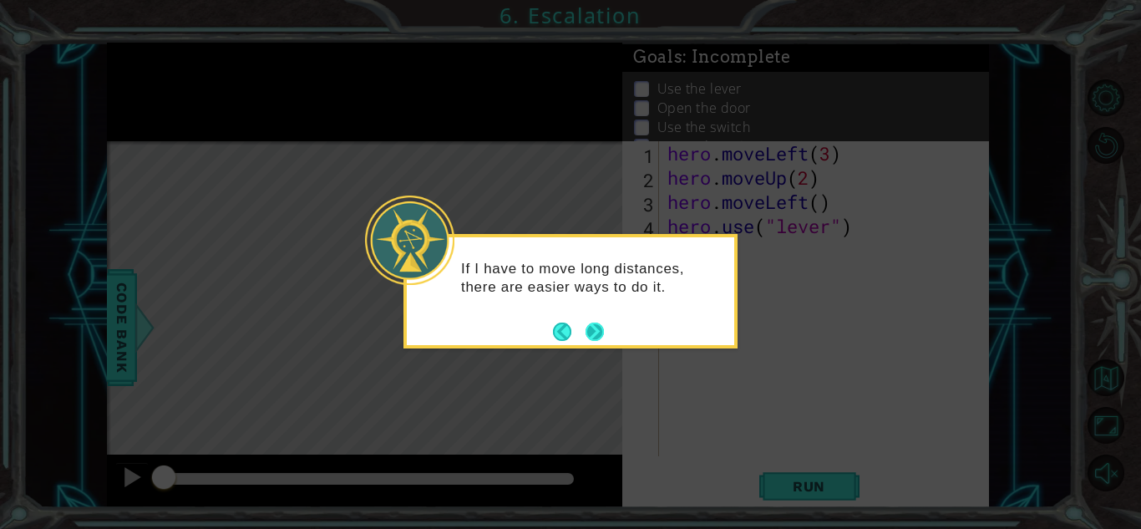
click at [601, 341] on button "Next" at bounding box center [595, 331] width 18 height 18
click at [601, 341] on icon at bounding box center [570, 264] width 1141 height 529
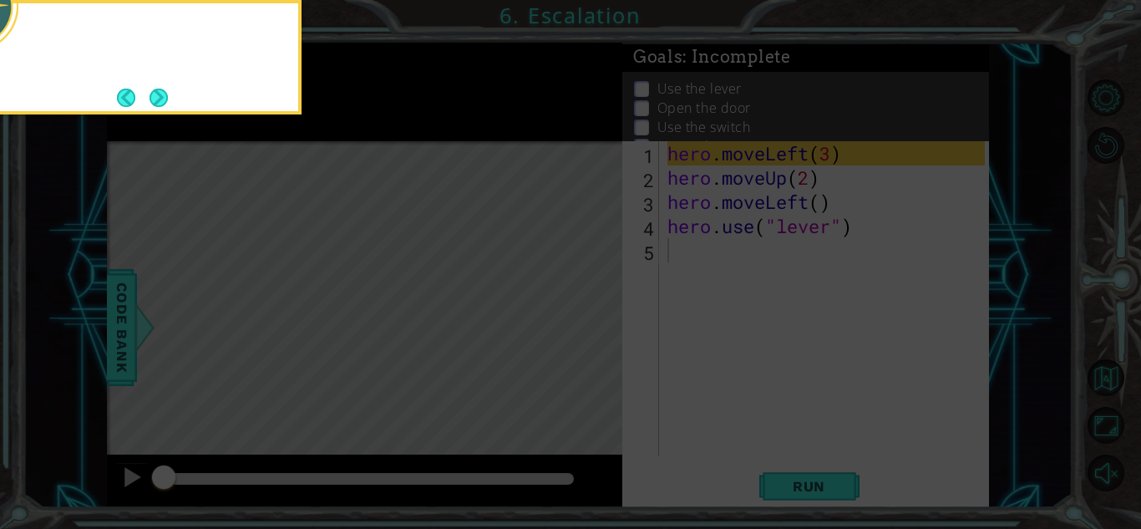
click at [601, 341] on icon at bounding box center [570, 79] width 1141 height 900
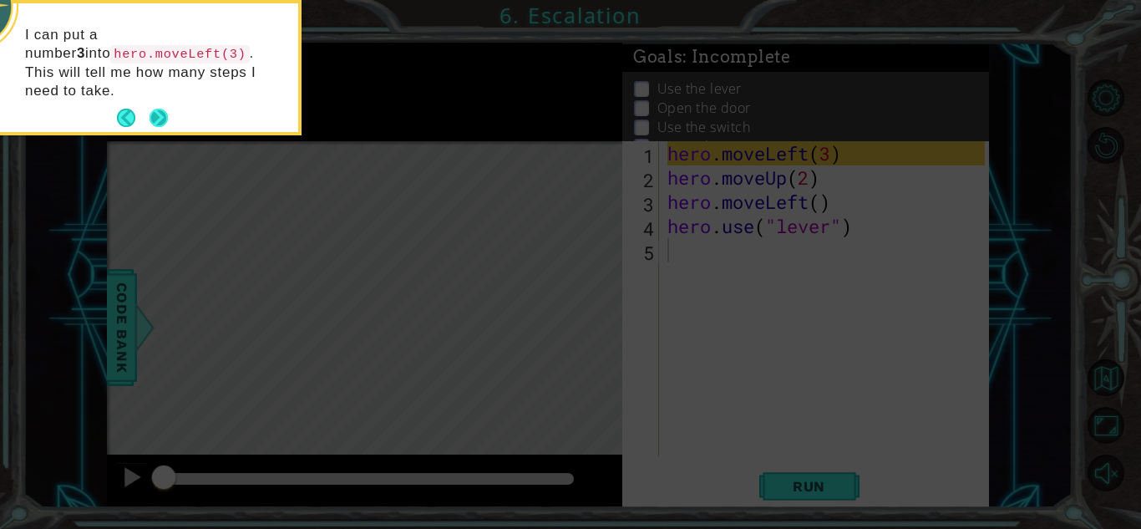
click at [150, 109] on button "Next" at bounding box center [159, 118] width 18 height 18
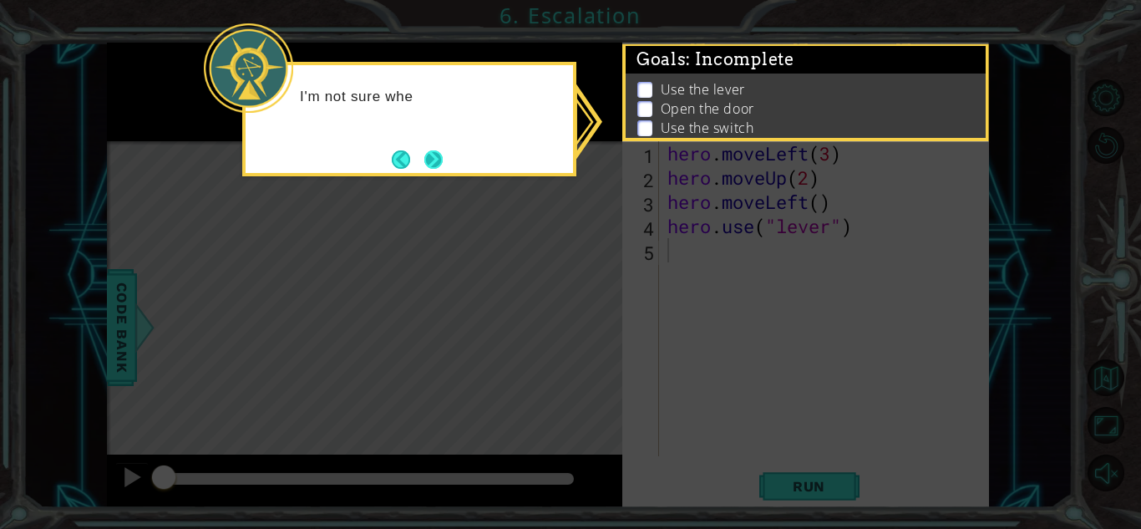
click at [438, 156] on button "Next" at bounding box center [433, 159] width 18 height 18
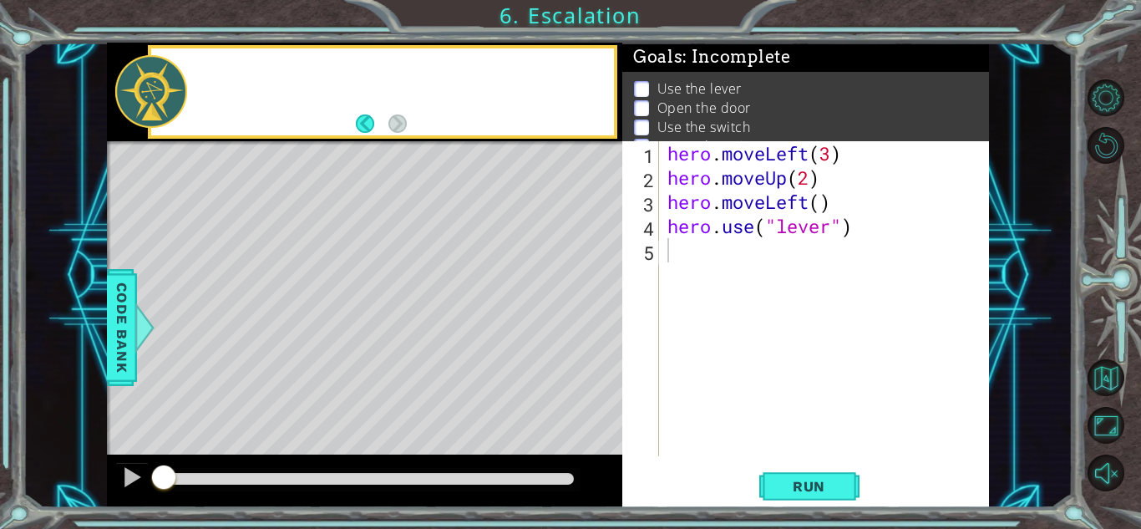
click at [438, 156] on div "Level Map" at bounding box center [493, 387] width 772 height 492
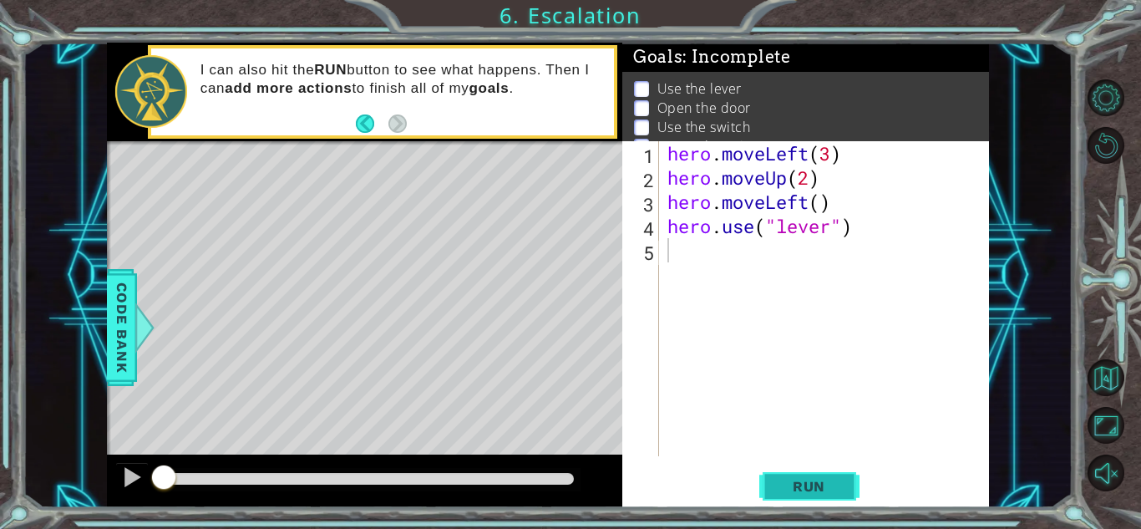
click at [816, 487] on span "Run" at bounding box center [809, 486] width 66 height 17
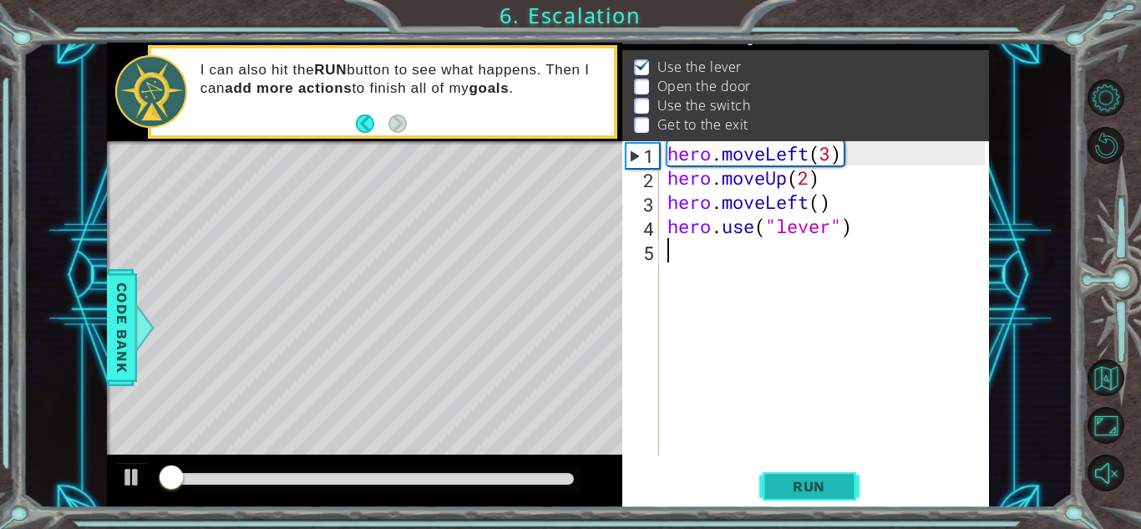
scroll to position [23, 0]
click at [815, 484] on span "Run" at bounding box center [809, 486] width 66 height 17
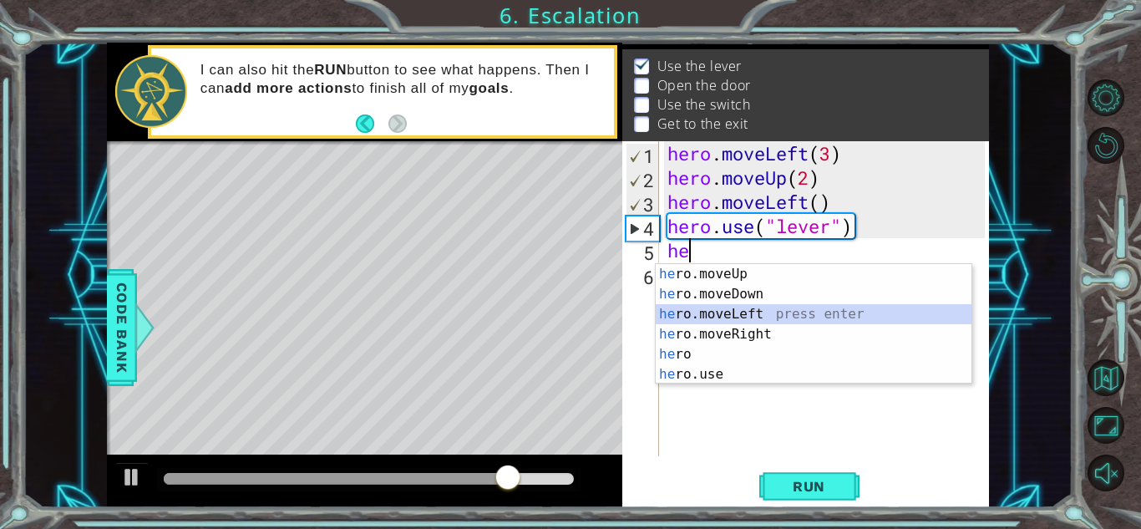
click at [717, 312] on div "he ro.moveUp press enter he ro.moveDown press enter he ro.moveLeft press enter …" at bounding box center [814, 344] width 316 height 160
type textarea "hero.moveLeft(1)"
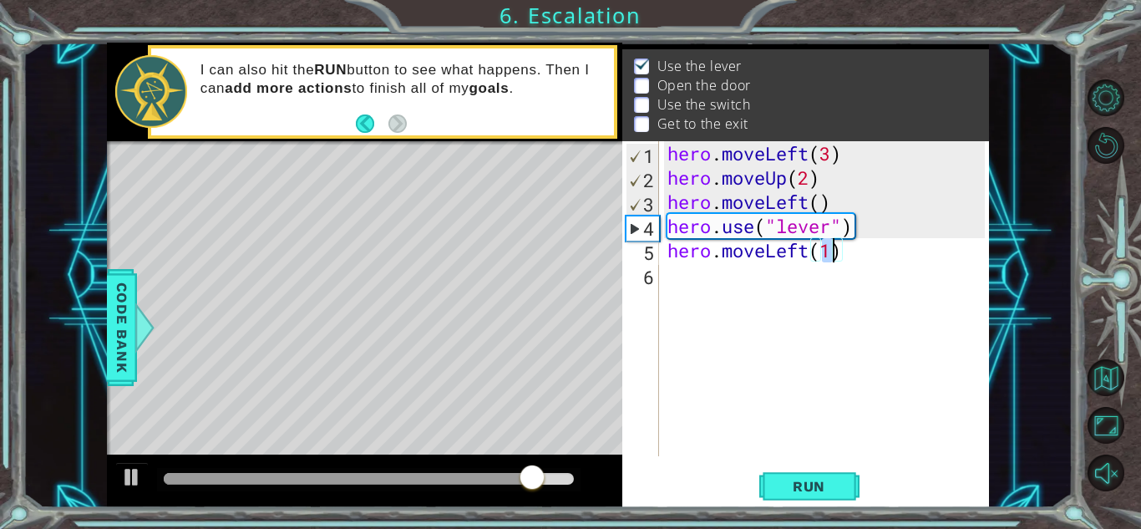
click at [800, 325] on div "hero . moveLeft ( 3 ) hero . moveUp ( 2 ) hero . moveLeft ( ) hero . use ( "lev…" at bounding box center [828, 322] width 329 height 363
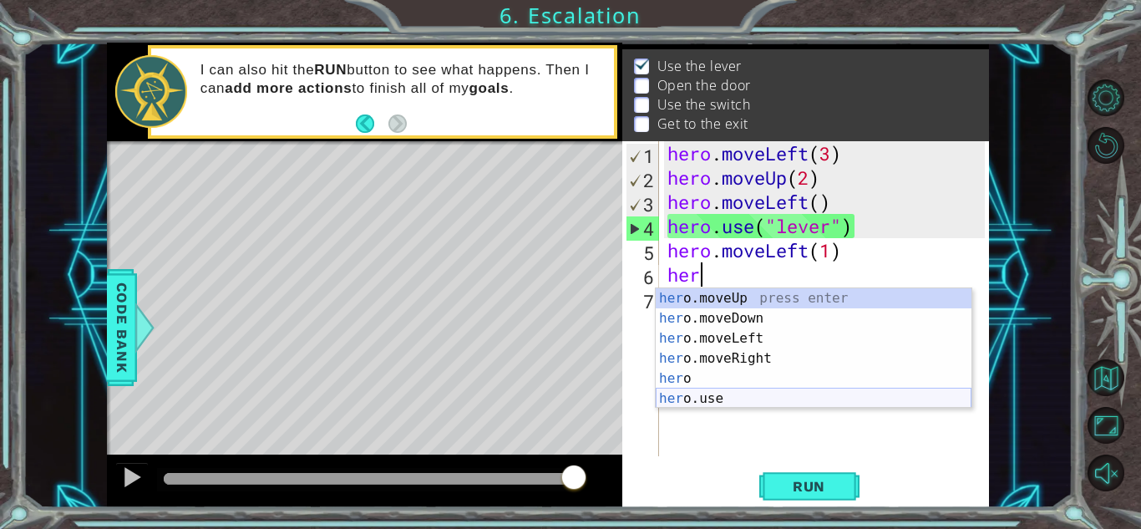
click at [747, 396] on div "her o.moveUp press enter her o.moveDown press enter her o.moveLeft press enter …" at bounding box center [814, 368] width 316 height 160
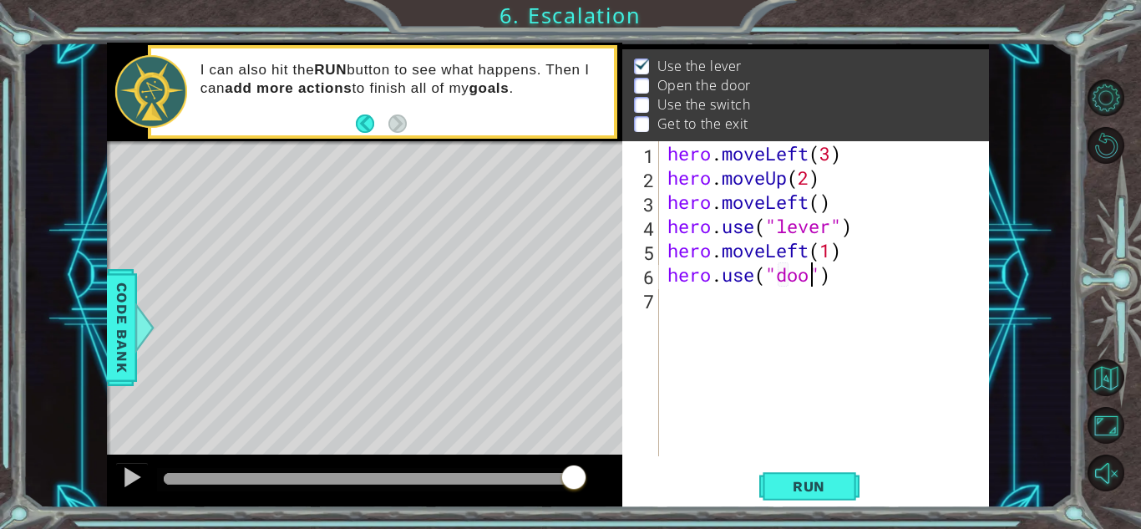
type textarea "hero.use("door")"
click at [759, 302] on div "hero . moveLeft ( 3 ) hero . moveUp ( 2 ) hero . moveLeft ( ) hero . use ( "lev…" at bounding box center [828, 322] width 329 height 363
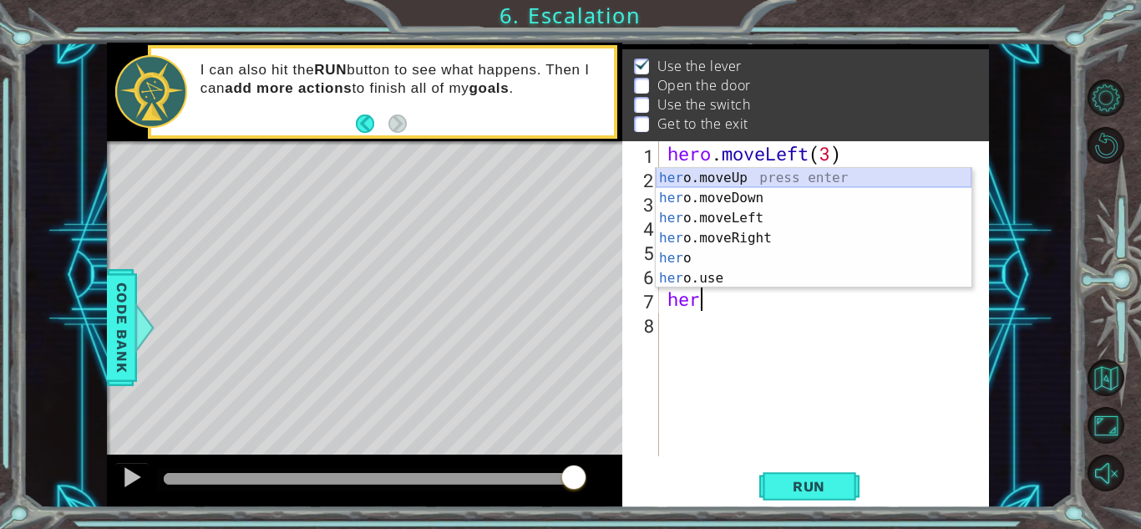
click at [711, 183] on div "her o.moveUp press enter her o.moveDown press enter her o.moveLeft press enter …" at bounding box center [814, 248] width 316 height 160
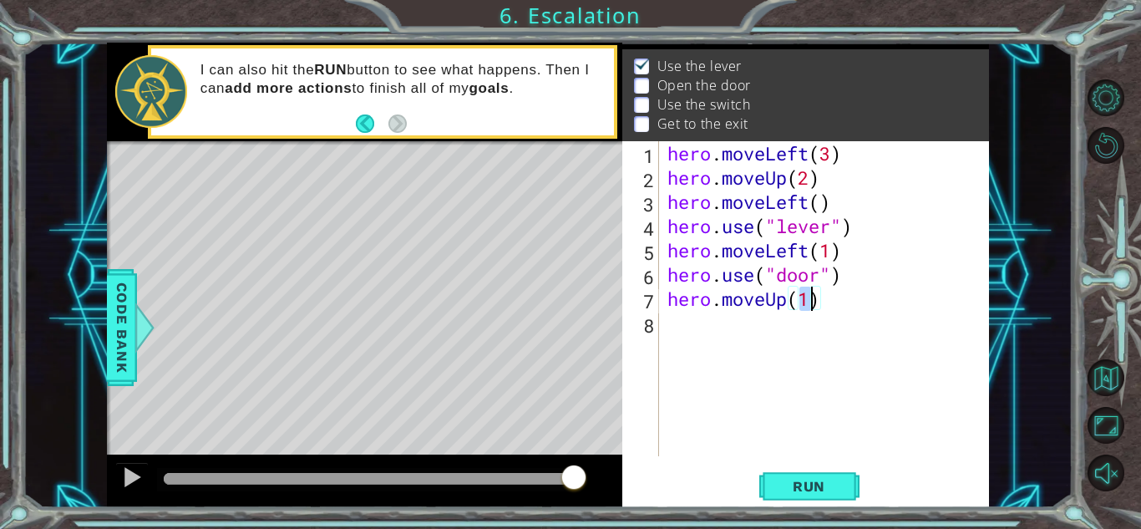
type textarea "hero.moveUp(2)"
click at [771, 327] on div "hero . moveLeft ( 3 ) hero . moveUp ( 2 ) hero . moveLeft ( ) hero . use ( "lev…" at bounding box center [828, 322] width 329 height 363
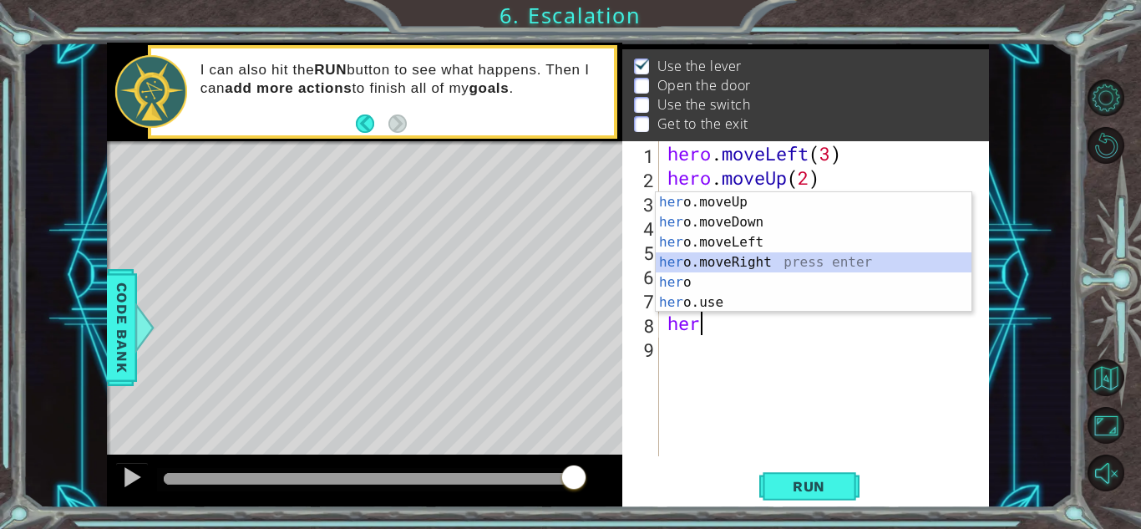
click at [790, 256] on div "her o.moveUp press enter her o.moveDown press enter her o.moveLeft press enter …" at bounding box center [814, 272] width 316 height 160
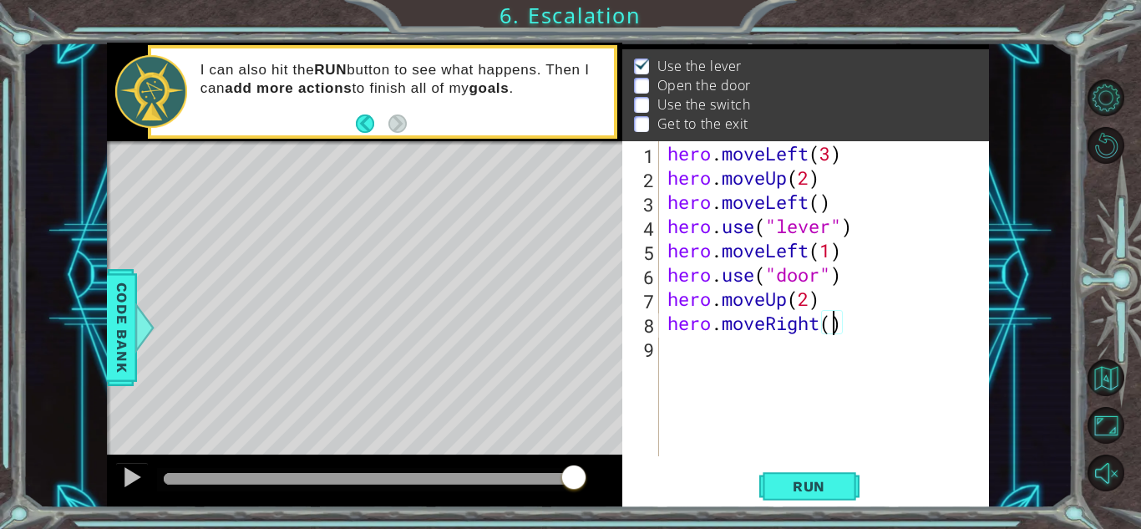
scroll to position [0, 8]
type textarea "hero.moveRight(2)"
click at [789, 478] on span "Run" at bounding box center [809, 486] width 66 height 17
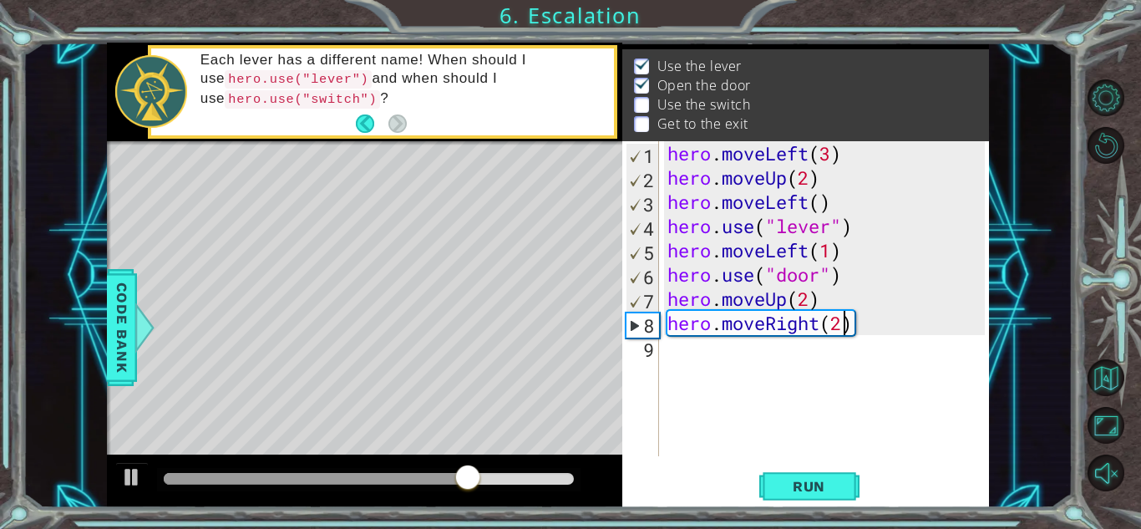
click at [779, 369] on div "hero . moveLeft ( 3 ) hero . moveUp ( 2 ) hero . moveLeft ( ) hero . use ( "lev…" at bounding box center [828, 322] width 329 height 363
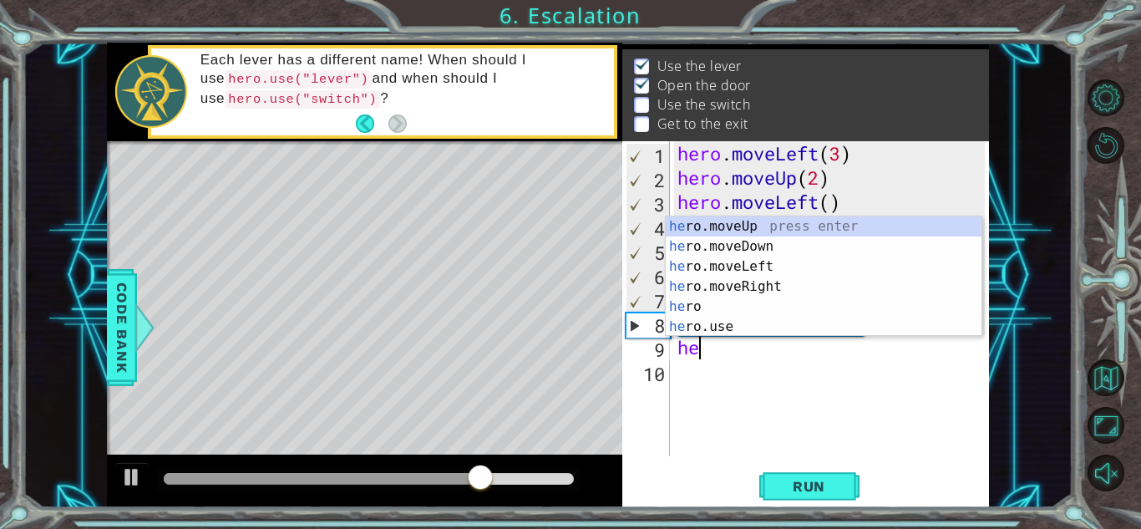
scroll to position [0, 1]
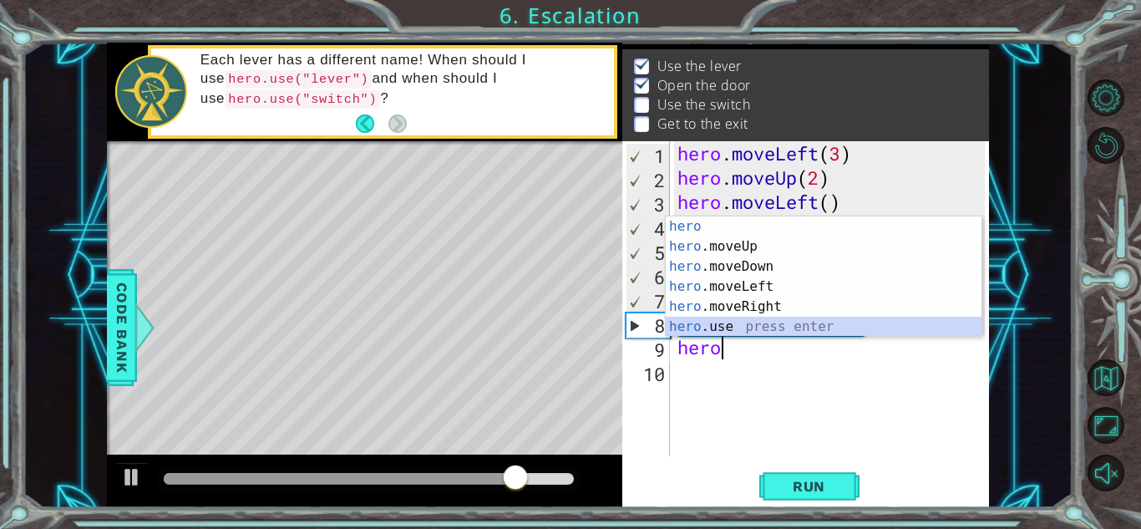
click at [765, 317] on div "hero press enter hero .moveUp press enter hero .moveDown press enter hero .move…" at bounding box center [824, 296] width 316 height 160
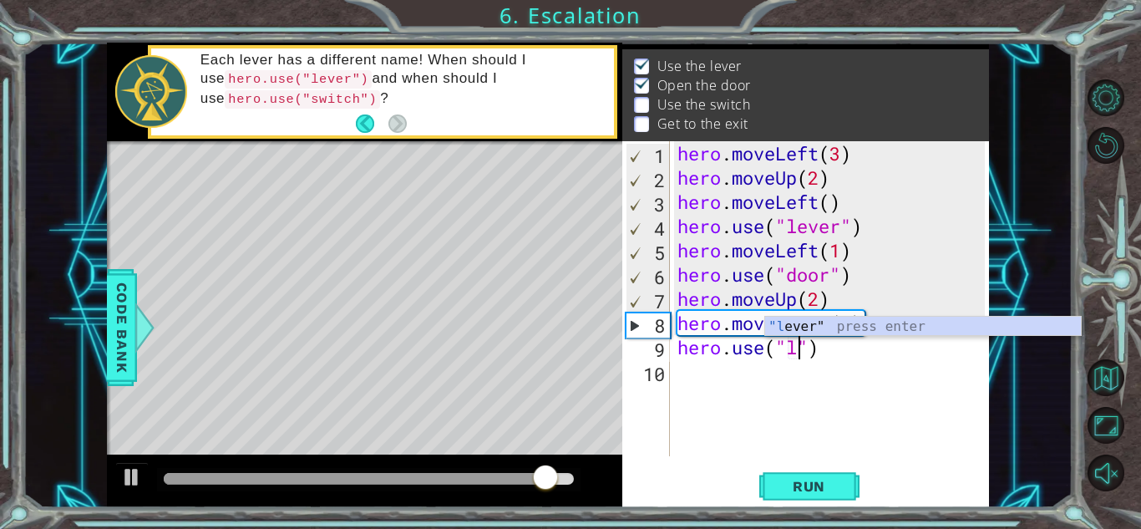
scroll to position [0, 6]
type textarea "hero.use("lever")"
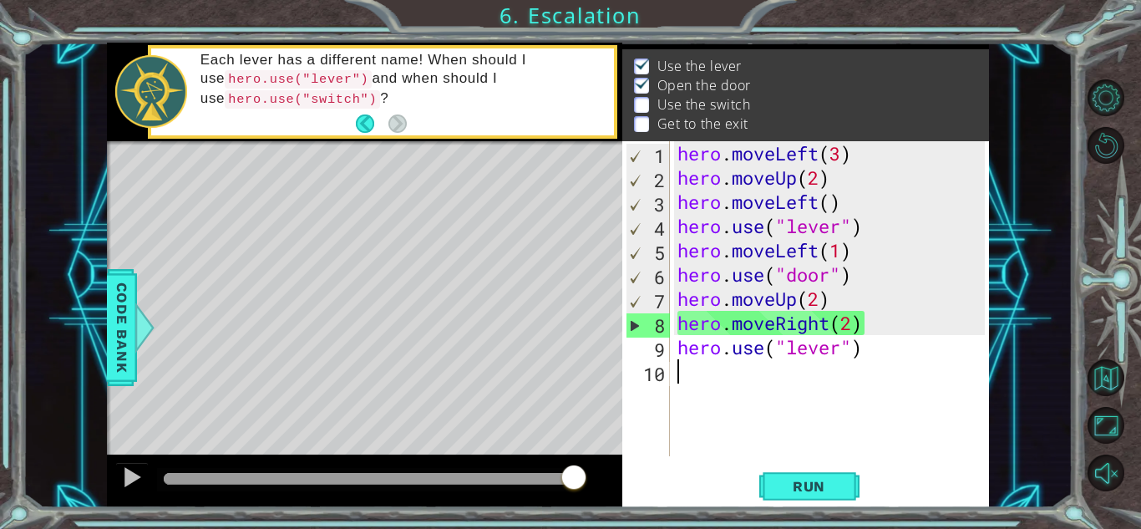
click at [818, 398] on div "hero . moveLeft ( 3 ) hero . moveUp ( 2 ) hero . moveLeft ( ) hero . use ( "lev…" at bounding box center [833, 322] width 319 height 363
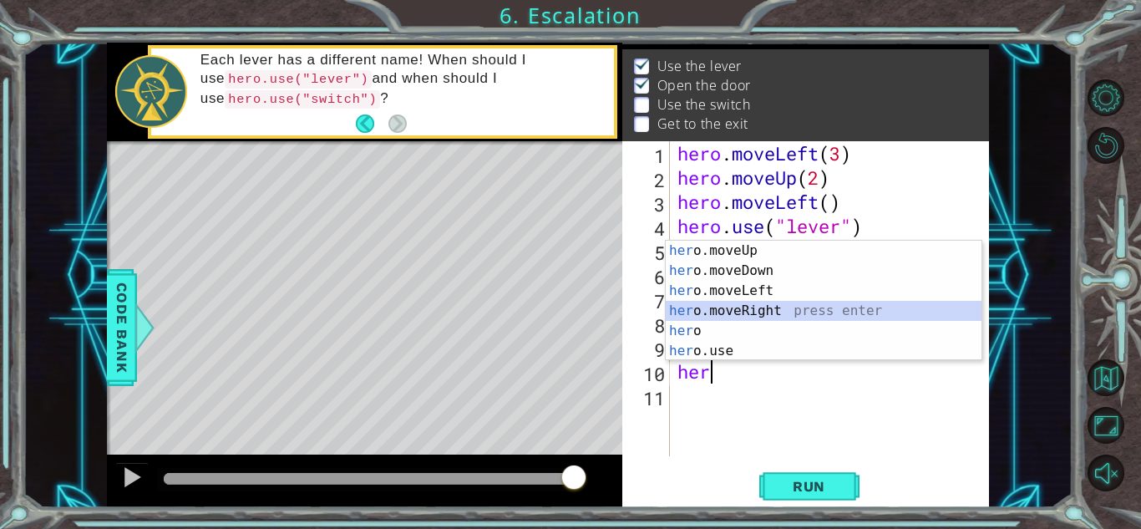
click at [770, 307] on div "her o.moveUp press enter her o.moveDown press enter her o.moveLeft press enter …" at bounding box center [824, 321] width 316 height 160
type textarea "hero.moveRight(1)"
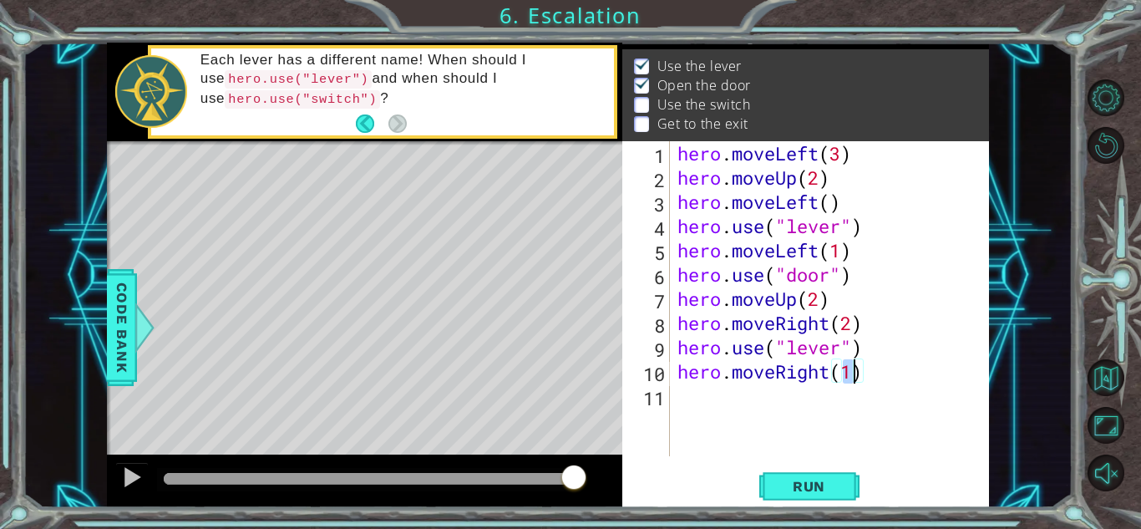
click at [795, 423] on div "hero . moveLeft ( 3 ) hero . moveUp ( 2 ) hero . moveLeft ( ) hero . use ( "lev…" at bounding box center [833, 322] width 319 height 363
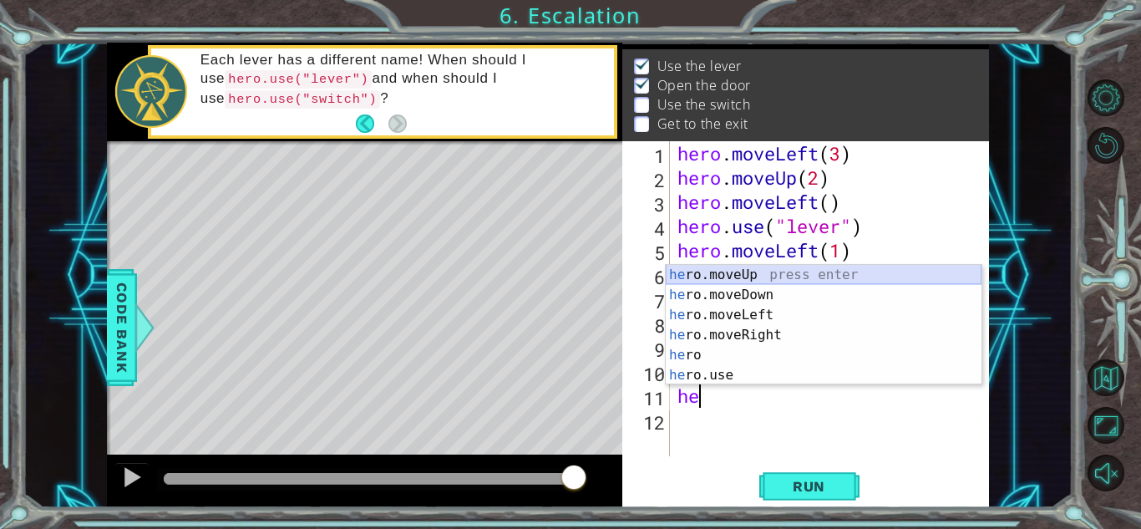
click at [771, 274] on div "he ro.moveUp press enter he ro.moveDown press enter he ro.moveLeft press enter …" at bounding box center [824, 345] width 316 height 160
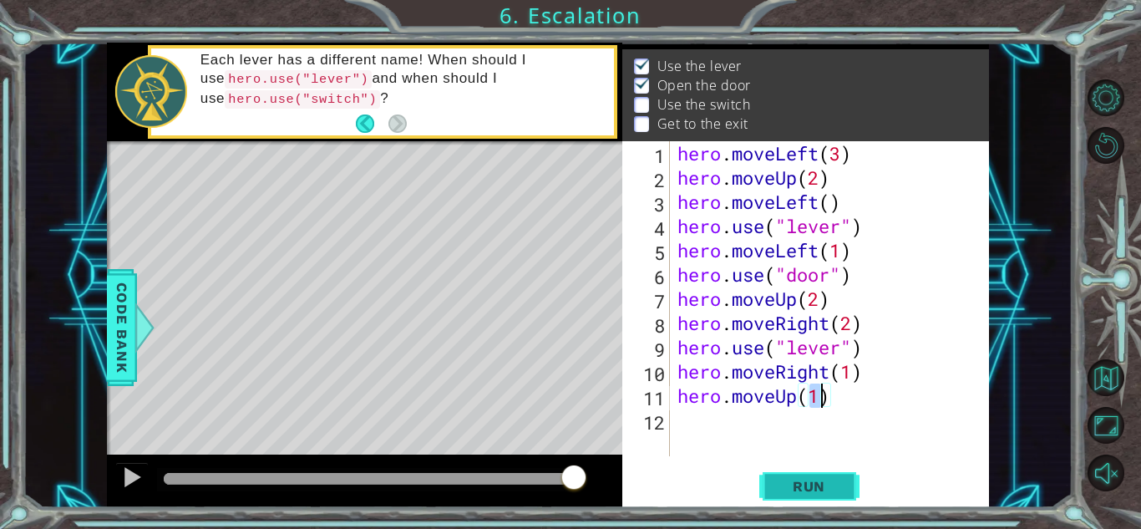
type textarea "hero.moveUp(1)"
click at [775, 492] on button "Run" at bounding box center [809, 486] width 100 height 37
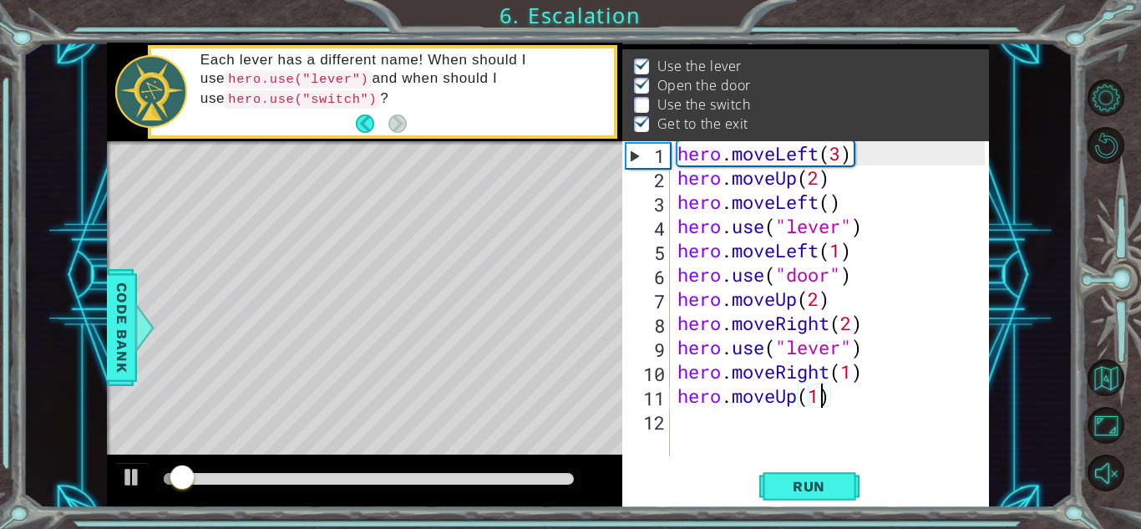
click at [596, 467] on div at bounding box center [364, 480] width 515 height 53
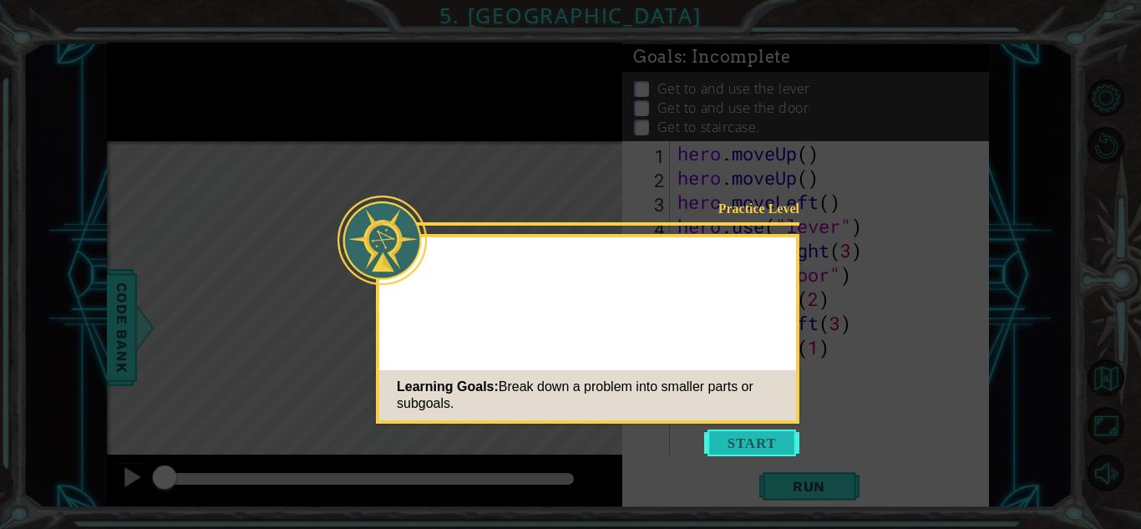
click at [740, 443] on button "Start" at bounding box center [751, 442] width 95 height 27
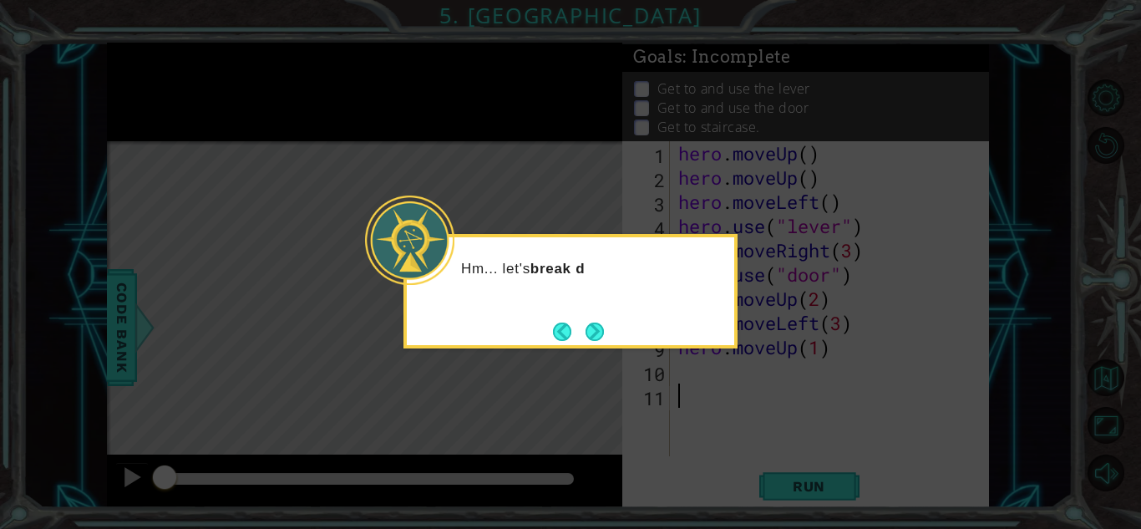
click at [616, 340] on div "Hm... let's break d" at bounding box center [570, 291] width 334 height 114
click at [615, 337] on div "Hm... let's break down this problem into sma" at bounding box center [570, 291] width 334 height 114
click at [607, 335] on div "Hm... let's break down this problem into smaller p" at bounding box center [570, 291] width 334 height 114
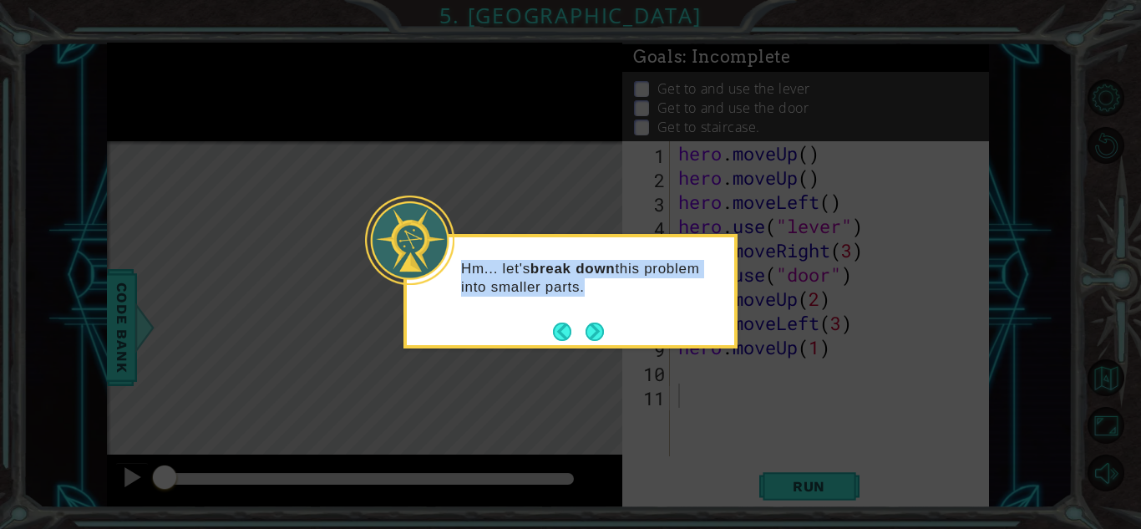
click at [606, 335] on div "Hm... let's break down this problem into smaller parts." at bounding box center [570, 291] width 334 height 114
click at [591, 332] on button "Next" at bounding box center [595, 331] width 18 height 18
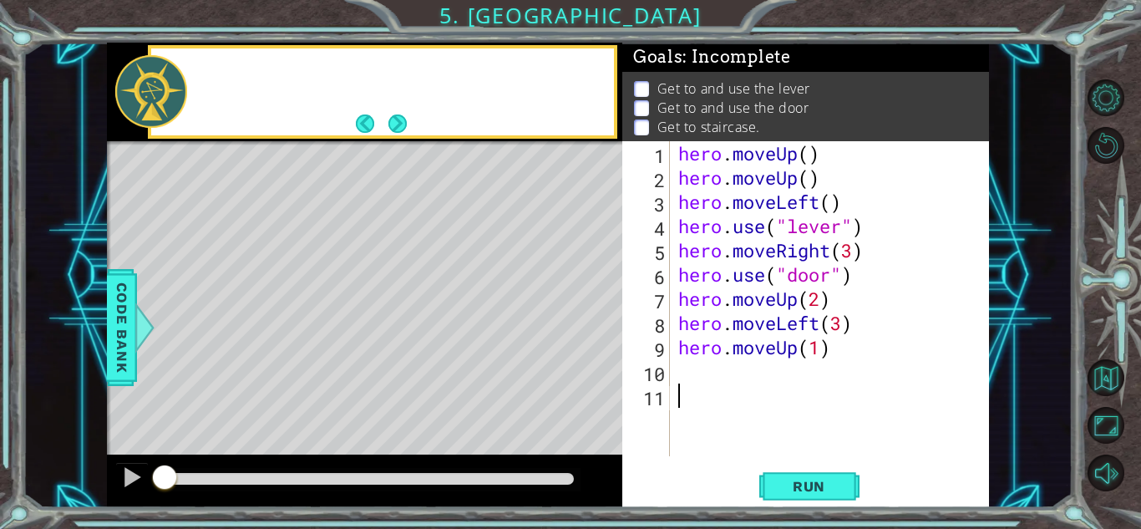
click at [591, 332] on div "Level Map" at bounding box center [493, 387] width 772 height 492
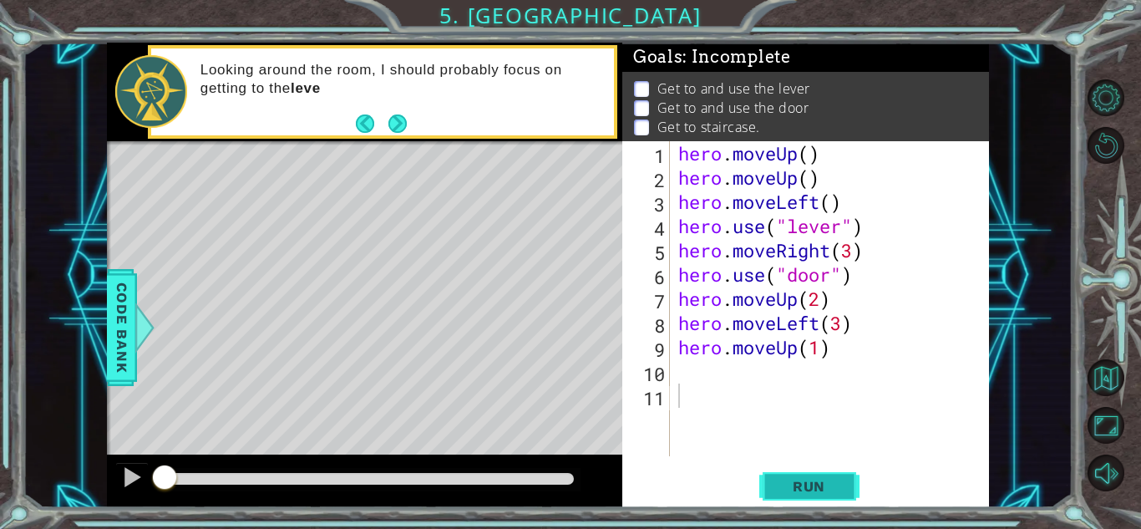
click at [825, 474] on button "Run" at bounding box center [809, 486] width 100 height 37
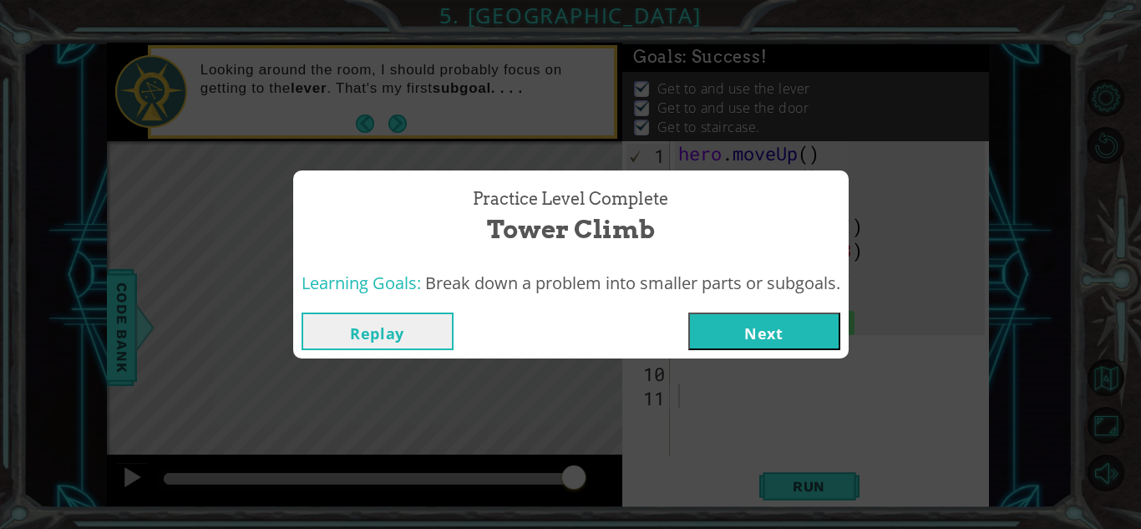
click at [794, 321] on button "Next" at bounding box center [764, 331] width 152 height 38
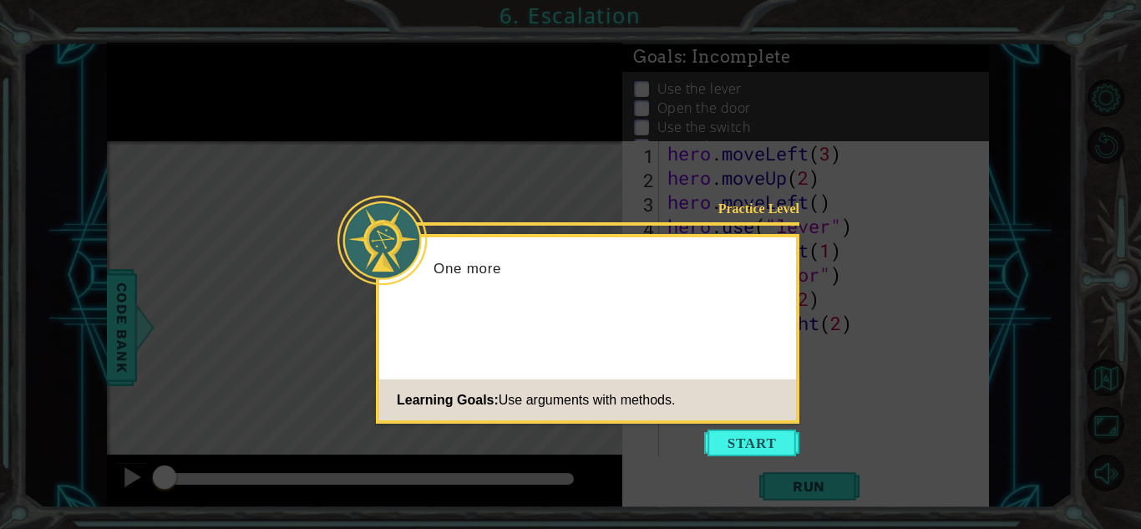
click at [756, 456] on icon at bounding box center [570, 264] width 1141 height 529
click at [759, 448] on button "Start" at bounding box center [751, 442] width 95 height 27
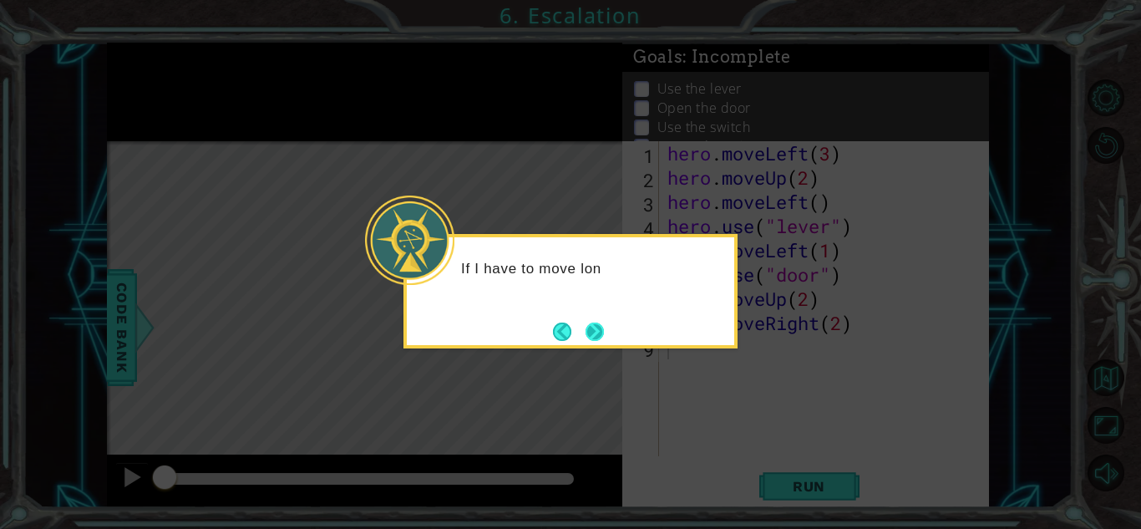
click at [597, 333] on button "Next" at bounding box center [595, 331] width 18 height 18
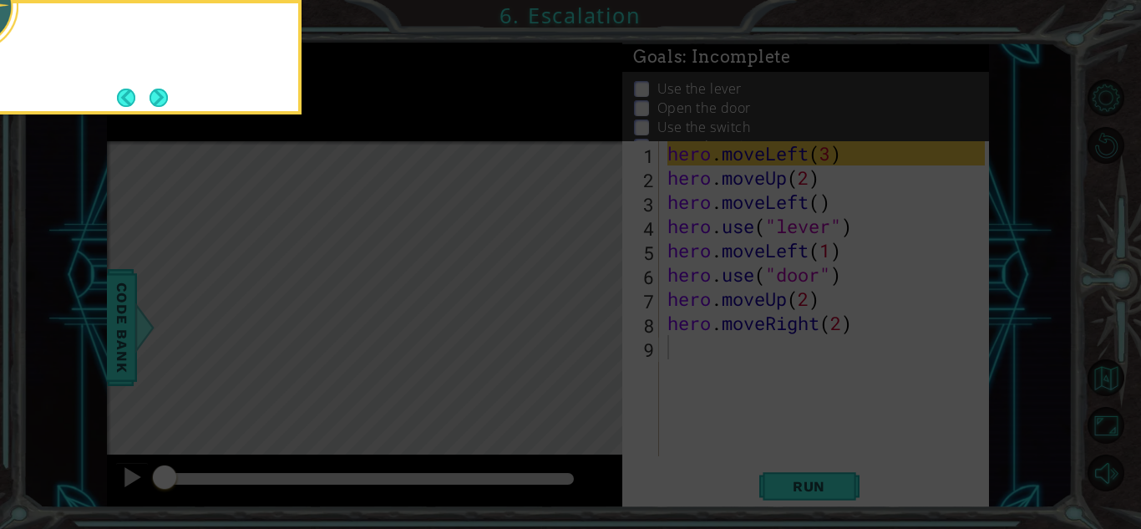
click at [597, 333] on icon at bounding box center [570, 79] width 1141 height 900
click at [652, 358] on icon at bounding box center [570, 79] width 1141 height 900
click at [150, 104] on button "Next" at bounding box center [159, 98] width 18 height 18
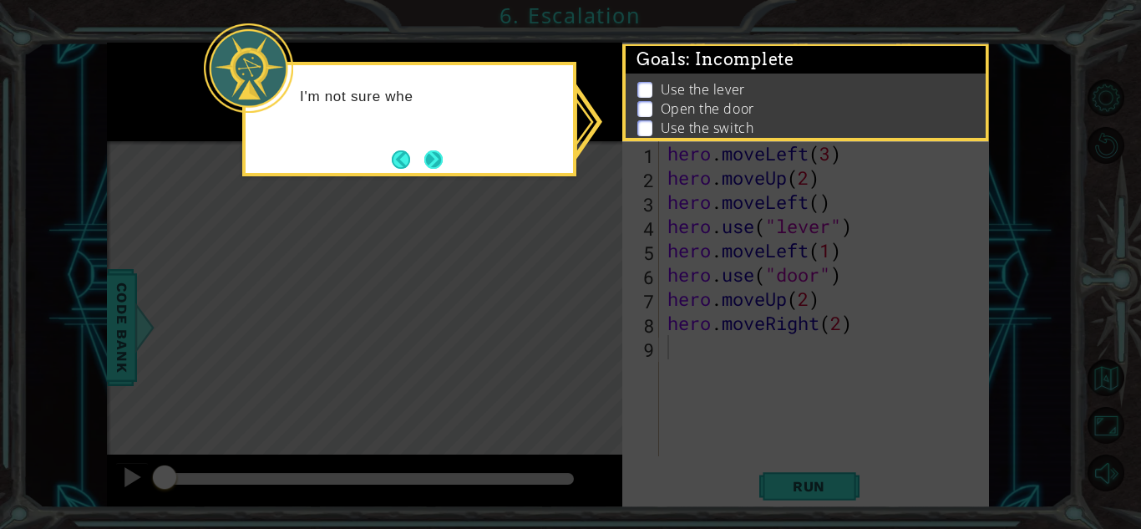
click at [429, 158] on button "Next" at bounding box center [433, 159] width 18 height 18
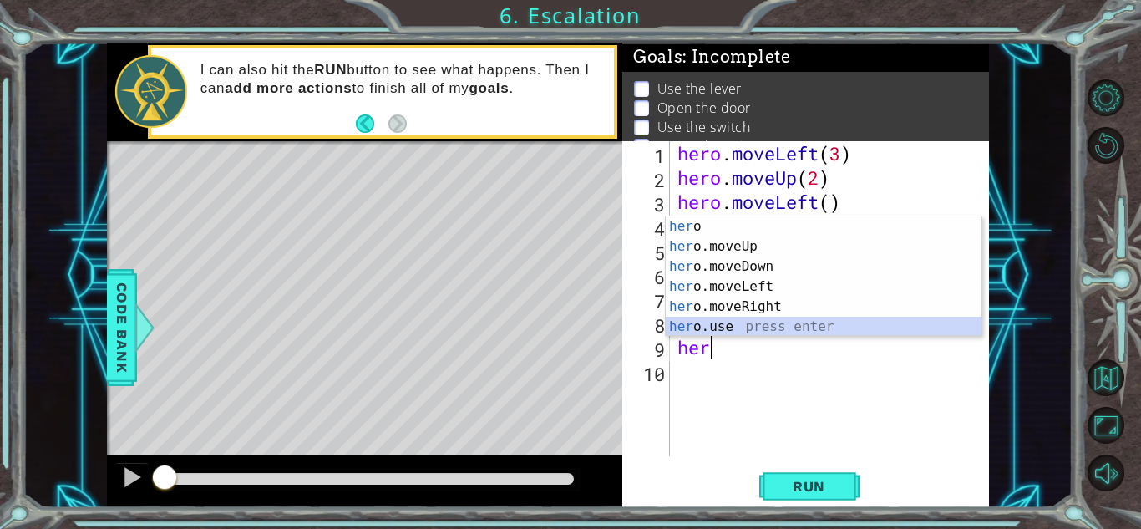
click at [773, 322] on div "her o press enter her o.moveUp press enter her o.moveDown press enter her o.mov…" at bounding box center [824, 296] width 316 height 160
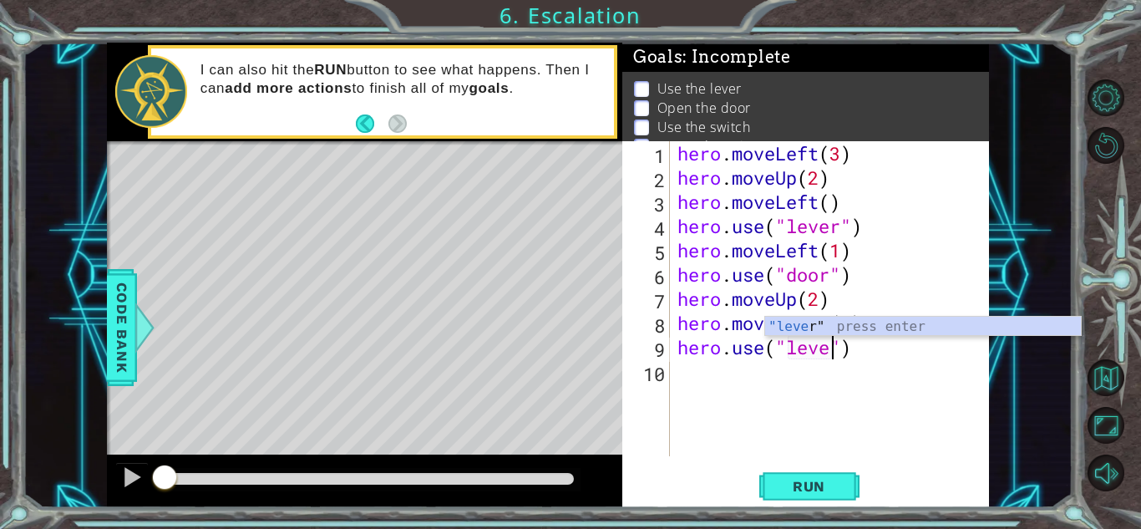
type textarea "hero.use("lever")"
click at [786, 376] on div "hero . moveLeft ( 3 ) hero . moveUp ( 2 ) hero . moveLeft ( ) hero . use ( "lev…" at bounding box center [833, 322] width 319 height 363
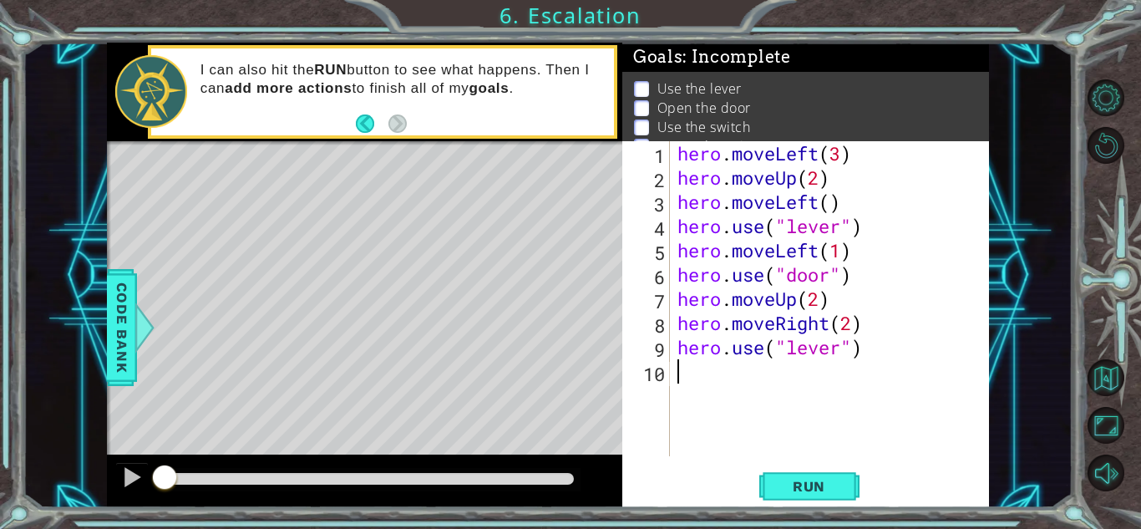
scroll to position [0, 0]
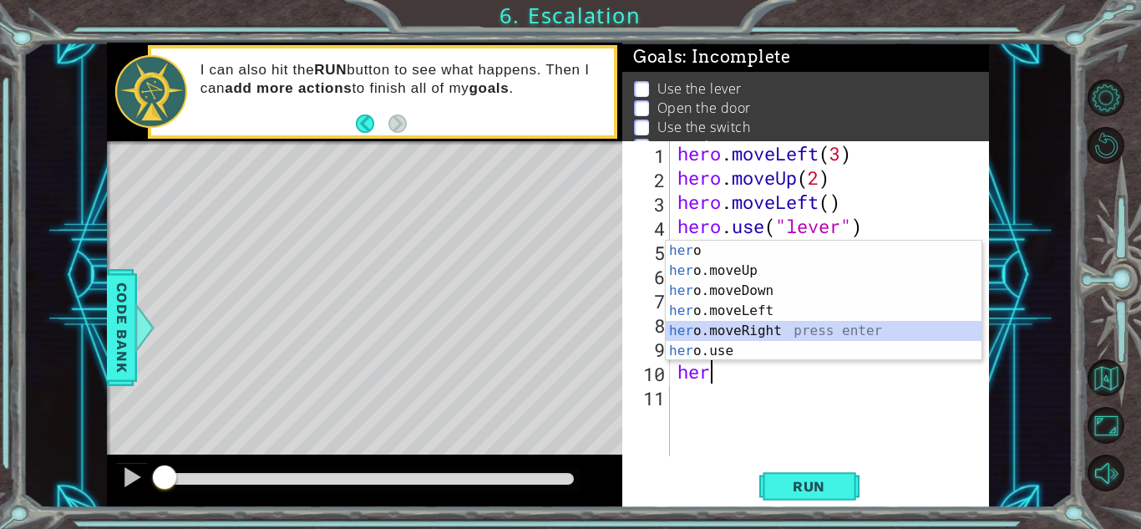
click at [769, 328] on div "her o press enter her o.moveUp press enter her o.moveDown press enter her o.mov…" at bounding box center [824, 321] width 316 height 160
type textarea "hero.moveRight(1)"
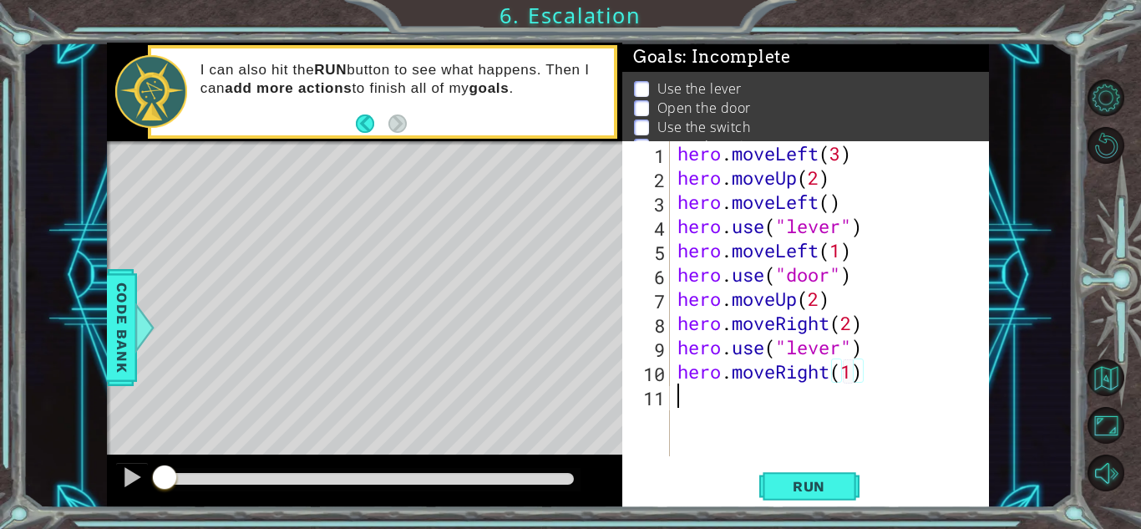
click at [739, 403] on div "hero . moveLeft ( 3 ) hero . moveUp ( 2 ) hero . moveLeft ( ) hero . use ( "lev…" at bounding box center [833, 322] width 319 height 363
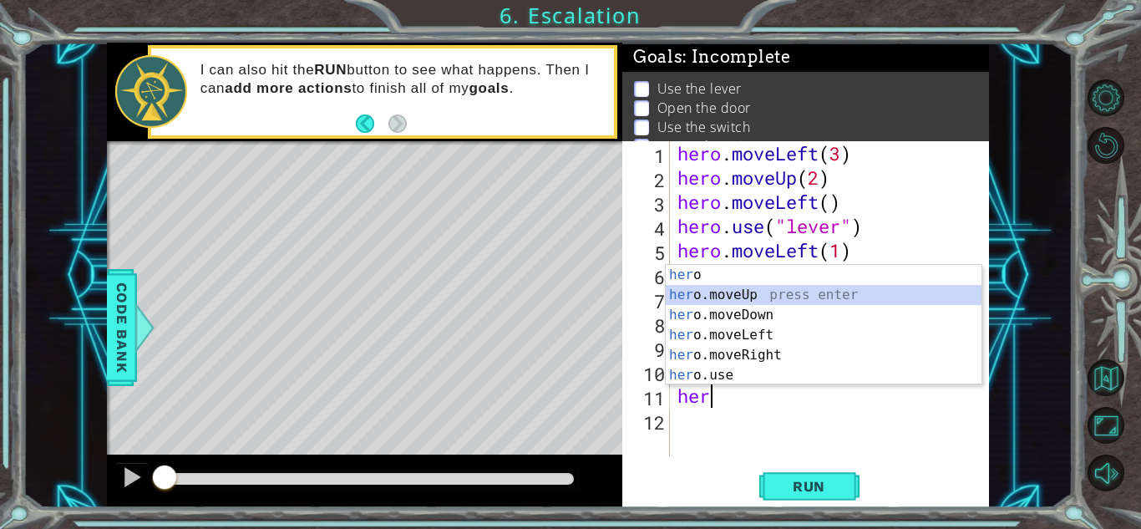
click at [727, 290] on div "her o press enter her o.moveUp press enter her o.moveDown press enter her o.mov…" at bounding box center [824, 345] width 316 height 160
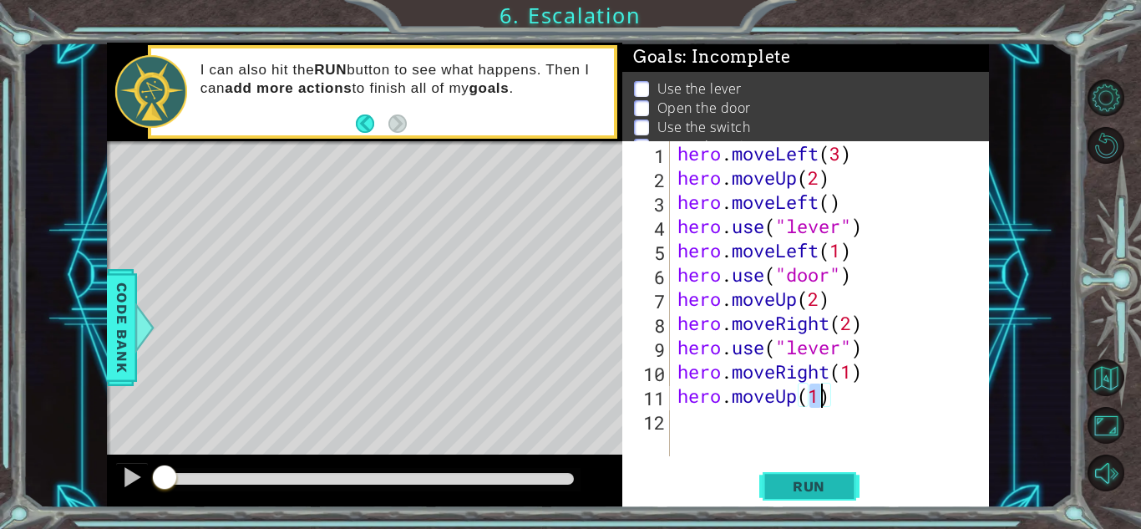
type textarea "hero.moveUp(1)"
click at [821, 486] on span "Run" at bounding box center [809, 486] width 66 height 17
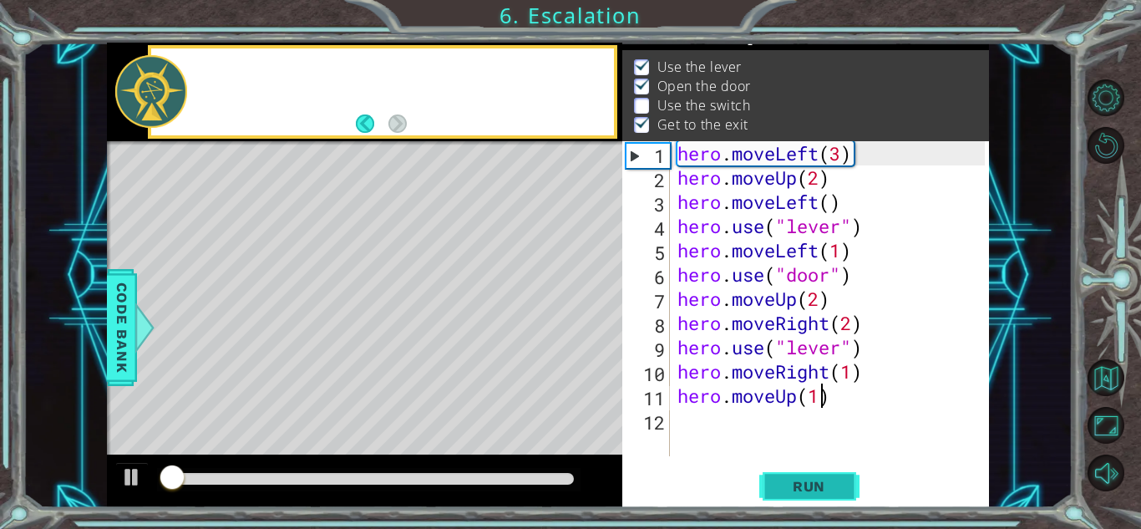
scroll to position [23, 0]
